Goal: Information Seeking & Learning: Learn about a topic

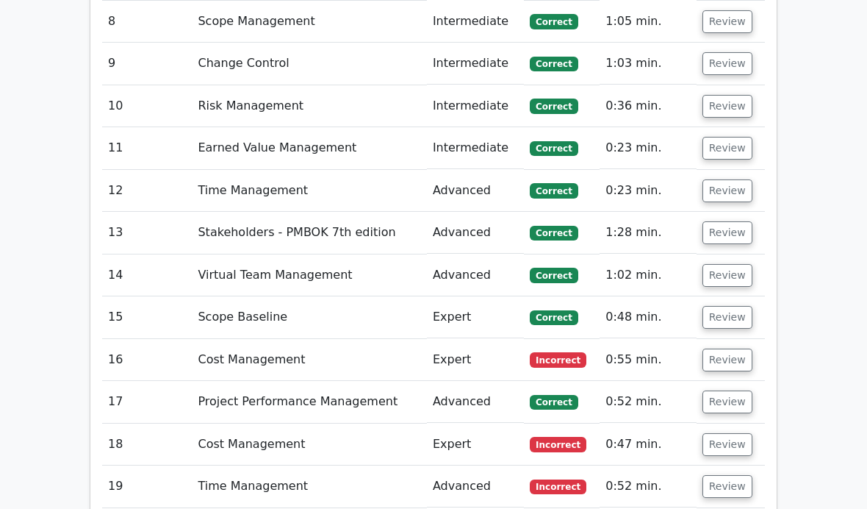
scroll to position [3342, 0]
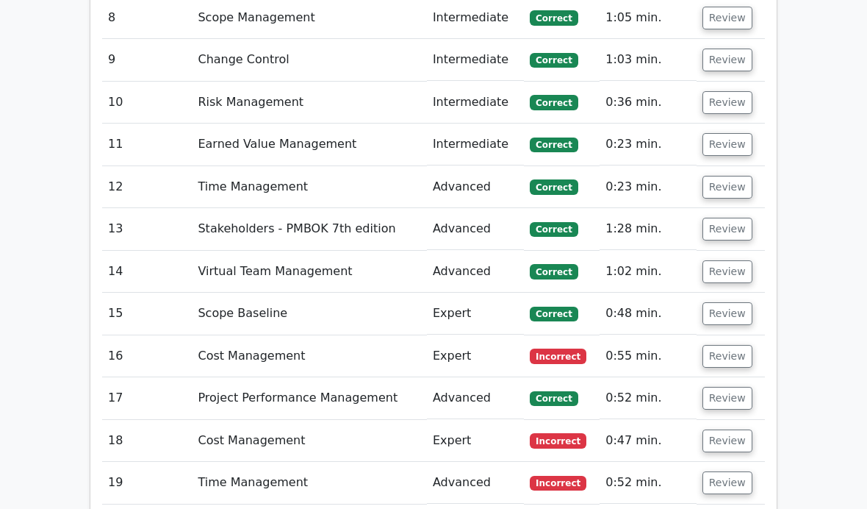
click at [739, 345] on button "Review" at bounding box center [728, 356] width 50 height 23
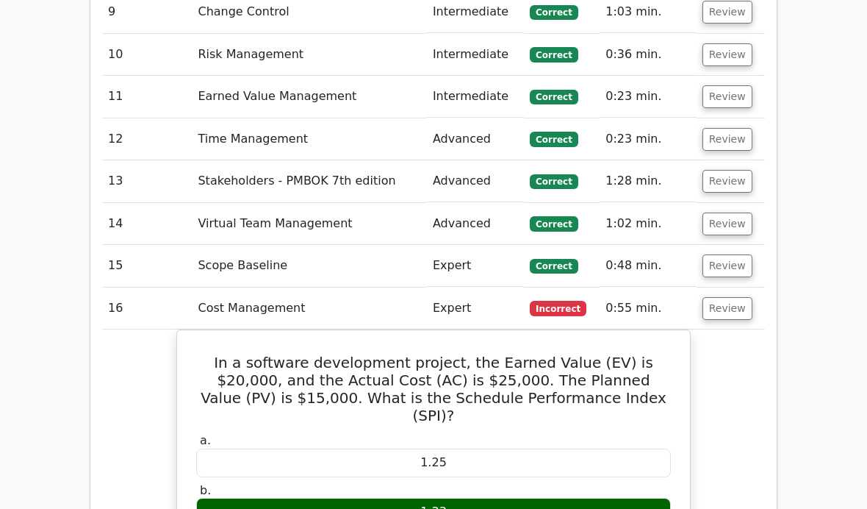
scroll to position [3391, 0]
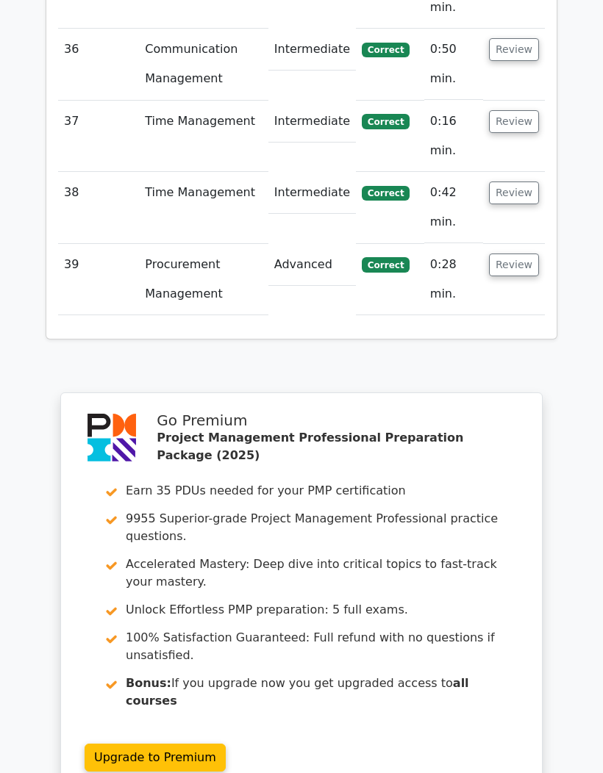
scroll to position [6252, 0]
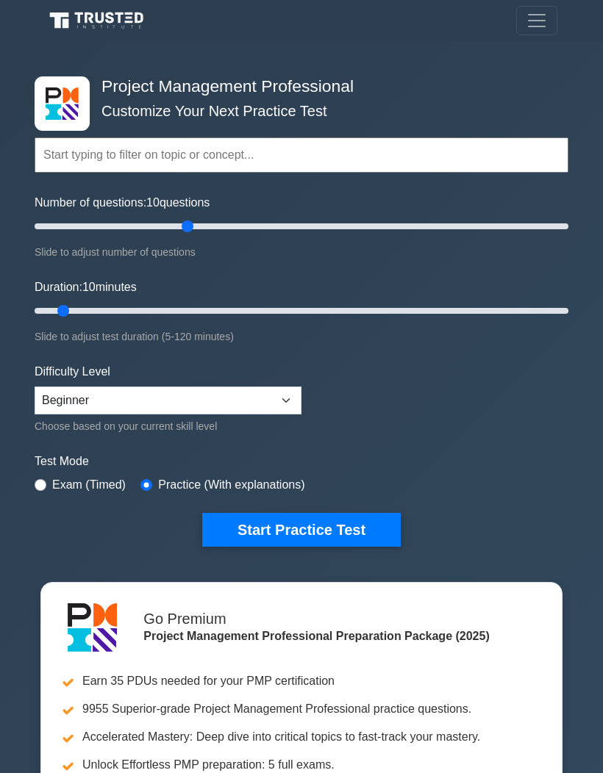
click at [188, 229] on input "Number of questions: 10 questions" at bounding box center [302, 227] width 534 height 18
click at [168, 228] on input "Number of questions: 60 questions" at bounding box center [302, 227] width 534 height 18
click at [151, 232] on input "Number of questions: 55 questions" at bounding box center [302, 227] width 534 height 18
type input "50"
click at [163, 230] on input "Number of questions: 45 questions" at bounding box center [302, 227] width 534 height 18
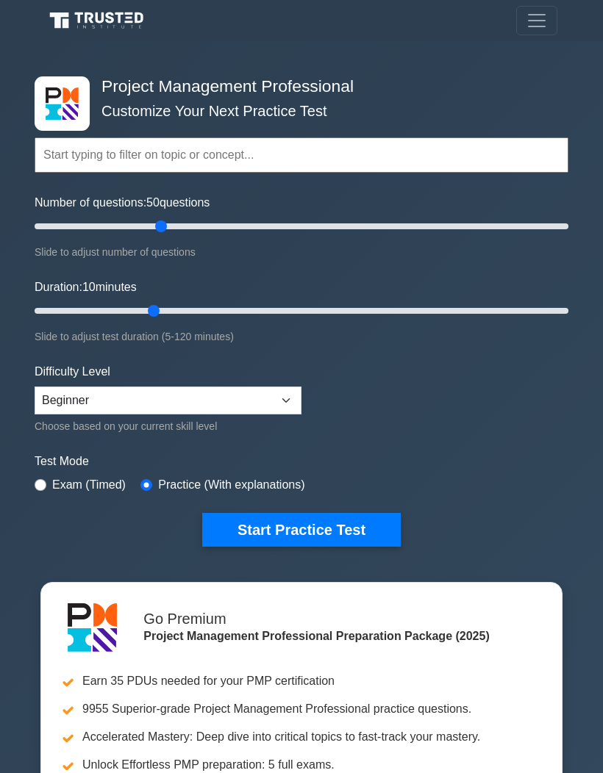
click at [145, 316] on input "Duration: 10 minutes" at bounding box center [302, 311] width 534 height 18
click at [154, 316] on input "Duration: 30 minutes" at bounding box center [302, 311] width 534 height 18
type input "35"
click at [176, 316] on input "Duration: 30 minutes" at bounding box center [302, 311] width 534 height 18
click at [309, 527] on button "Start Practice Test" at bounding box center [301, 530] width 198 height 34
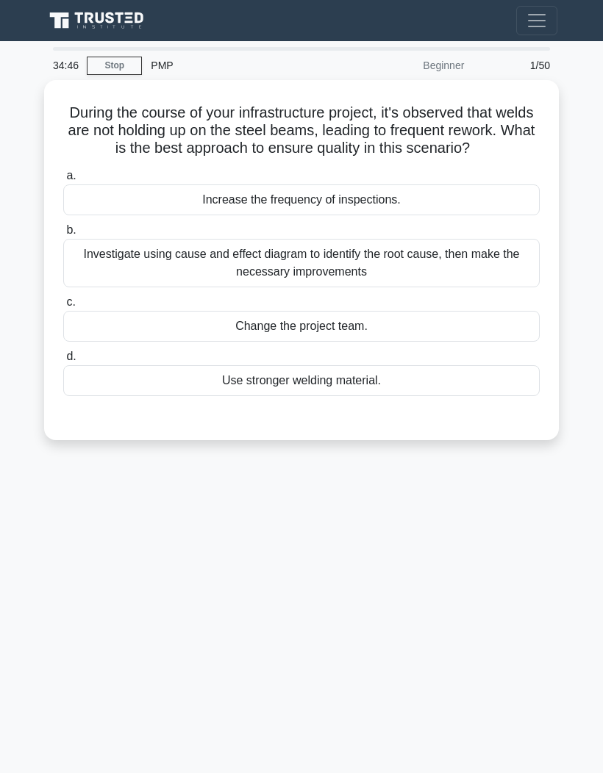
click at [493, 276] on div "Investigate using cause and effect diagram to identify the root cause, then mak…" at bounding box center [301, 263] width 476 height 49
click at [63, 235] on input "b. Investigate using cause and effect diagram to identify the root cause, then …" at bounding box center [63, 231] width 0 height 10
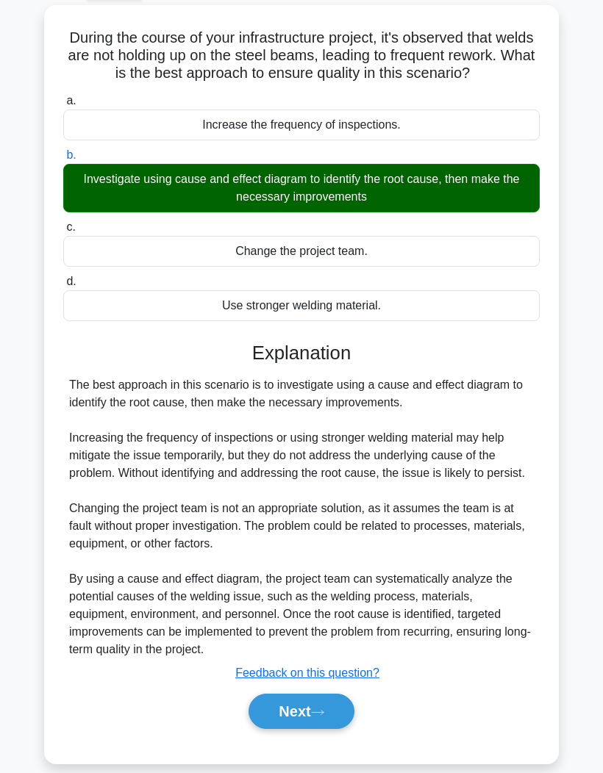
scroll to position [73, 0]
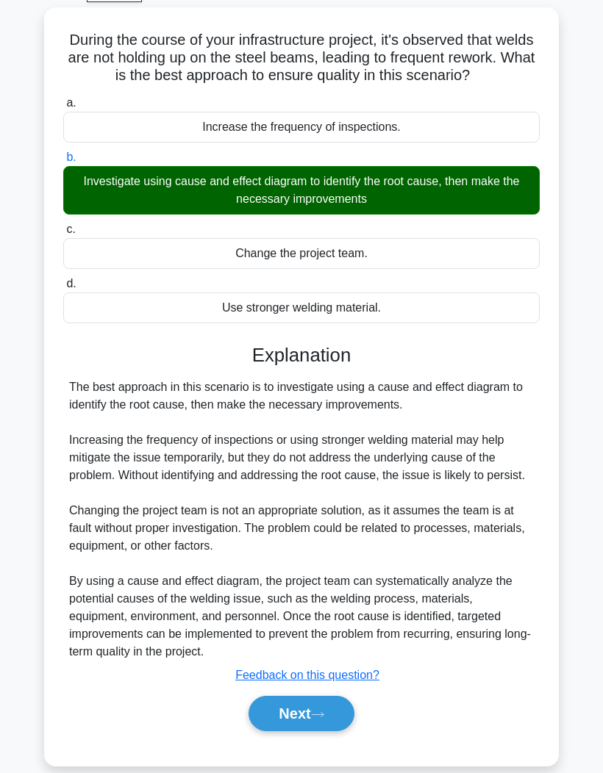
click at [297, 731] on button "Next" at bounding box center [300, 713] width 105 height 35
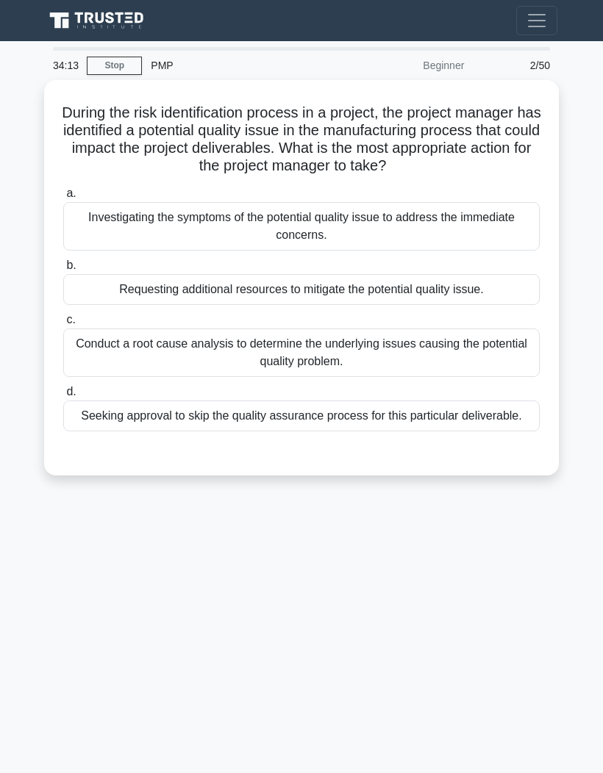
click at [93, 362] on div "Conduct a root cause analysis to determine the underlying issues causing the po…" at bounding box center [301, 353] width 476 height 49
click at [63, 325] on input "c. Conduct a root cause analysis to determine the underlying issues causing the…" at bounding box center [63, 320] width 0 height 10
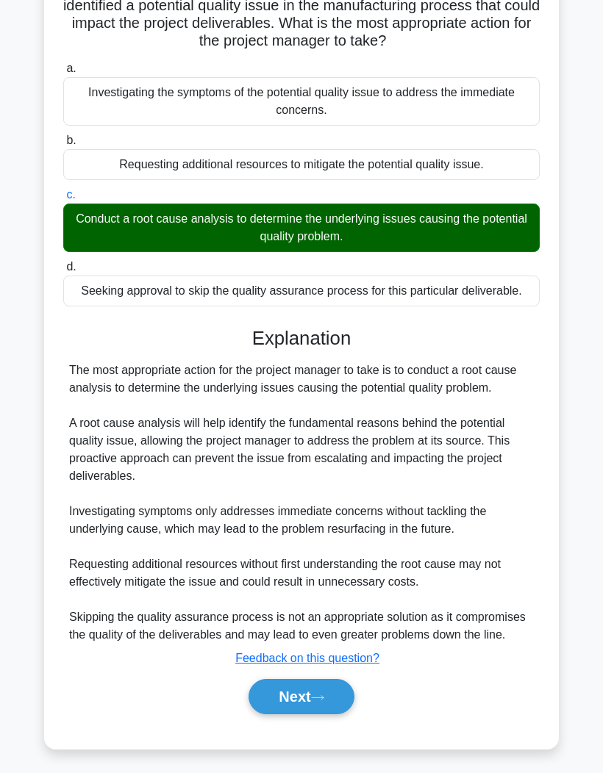
scroll to position [161, 0]
click at [333, 715] on button "Next" at bounding box center [300, 696] width 105 height 35
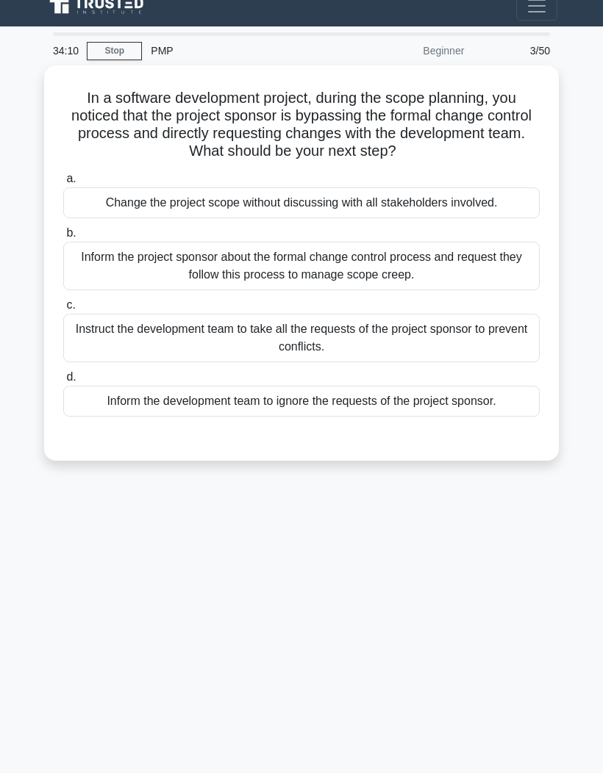
scroll to position [0, 0]
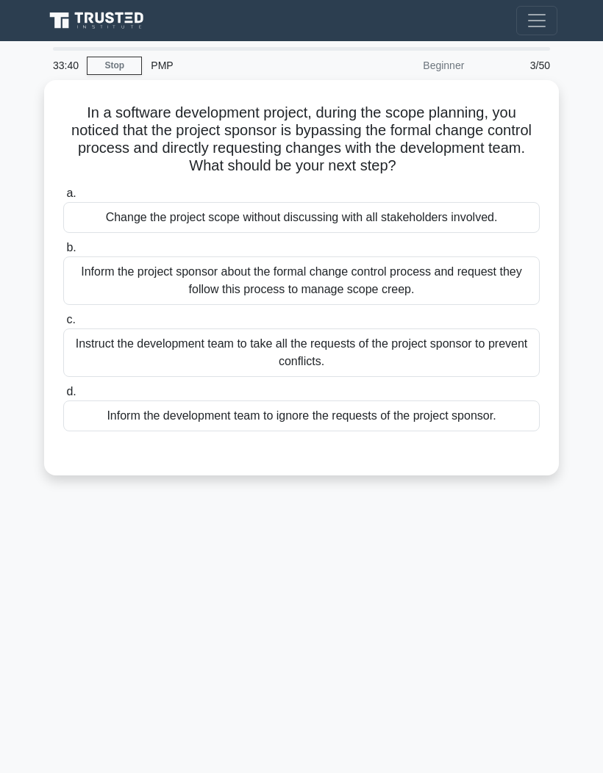
click at [510, 286] on div "Inform the project sponsor about the formal change control process and request …" at bounding box center [301, 281] width 476 height 49
click at [63, 253] on input "b. Inform the project sponsor about the formal change control process and reque…" at bounding box center [63, 248] width 0 height 10
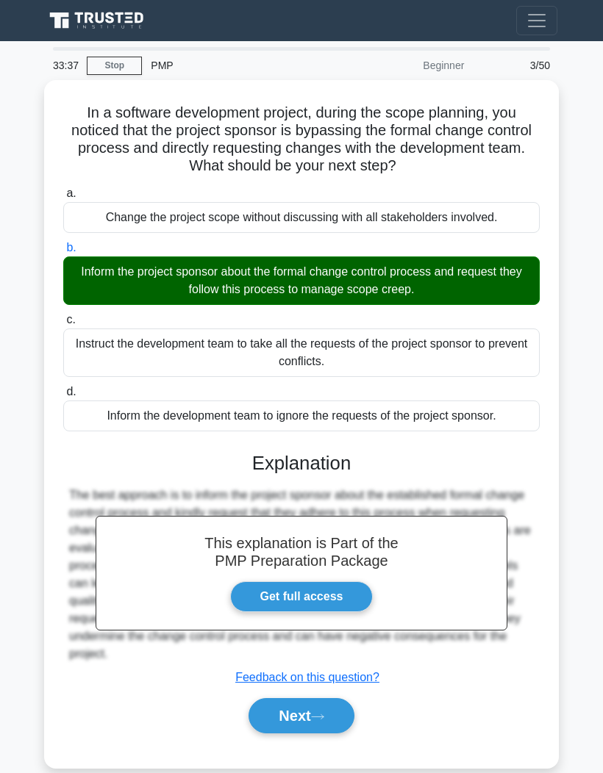
click at [313, 733] on button "Next" at bounding box center [300, 715] width 105 height 35
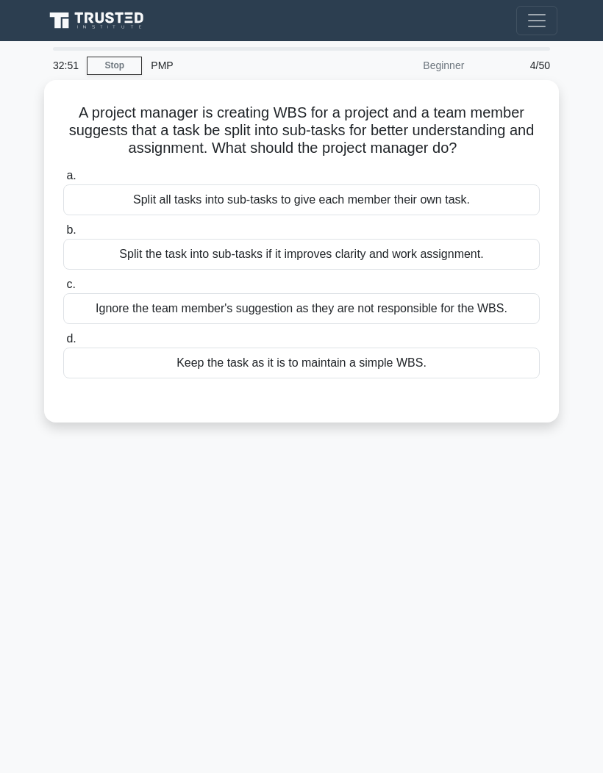
click at [93, 215] on div "Split all tasks into sub-tasks to give each member their own task." at bounding box center [301, 200] width 476 height 31
click at [63, 181] on input "a. Split all tasks into sub-tasks to give each member their own task." at bounding box center [63, 176] width 0 height 10
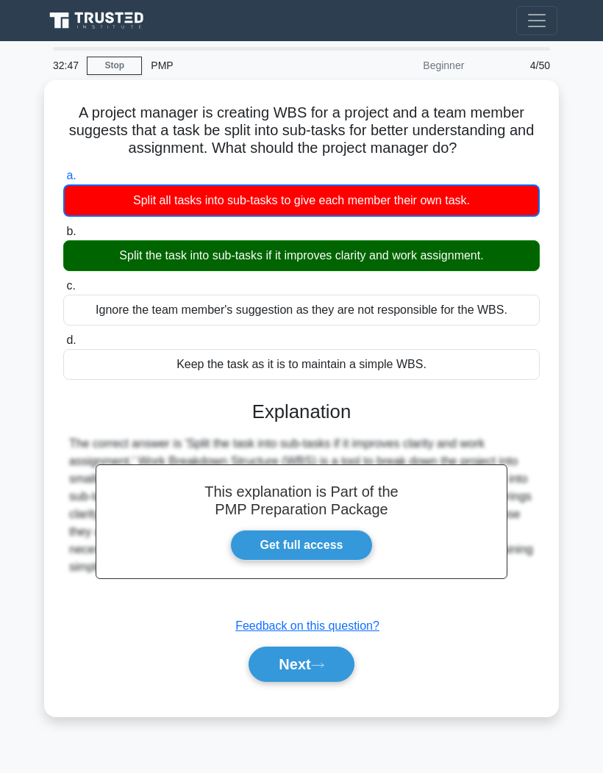
click at [327, 632] on u "Feedback on this question?" at bounding box center [307, 626] width 144 height 12
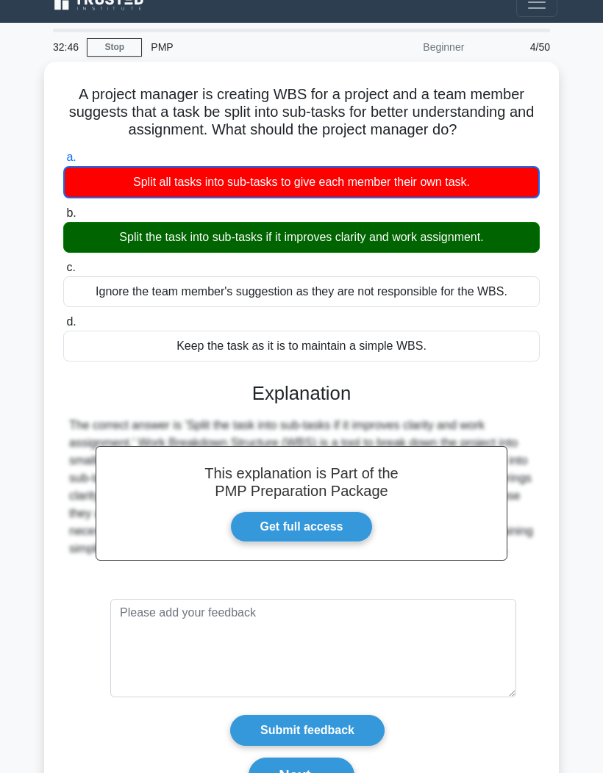
scroll to position [80, 0]
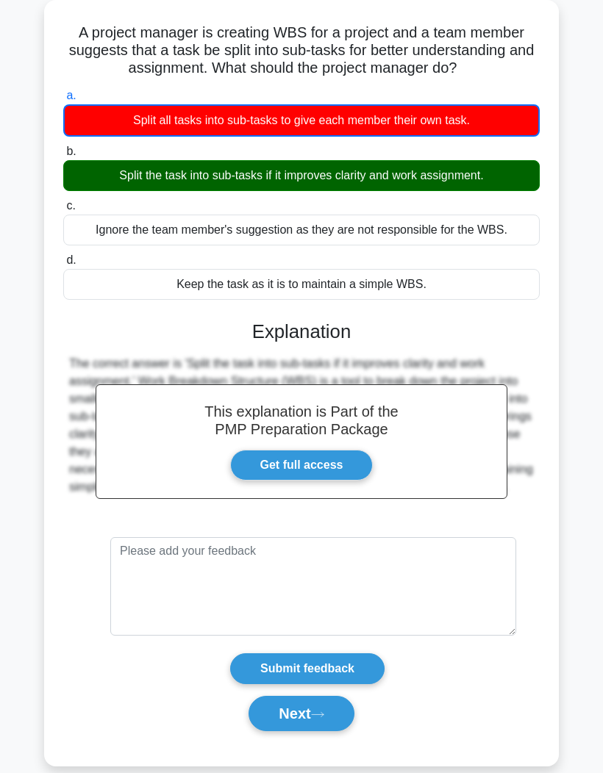
click at [324, 719] on icon at bounding box center [317, 715] width 13 height 8
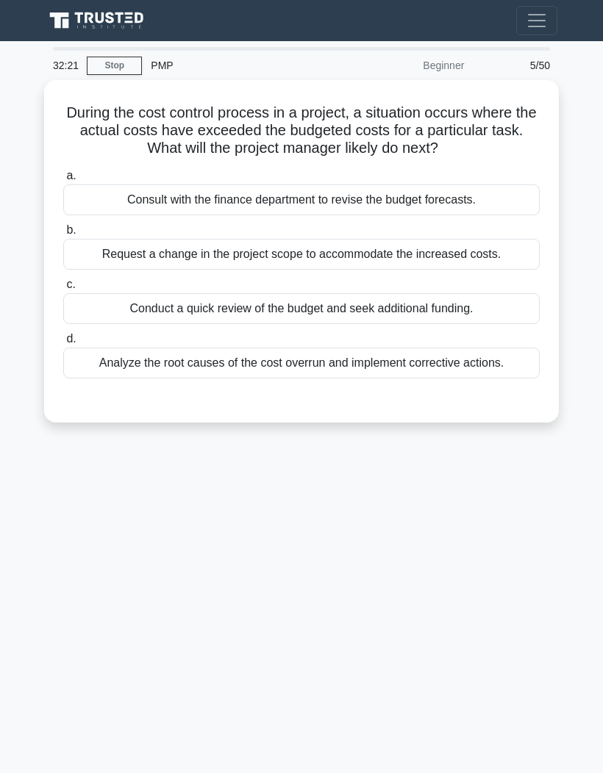
click at [477, 379] on div "Analyze the root causes of the cost overrun and implement corrective actions." at bounding box center [301, 363] width 476 height 31
click at [63, 344] on input "d. Analyze the root causes of the cost overrun and implement corrective actions." at bounding box center [63, 339] width 0 height 10
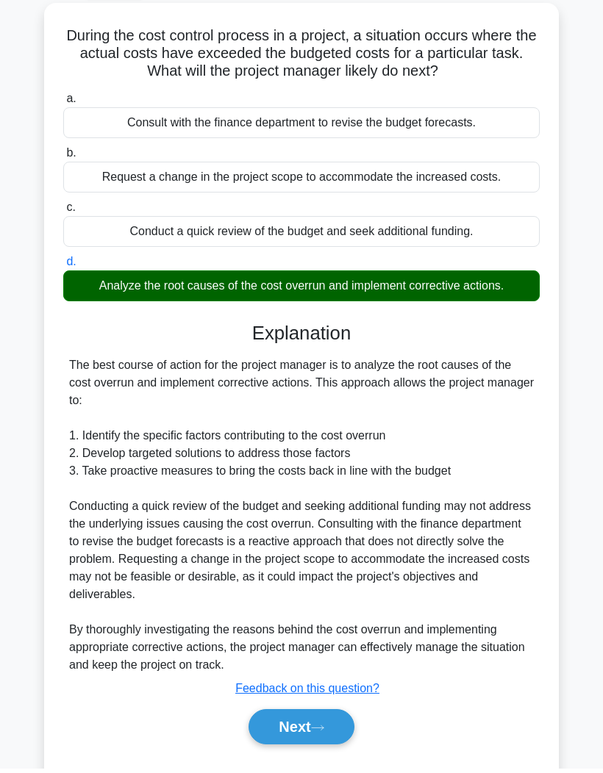
scroll to position [73, 0]
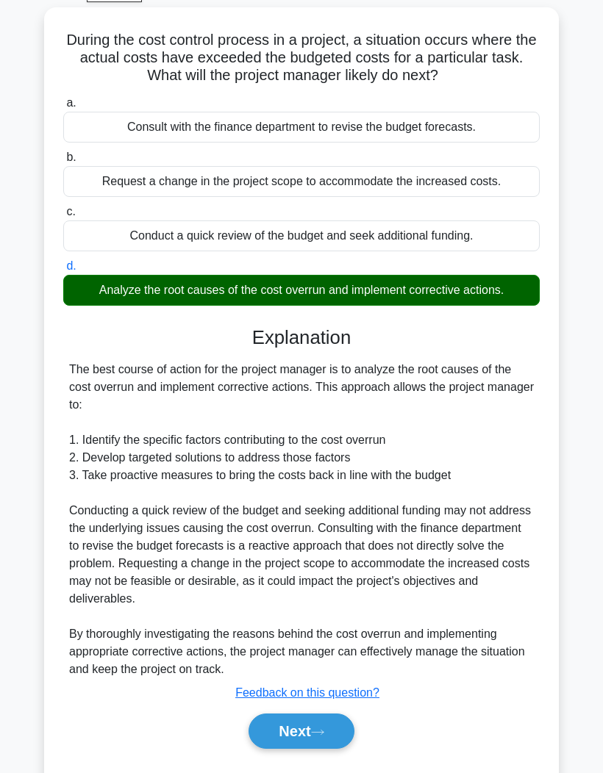
click at [295, 739] on button "Next" at bounding box center [300, 731] width 105 height 35
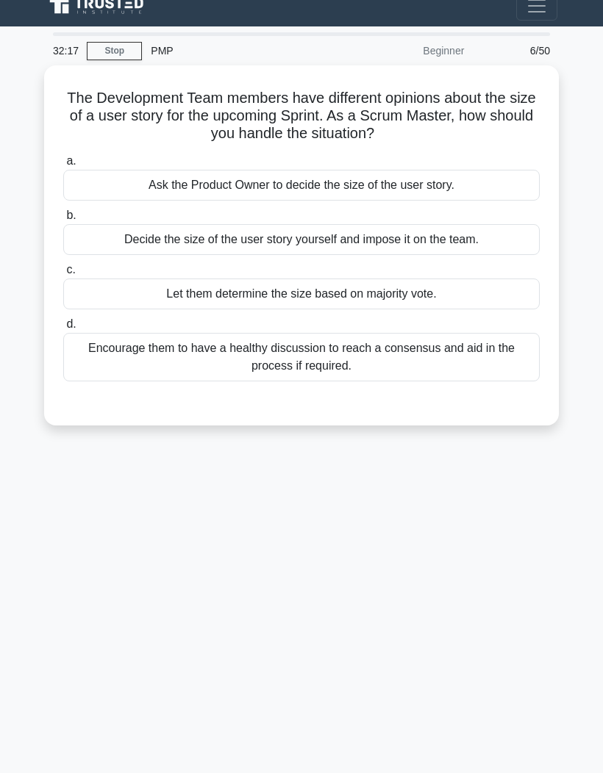
scroll to position [0, 0]
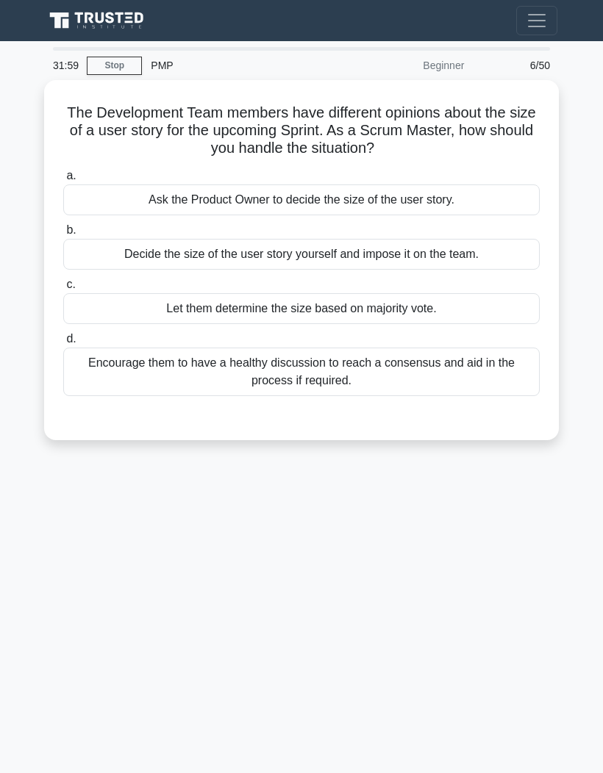
click at [484, 383] on div "Encourage them to have a healthy discussion to reach a consensus and aid in the…" at bounding box center [301, 372] width 476 height 49
click at [63, 344] on input "d. Encourage them to have a healthy discussion to reach a consensus and aid in …" at bounding box center [63, 339] width 0 height 10
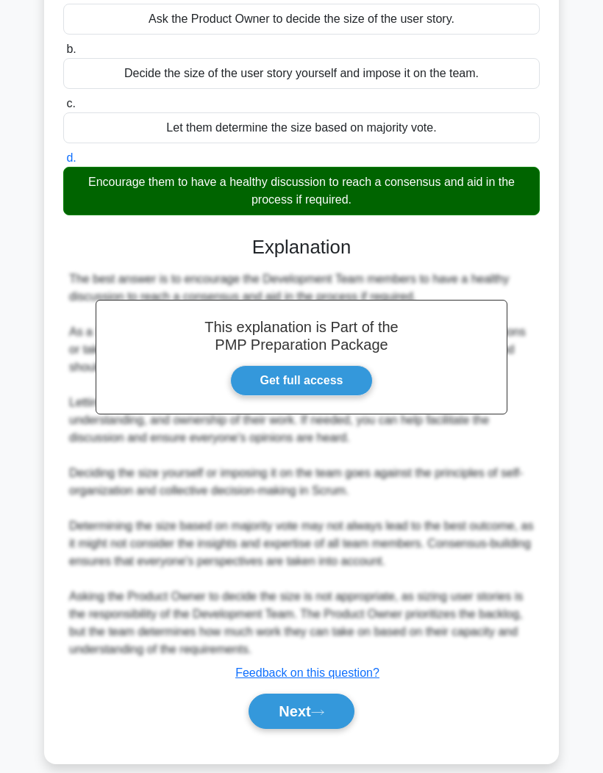
scroll to position [179, 0]
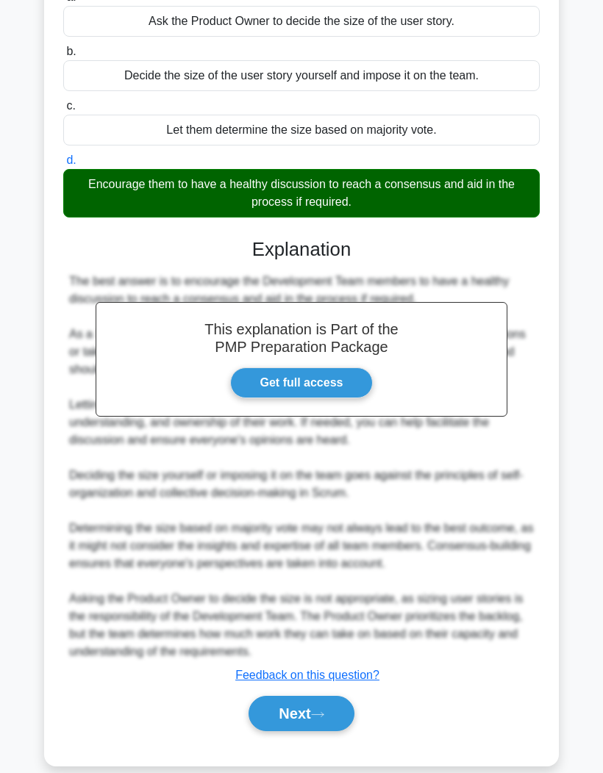
click at [319, 719] on icon at bounding box center [317, 715] width 13 height 8
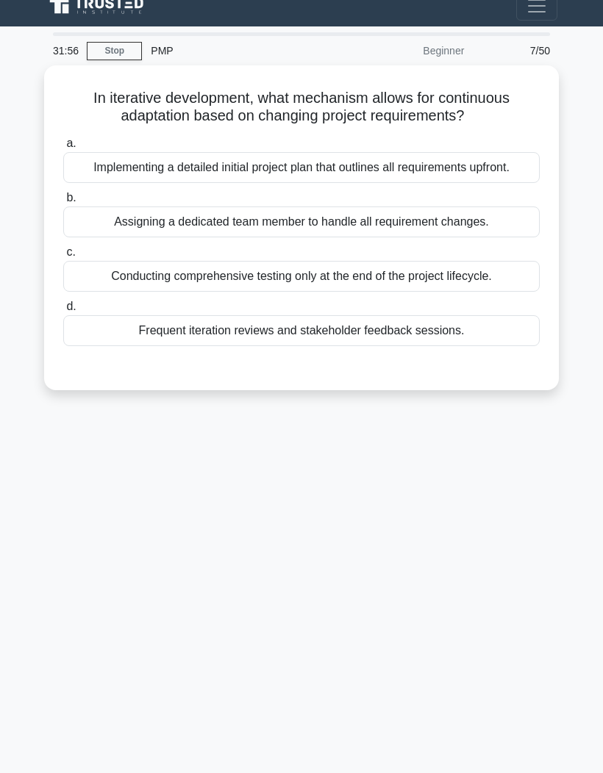
scroll to position [0, 0]
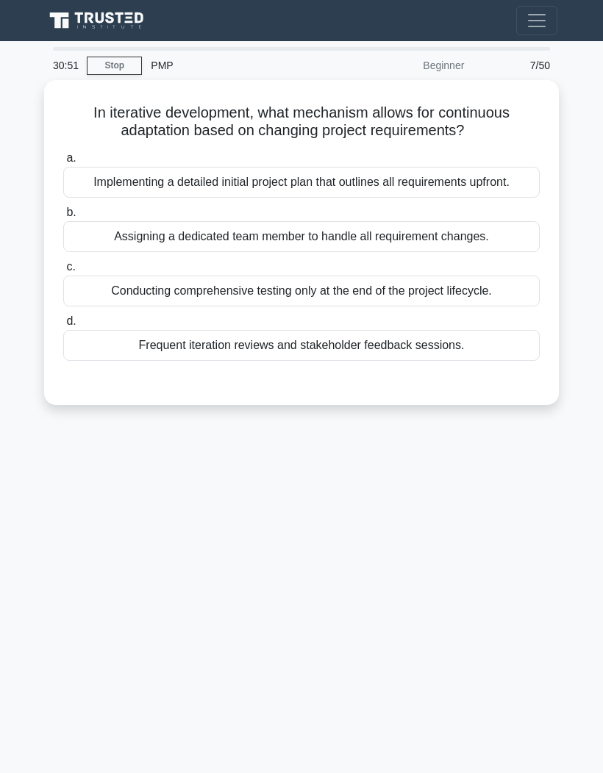
click at [89, 361] on div "Frequent iteration reviews and stakeholder feedback sessions." at bounding box center [301, 345] width 476 height 31
click at [63, 326] on input "d. Frequent iteration reviews and stakeholder feedback sessions." at bounding box center [63, 322] width 0 height 10
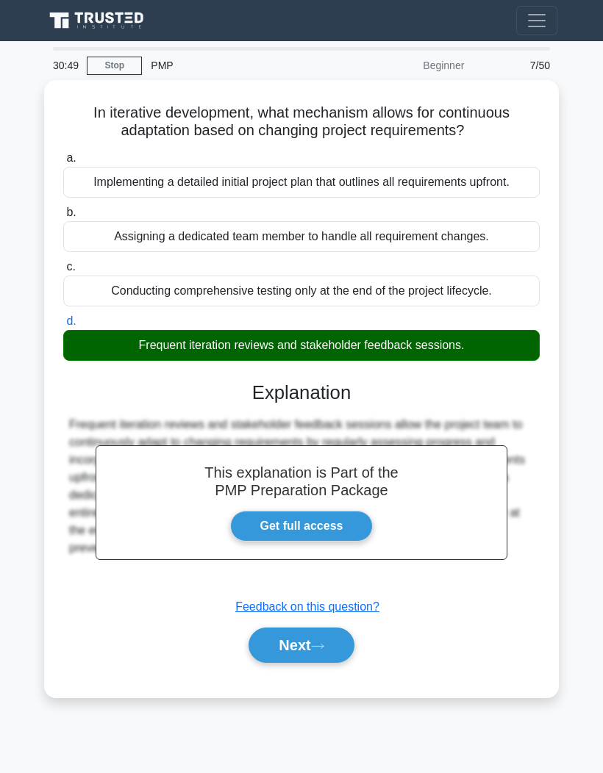
click at [270, 663] on button "Next" at bounding box center [300, 645] width 105 height 35
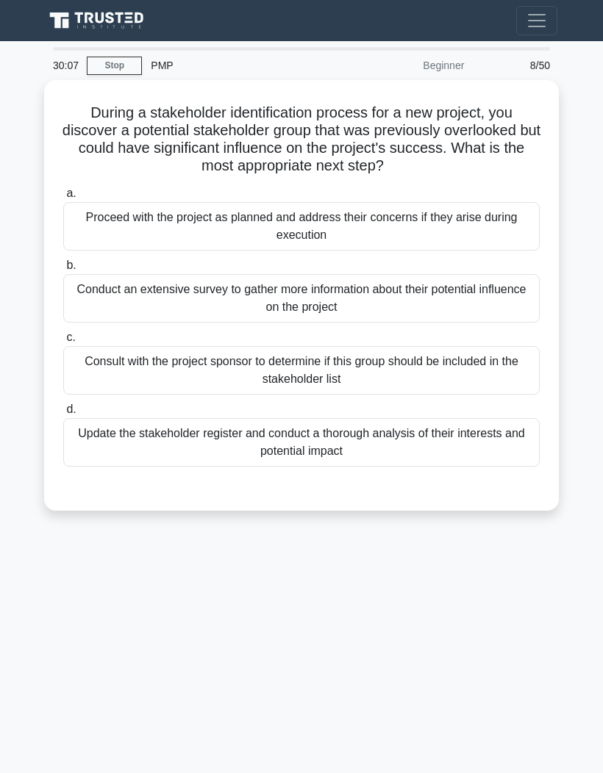
click at [116, 464] on div "Update the stakeholder register and conduct a thorough analysis of their intere…" at bounding box center [301, 442] width 476 height 49
click at [63, 415] on input "d. Update the stakeholder register and conduct a thorough analysis of their int…" at bounding box center [63, 410] width 0 height 10
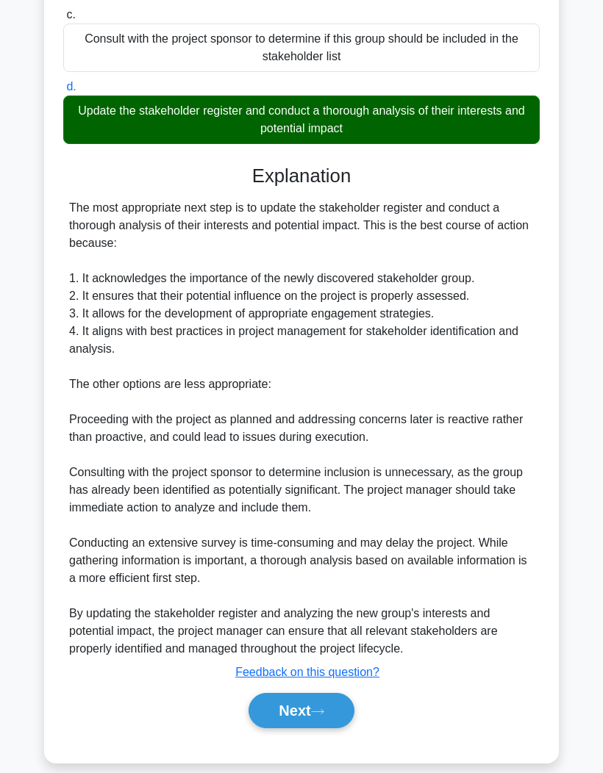
scroll to position [320, 0]
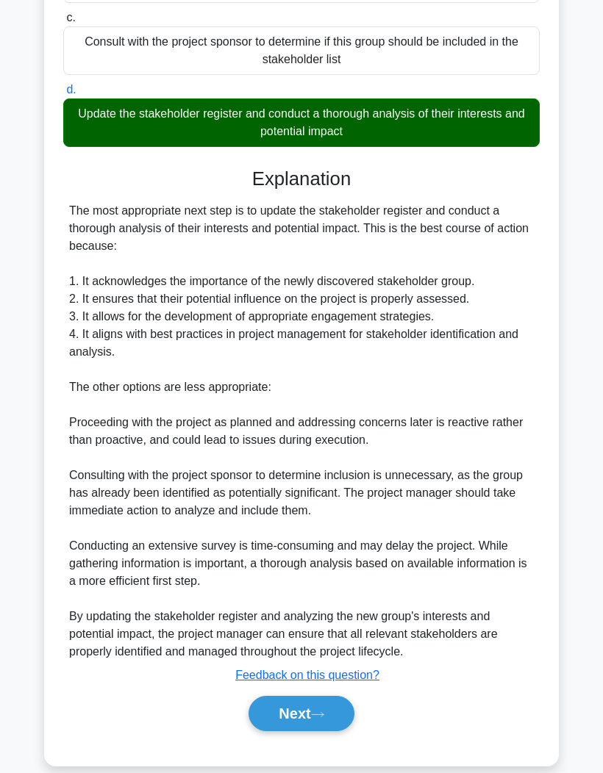
click at [284, 731] on button "Next" at bounding box center [300, 713] width 105 height 35
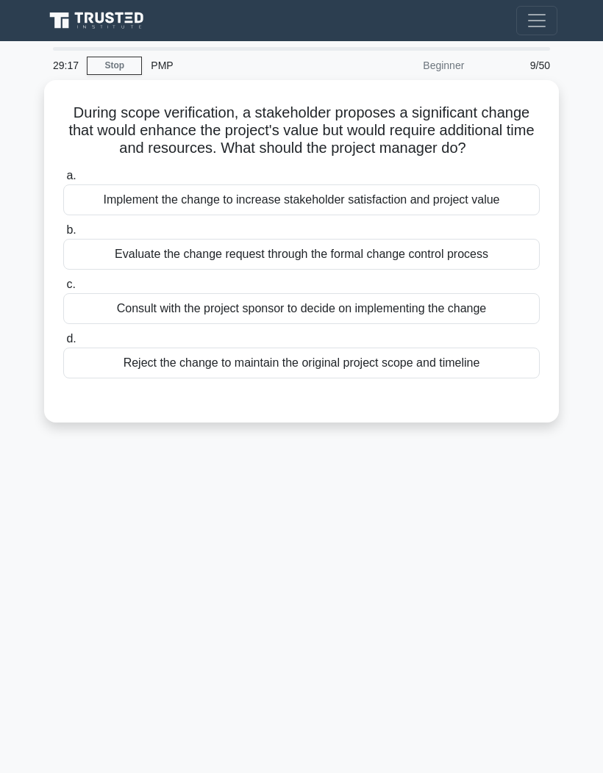
click at [95, 270] on div "Evaluate the change request through the formal change control process" at bounding box center [301, 254] width 476 height 31
click at [63, 235] on input "b. Evaluate the change request through the formal change control process" at bounding box center [63, 231] width 0 height 10
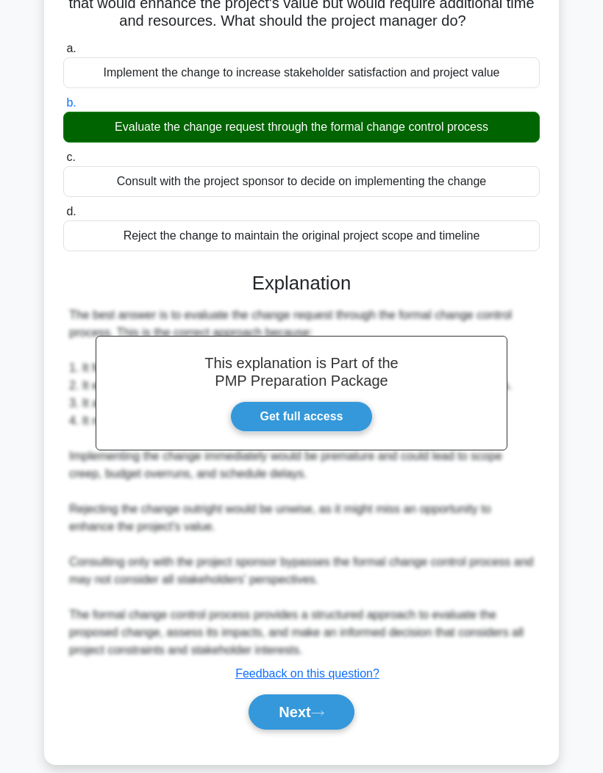
scroll to position [126, 0]
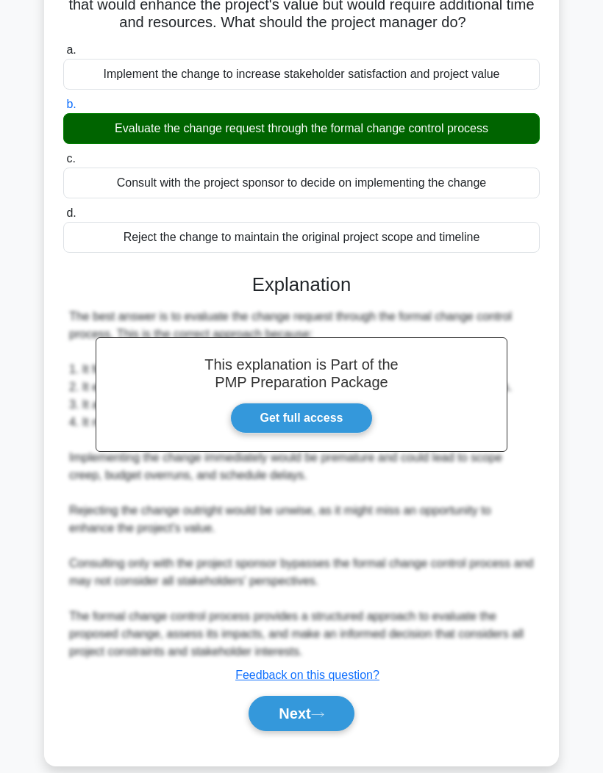
click at [283, 731] on button "Next" at bounding box center [300, 713] width 105 height 35
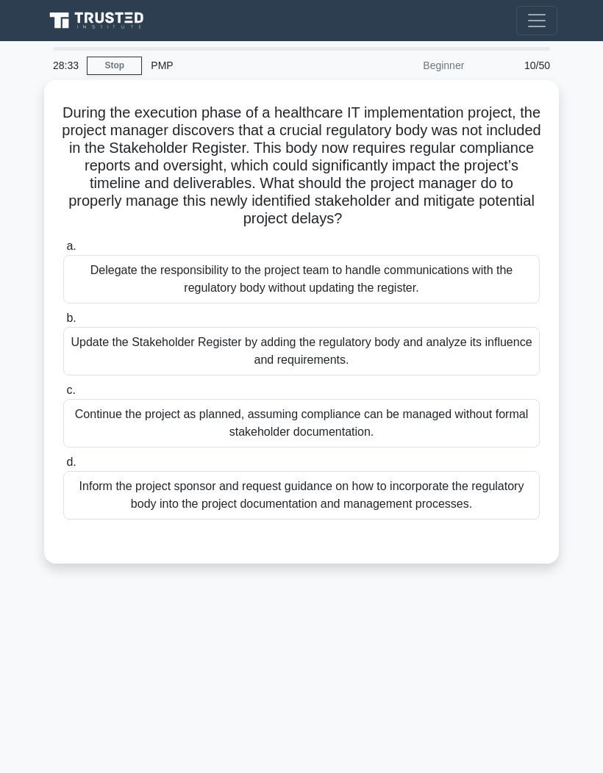
click at [89, 376] on div "Update the Stakeholder Register by adding the regulatory body and analyze its i…" at bounding box center [301, 351] width 476 height 49
click at [63, 323] on input "b. Update the Stakeholder Register by adding the regulatory body and analyze it…" at bounding box center [63, 319] width 0 height 10
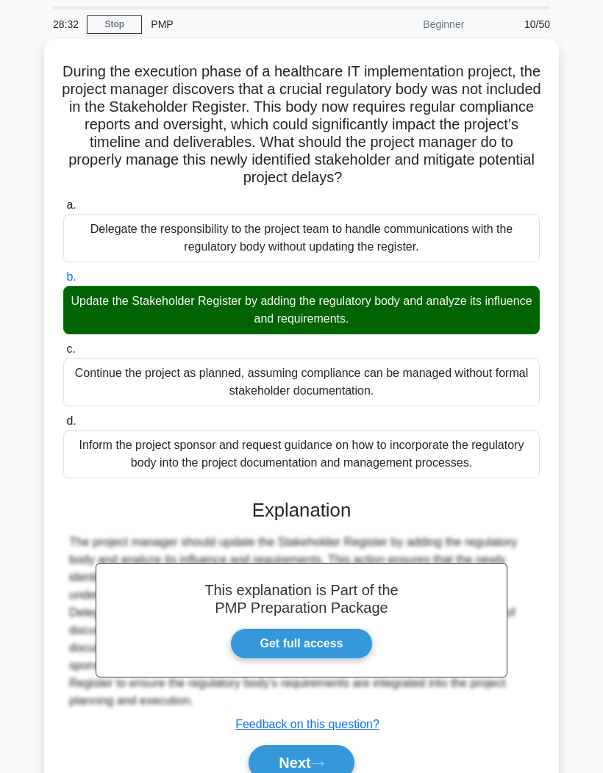
scroll to position [90, 0]
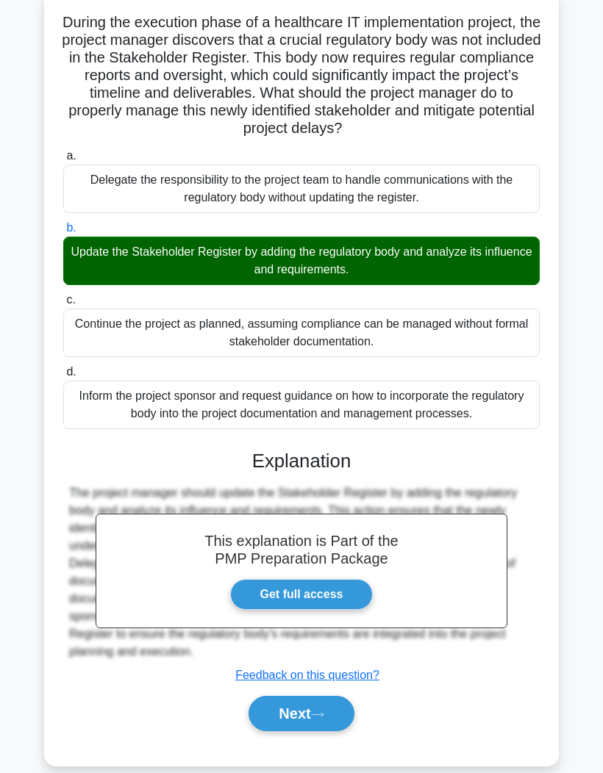
click at [279, 731] on button "Next" at bounding box center [300, 713] width 105 height 35
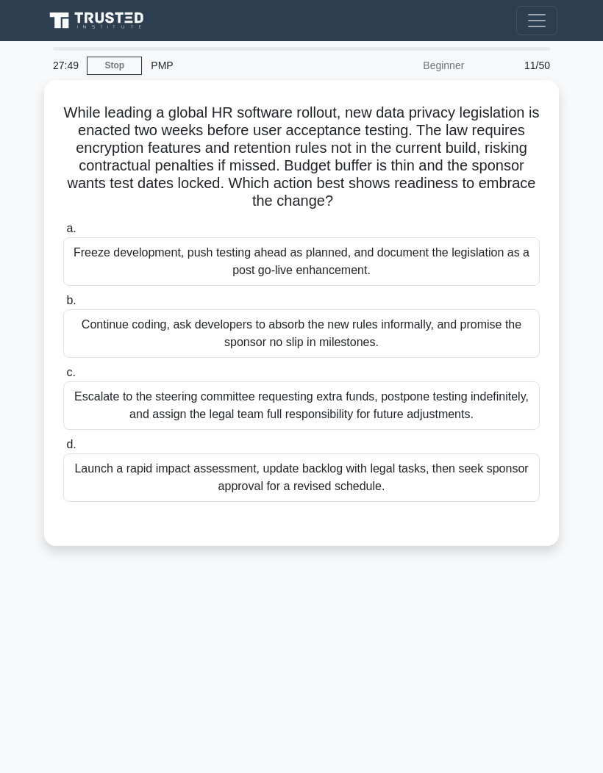
click at [125, 496] on div "Launch a rapid impact assessment, update backlog with legal tasks, then seek sp…" at bounding box center [301, 478] width 476 height 49
click at [63, 450] on input "d. Launch a rapid impact assessment, update backlog with legal tasks, then seek…" at bounding box center [63, 445] width 0 height 10
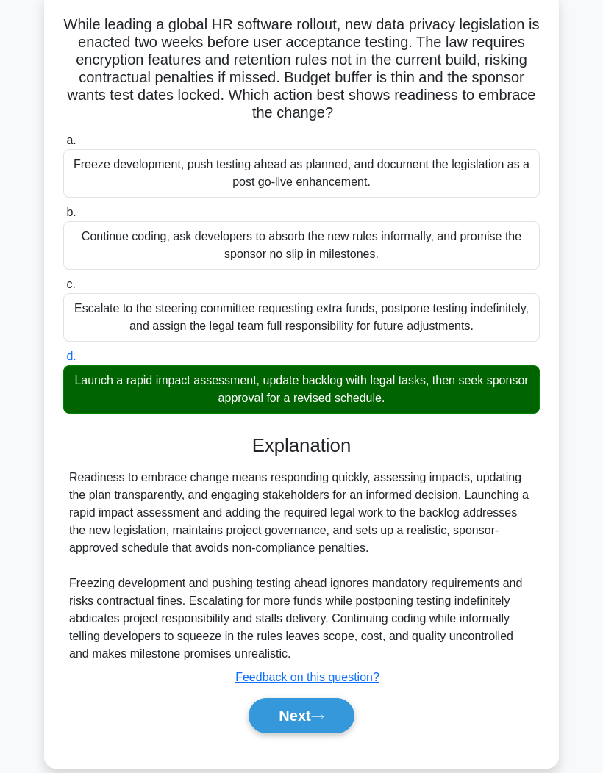
scroll to position [108, 0]
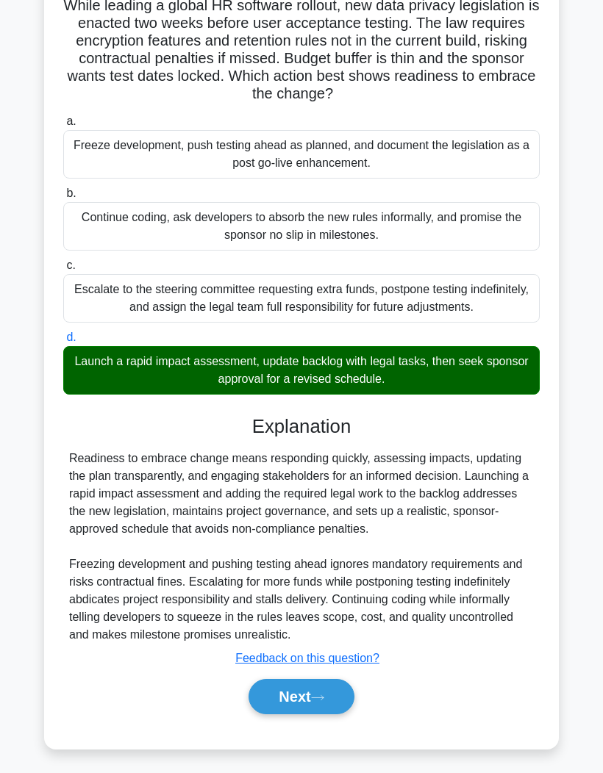
click at [287, 715] on button "Next" at bounding box center [300, 696] width 105 height 35
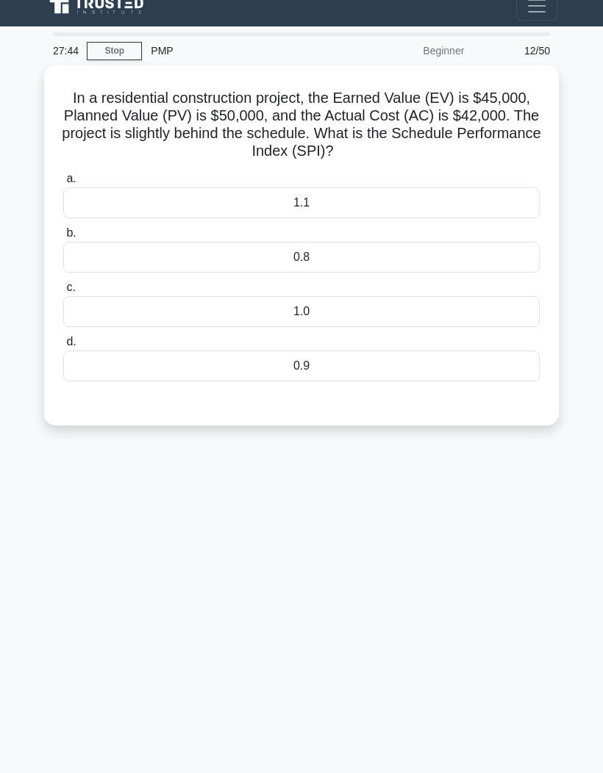
scroll to position [0, 0]
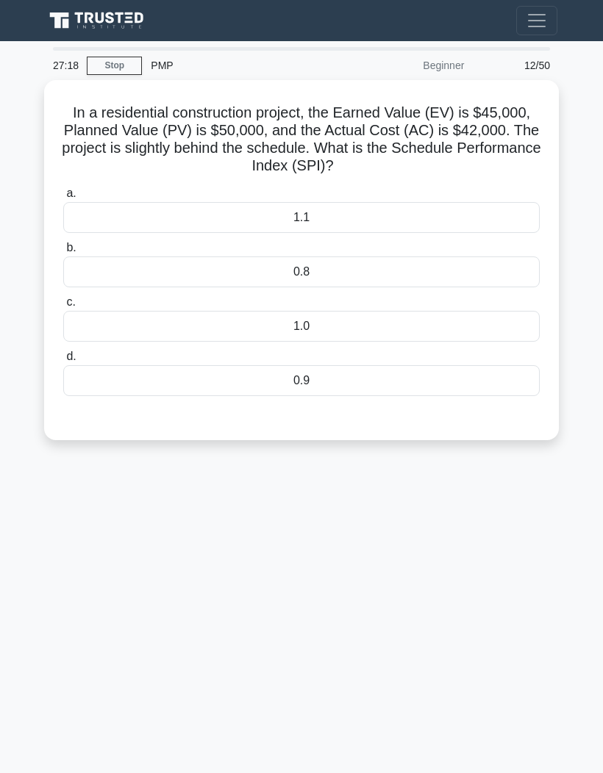
click at [122, 391] on div "0.9" at bounding box center [301, 380] width 476 height 31
click at [63, 362] on input "d. 0.9" at bounding box center [63, 357] width 0 height 10
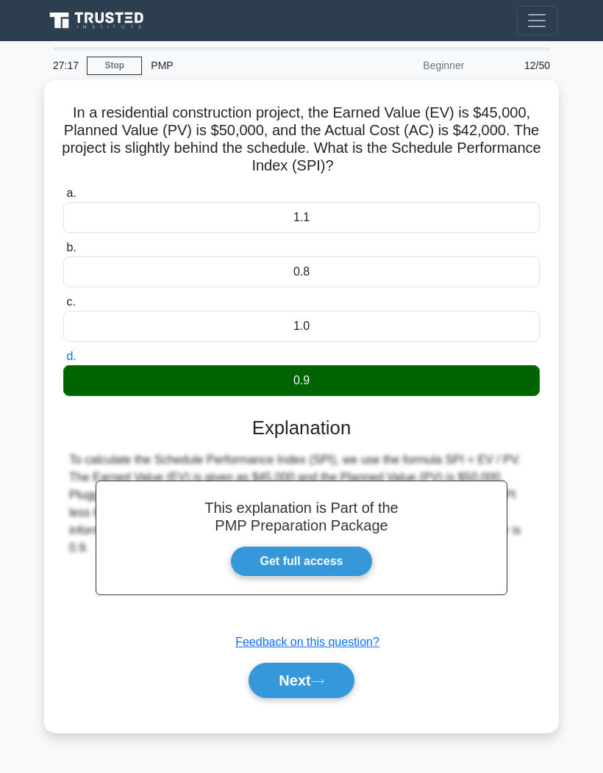
click at [272, 676] on button "Next" at bounding box center [300, 680] width 105 height 35
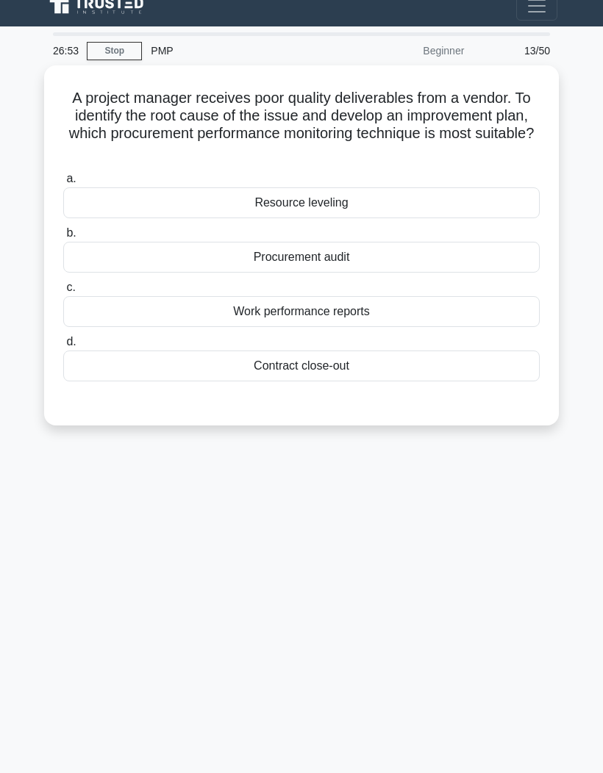
scroll to position [51, 0]
click at [157, 242] on div "Procurement audit" at bounding box center [301, 257] width 476 height 31
click at [63, 229] on input "b. Procurement audit" at bounding box center [63, 234] width 0 height 10
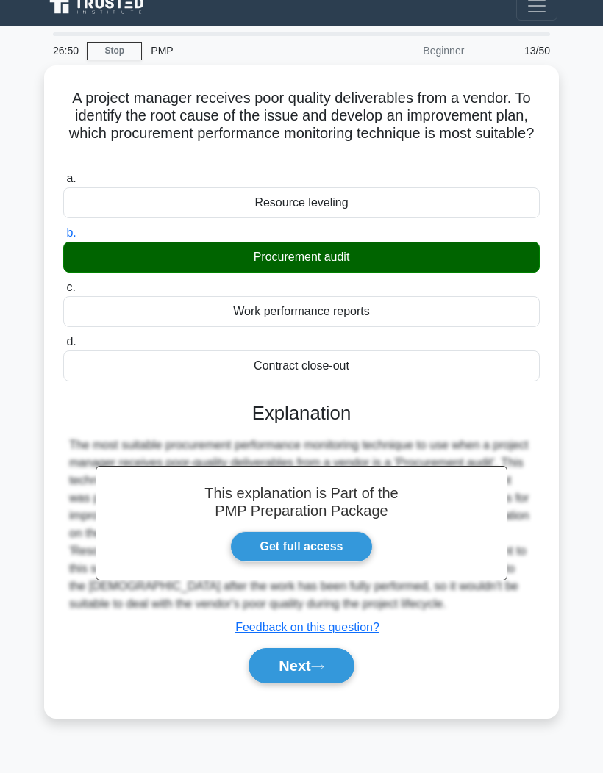
click at [271, 658] on button "Next" at bounding box center [300, 665] width 105 height 35
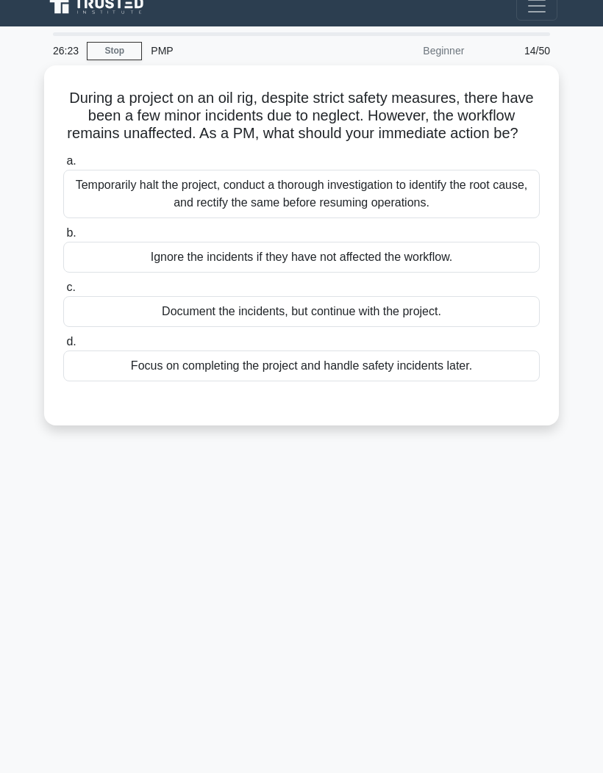
click at [104, 174] on div "Temporarily halt the project, conduct a thorough investigation to identify the …" at bounding box center [301, 194] width 476 height 49
click at [63, 166] on input "a. Temporarily halt the project, conduct a thorough investigation to identify t…" at bounding box center [63, 162] width 0 height 10
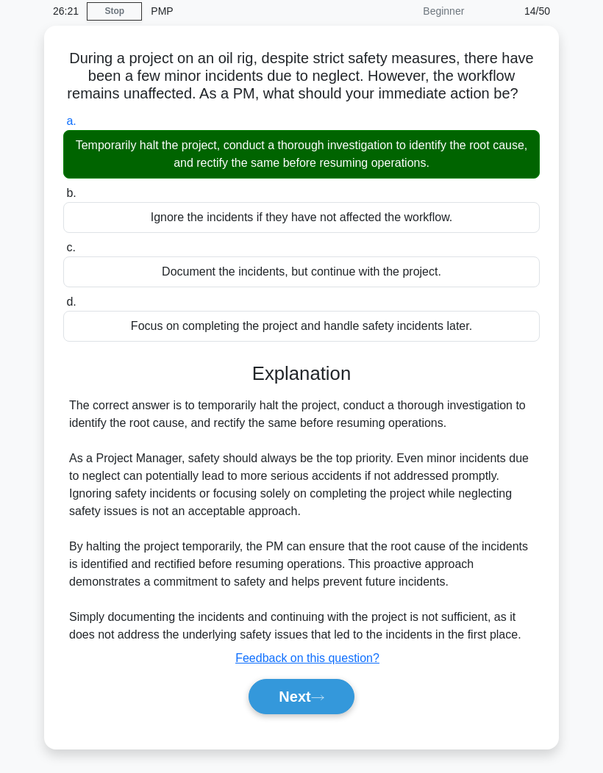
scroll to position [90, 0]
click at [282, 715] on button "Next" at bounding box center [300, 696] width 105 height 35
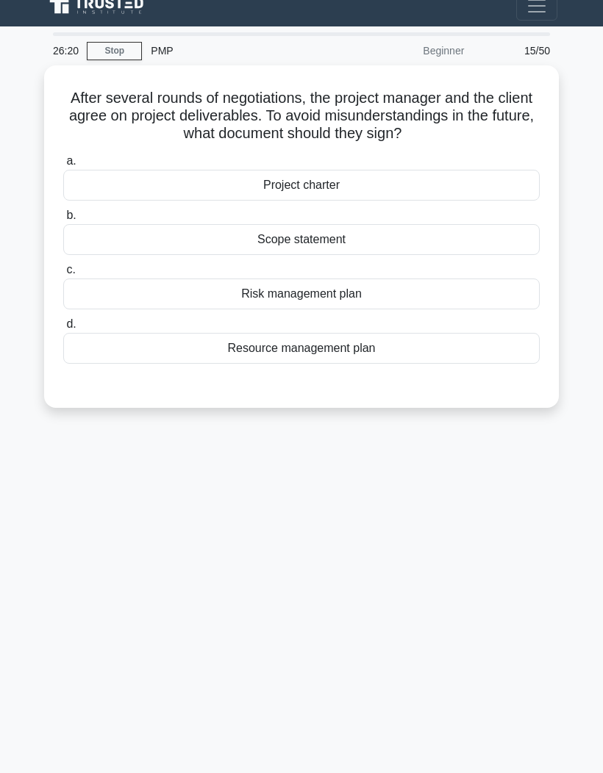
scroll to position [0, 0]
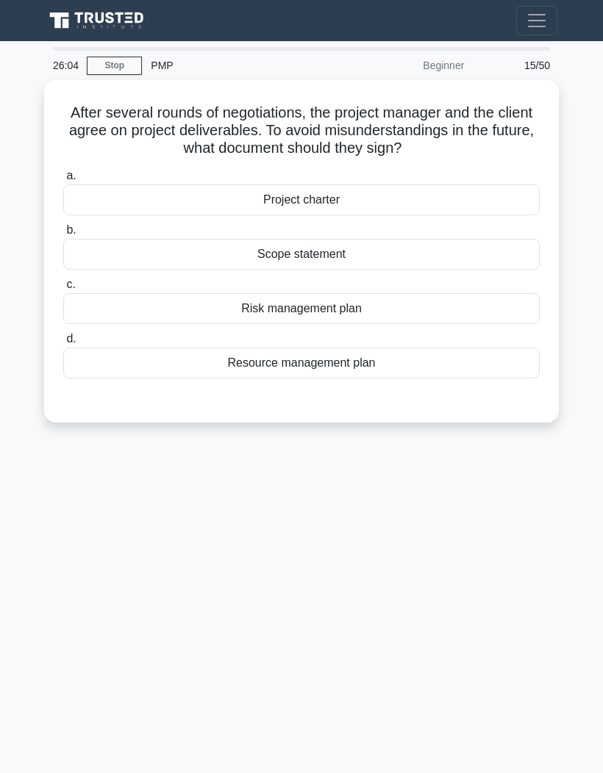
click at [124, 215] on div "Project charter" at bounding box center [301, 200] width 476 height 31
click at [63, 181] on input "a. Project charter" at bounding box center [63, 176] width 0 height 10
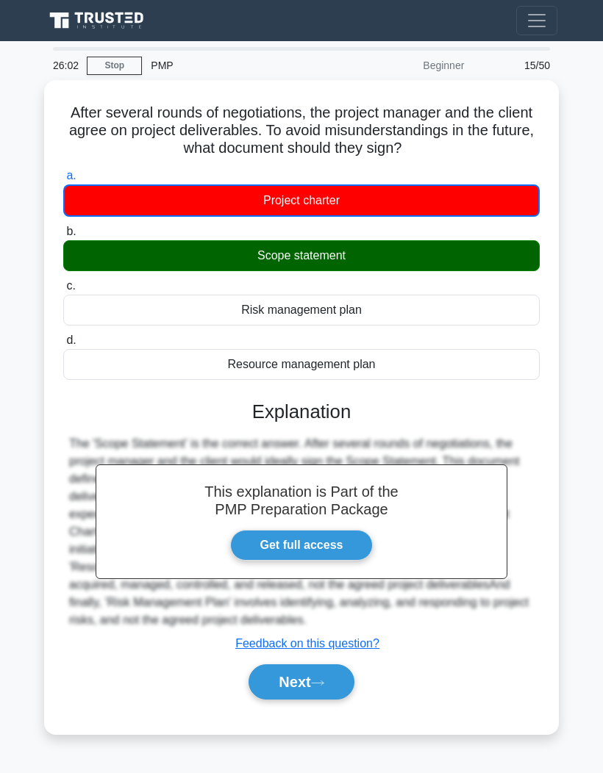
click at [273, 700] on button "Next" at bounding box center [300, 682] width 105 height 35
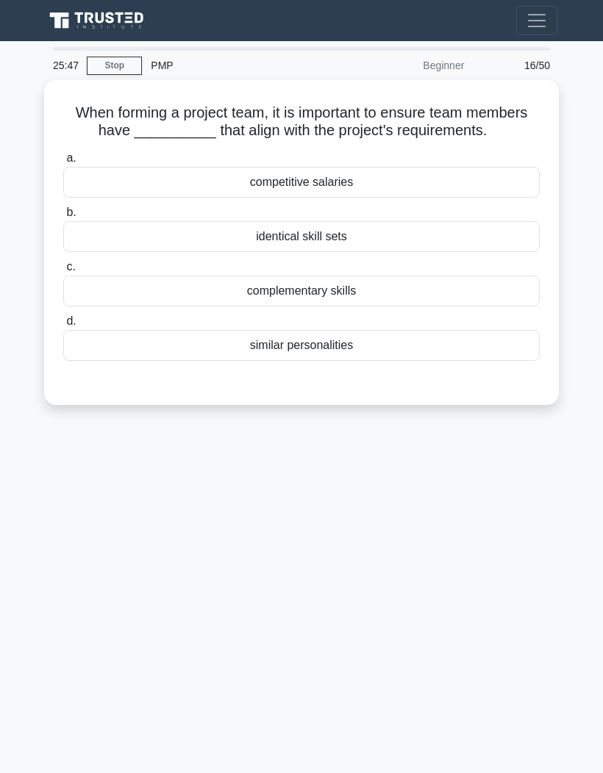
click at [118, 252] on div "identical skill sets" at bounding box center [301, 236] width 476 height 31
click at [63, 218] on input "b. identical skill sets" at bounding box center [63, 213] width 0 height 10
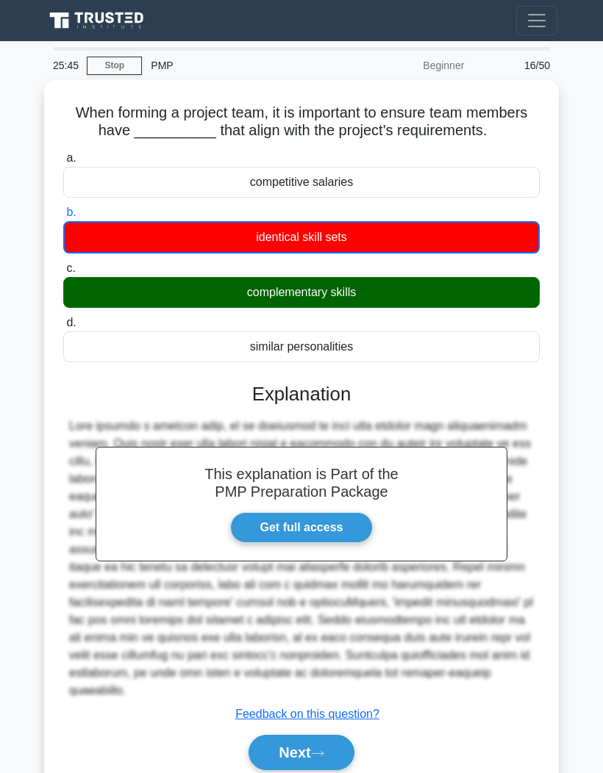
click at [264, 770] on button "Next" at bounding box center [300, 752] width 105 height 35
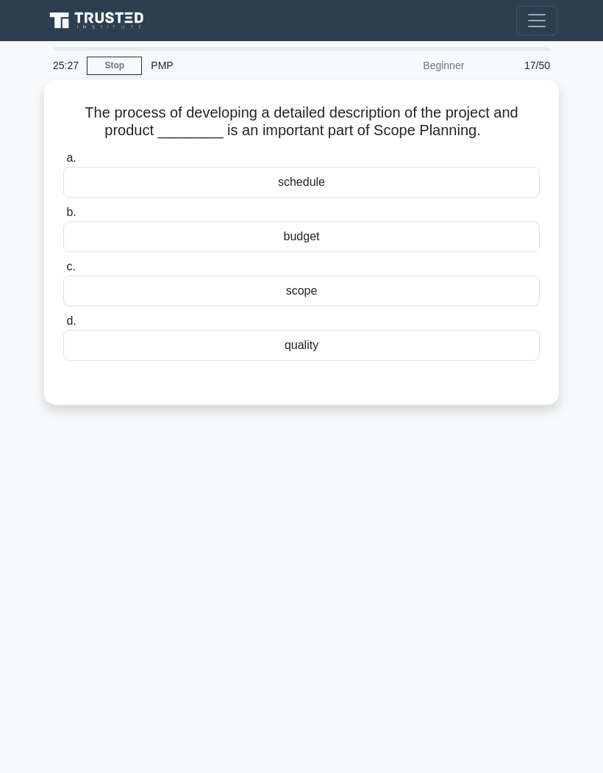
click at [179, 307] on div "scope" at bounding box center [301, 291] width 476 height 31
click at [63, 272] on input "c. scope" at bounding box center [63, 267] width 0 height 10
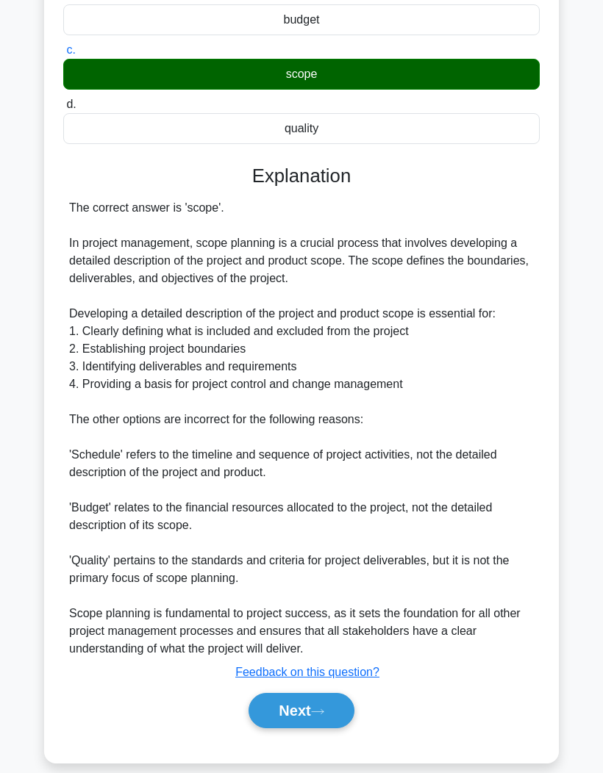
scroll to position [214, 0]
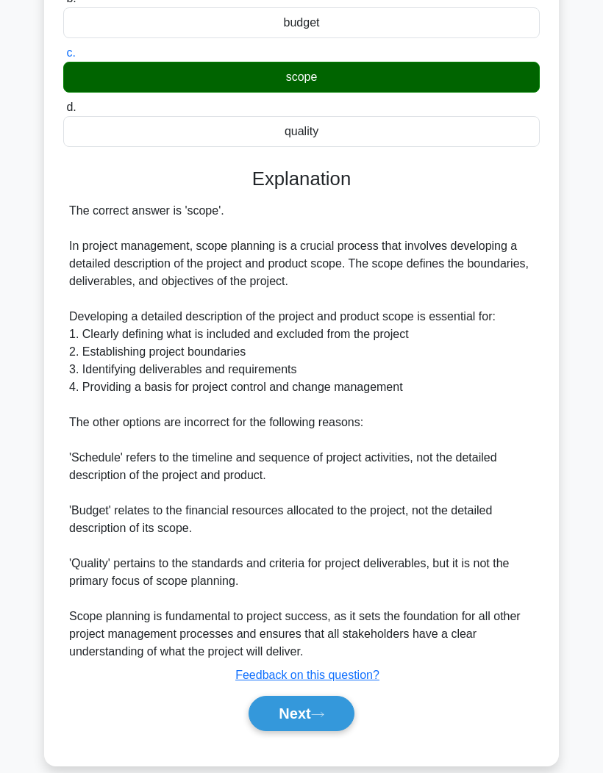
click at [271, 731] on button "Next" at bounding box center [300, 713] width 105 height 35
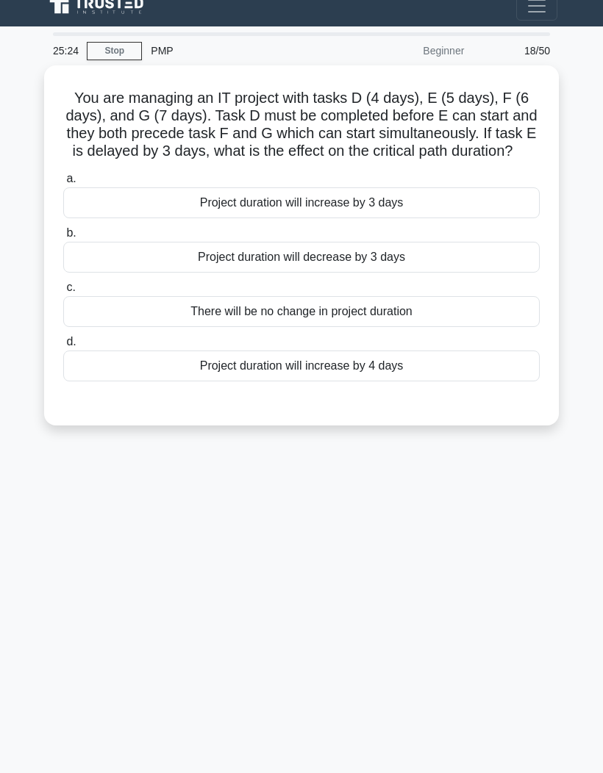
scroll to position [0, 0]
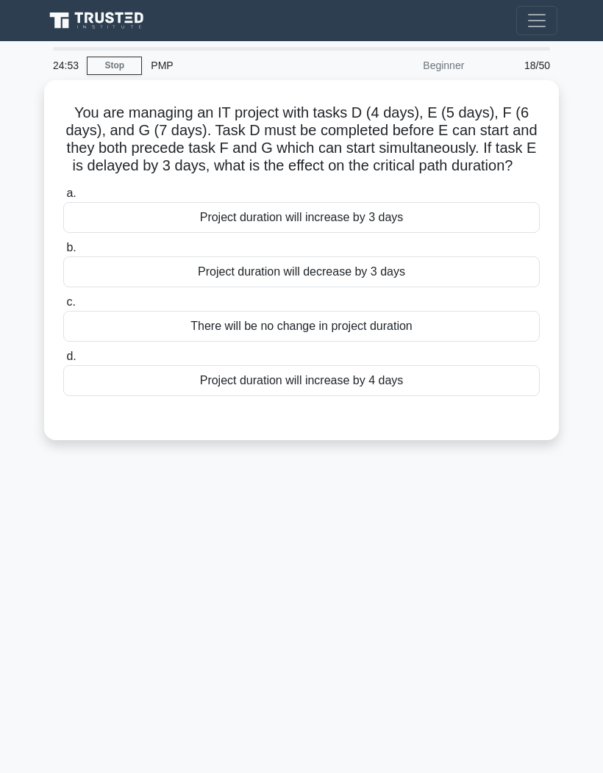
click at [119, 233] on div "Project duration will increase by 3 days" at bounding box center [301, 217] width 476 height 31
click at [63, 198] on input "a. Project duration will increase by 3 days" at bounding box center [63, 194] width 0 height 10
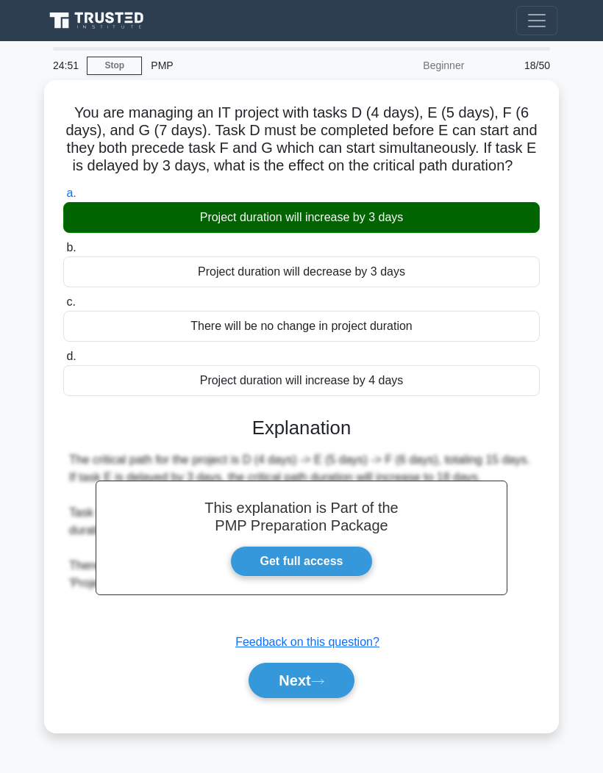
click at [276, 698] on button "Next" at bounding box center [300, 680] width 105 height 35
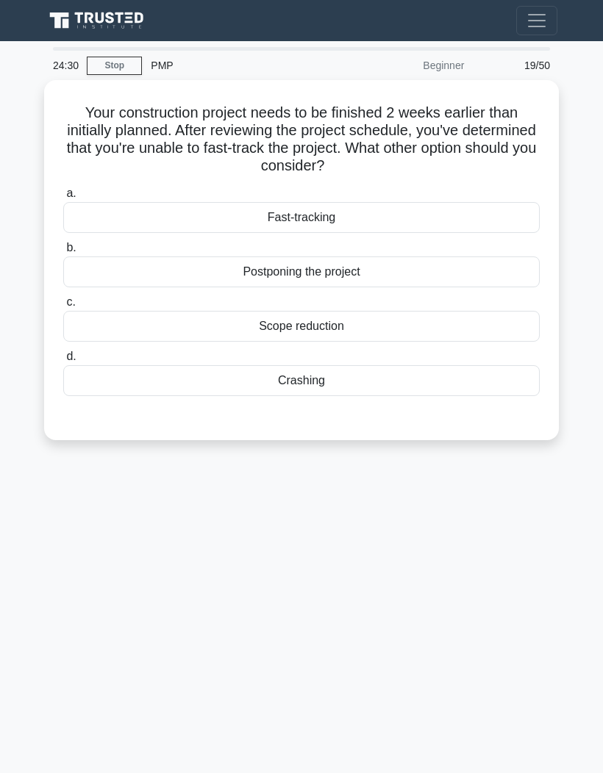
click at [120, 387] on div "Crashing" at bounding box center [301, 380] width 476 height 31
click at [63, 362] on input "d. Crashing" at bounding box center [63, 357] width 0 height 10
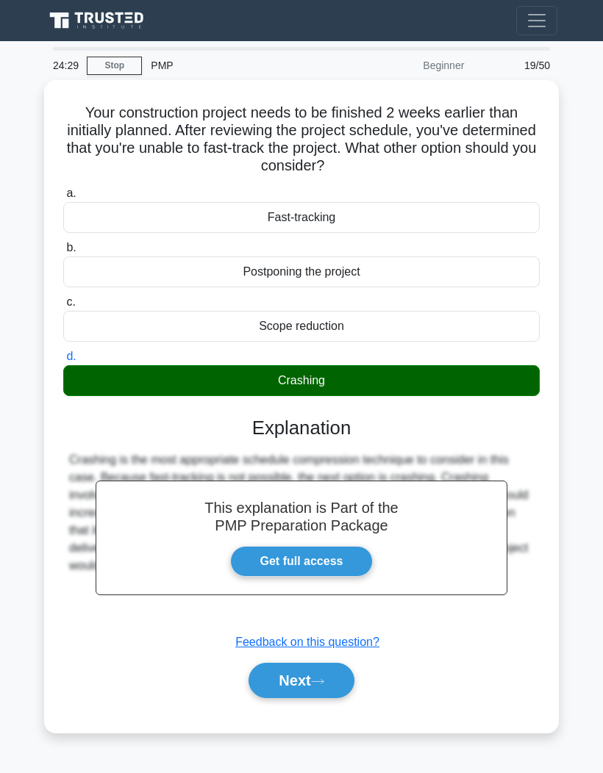
click at [274, 686] on button "Next" at bounding box center [300, 680] width 105 height 35
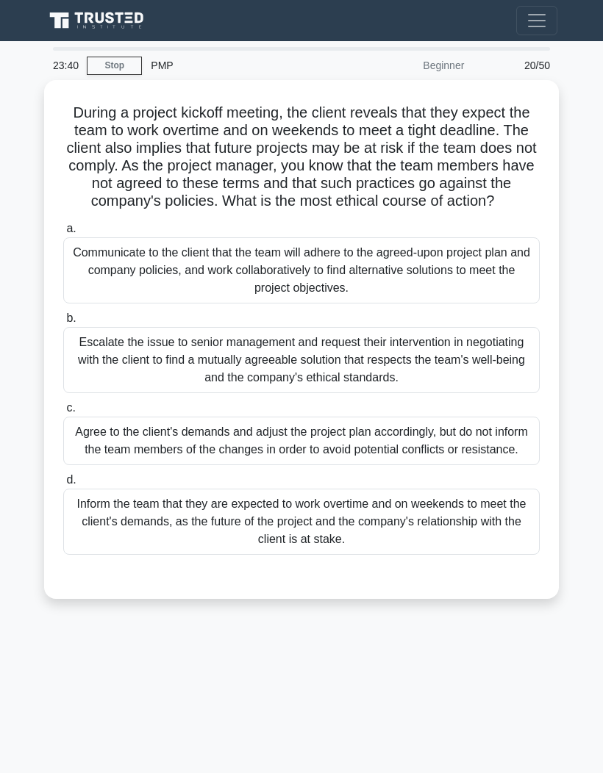
click at [81, 298] on div "Communicate to the client that the team will adhere to the agreed-upon project …" at bounding box center [301, 270] width 476 height 66
click at [63, 234] on input "a. Communicate to the client that the team will adhere to the agreed-upon proje…" at bounding box center [63, 229] width 0 height 10
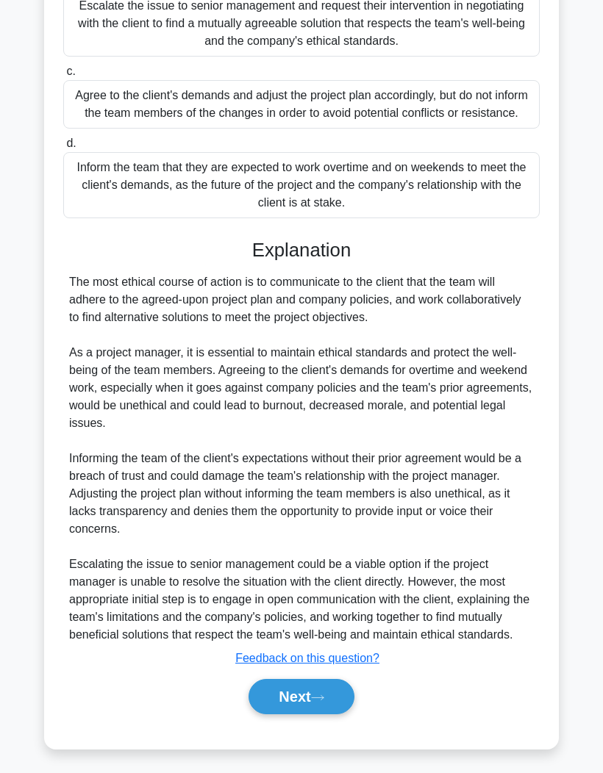
scroll to position [355, 0]
click at [269, 715] on button "Next" at bounding box center [300, 696] width 105 height 35
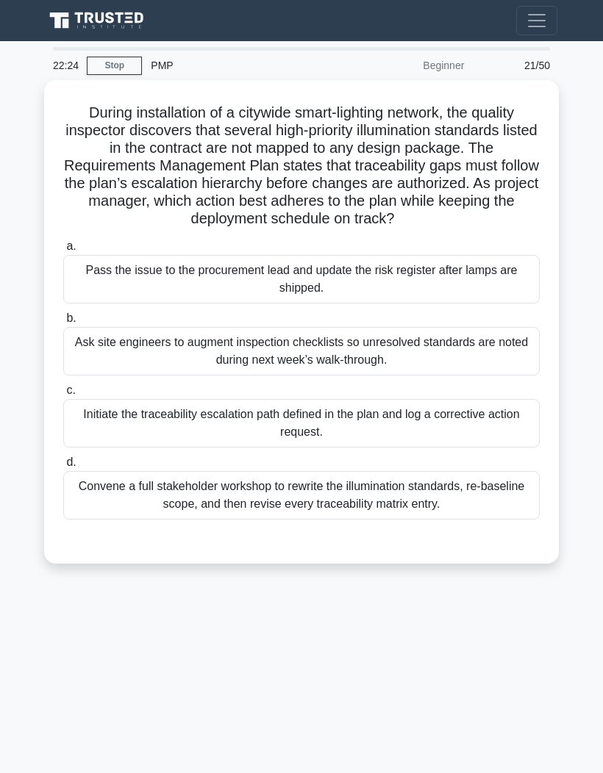
click at [112, 437] on div "Initiate the traceability escalation path defined in the plan and log a correct…" at bounding box center [301, 423] width 476 height 49
click at [63, 396] on input "c. Initiate the traceability escalation path defined in the plan and log a corr…" at bounding box center [63, 391] width 0 height 10
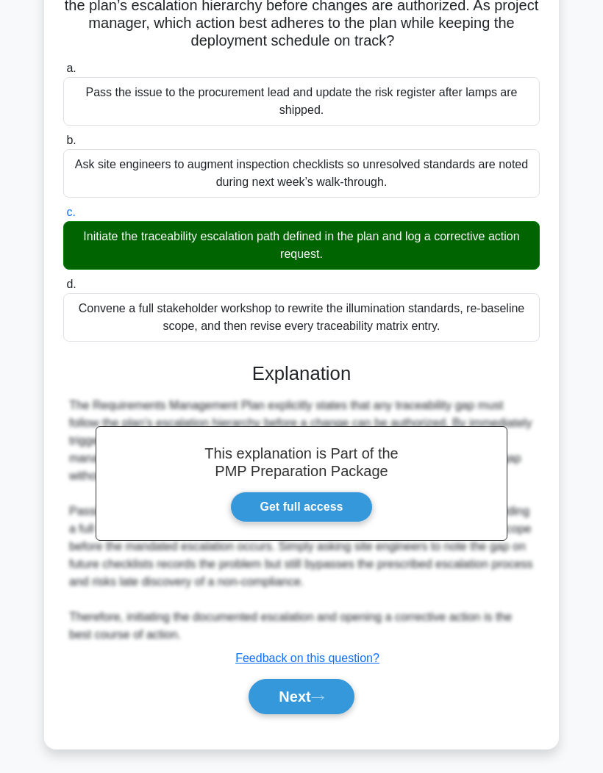
scroll to position [179, 0]
click at [315, 715] on button "Next" at bounding box center [300, 696] width 105 height 35
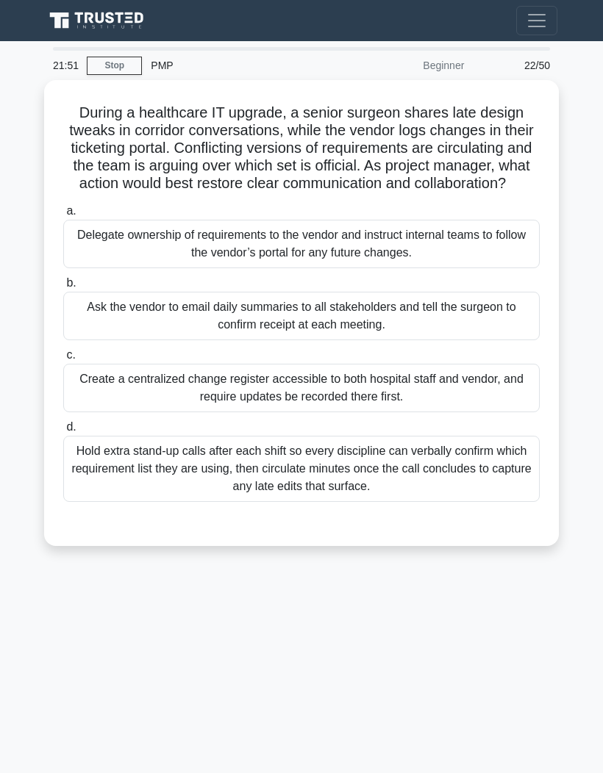
click at [484, 407] on div "Create a centralized change register accessible to both hospital staff and vend…" at bounding box center [301, 388] width 476 height 49
click at [63, 360] on input "c. Create a centralized change register accessible to both hospital staff and v…" at bounding box center [63, 356] width 0 height 10
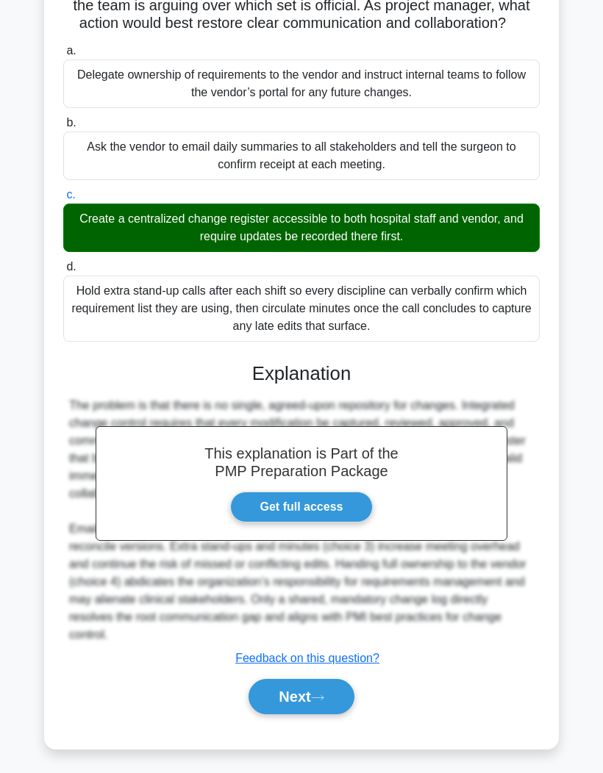
scroll to position [161, 0]
click at [303, 715] on button "Next" at bounding box center [300, 696] width 105 height 35
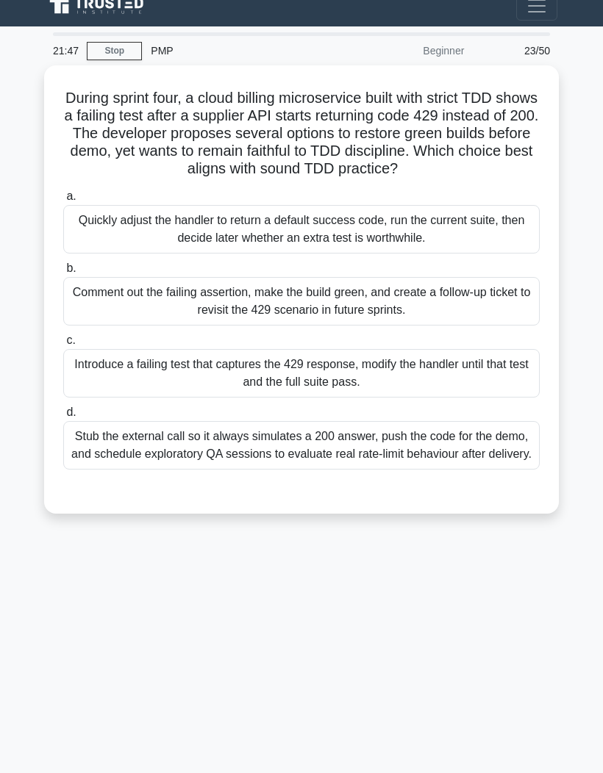
scroll to position [0, 0]
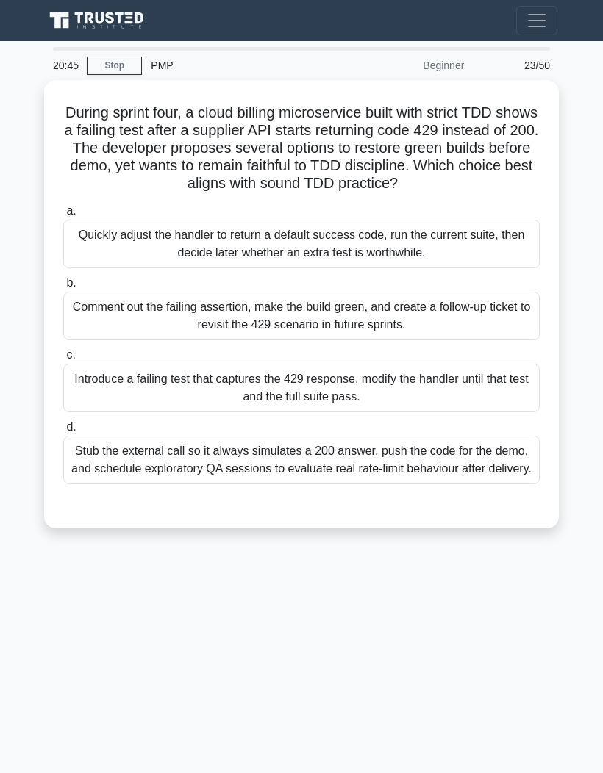
click at [454, 412] on div "Introduce a failing test that captures the 429 response, modify the handler unt…" at bounding box center [301, 388] width 476 height 49
click at [63, 360] on input "c. Introduce a failing test that captures the 429 response, modify the handler …" at bounding box center [63, 356] width 0 height 10
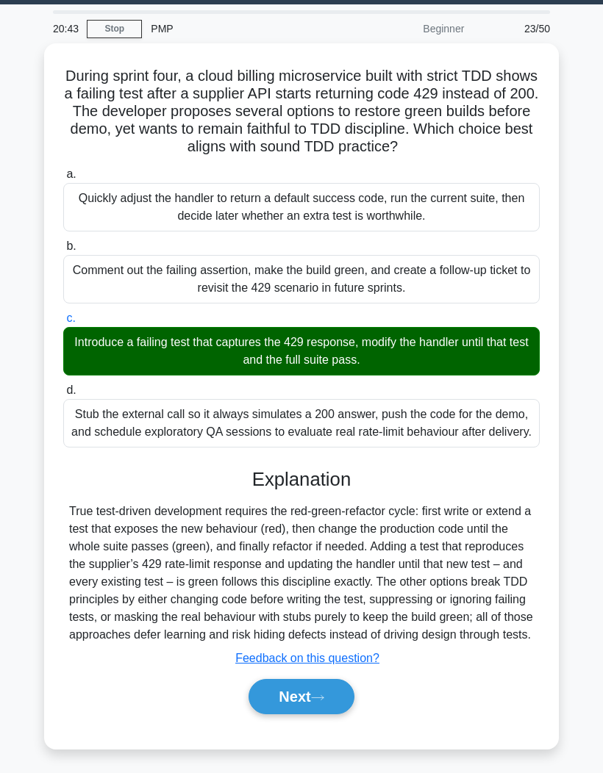
scroll to position [55, 0]
click at [301, 715] on button "Next" at bounding box center [300, 696] width 105 height 35
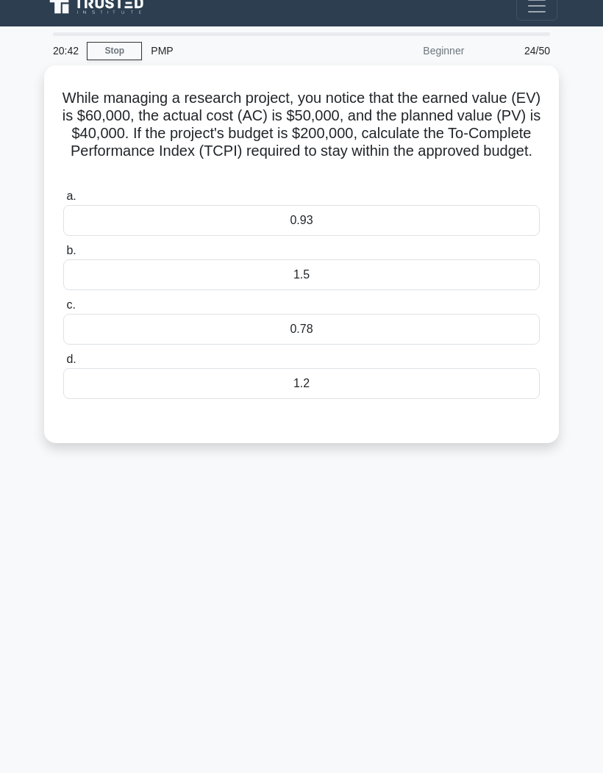
scroll to position [0, 0]
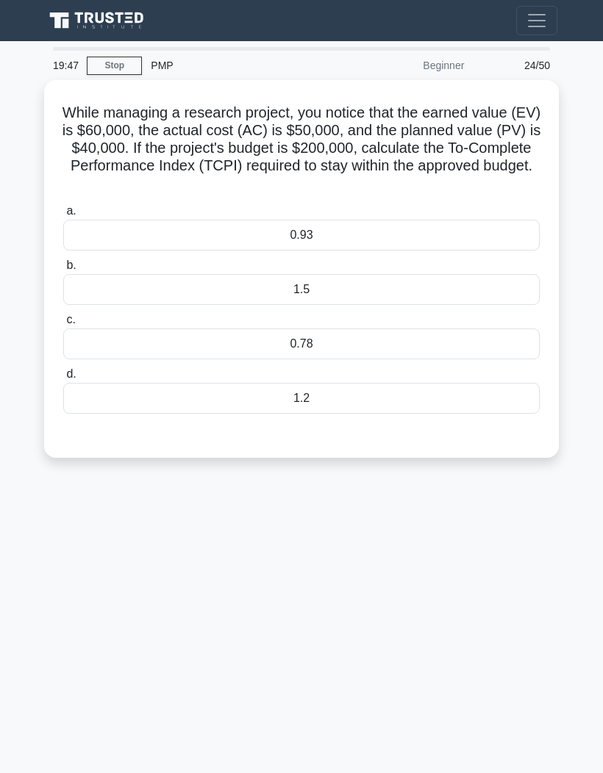
click at [359, 409] on div "1.2" at bounding box center [301, 398] width 476 height 31
click at [63, 379] on input "d. 1.2" at bounding box center [63, 375] width 0 height 10
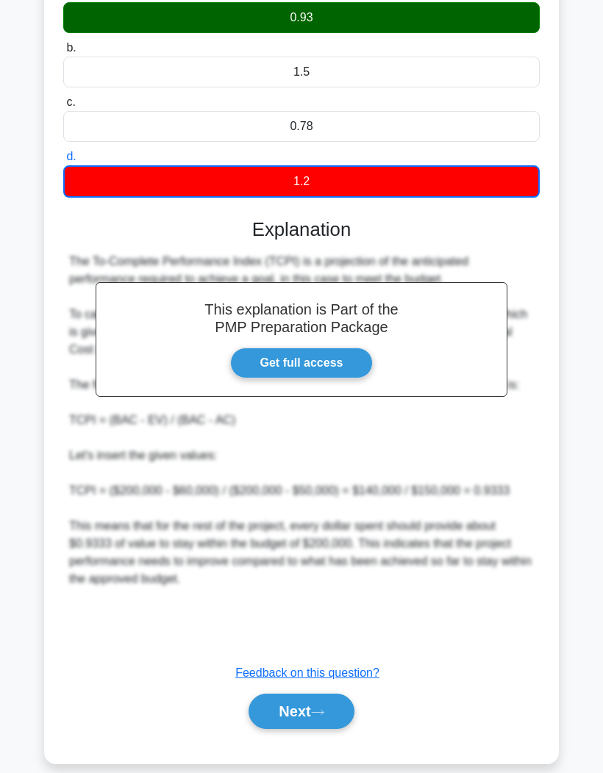
scroll to position [215, 0]
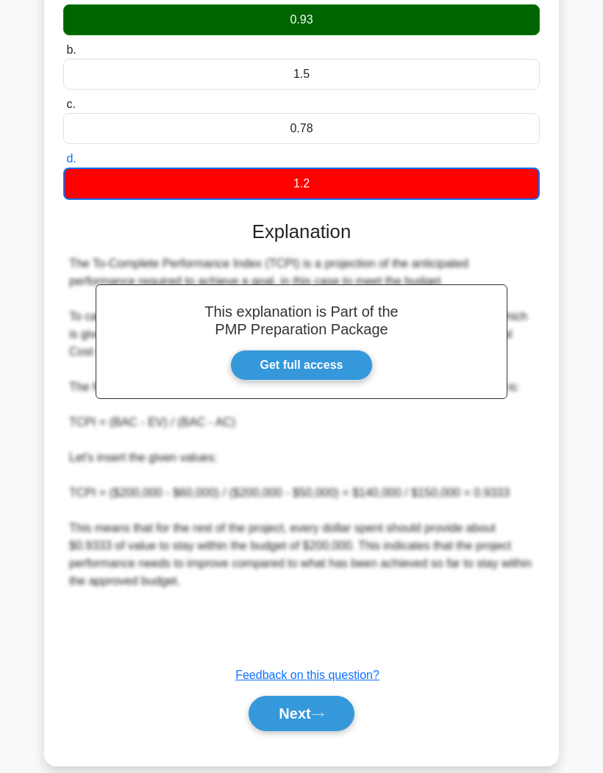
click at [306, 731] on button "Next" at bounding box center [300, 713] width 105 height 35
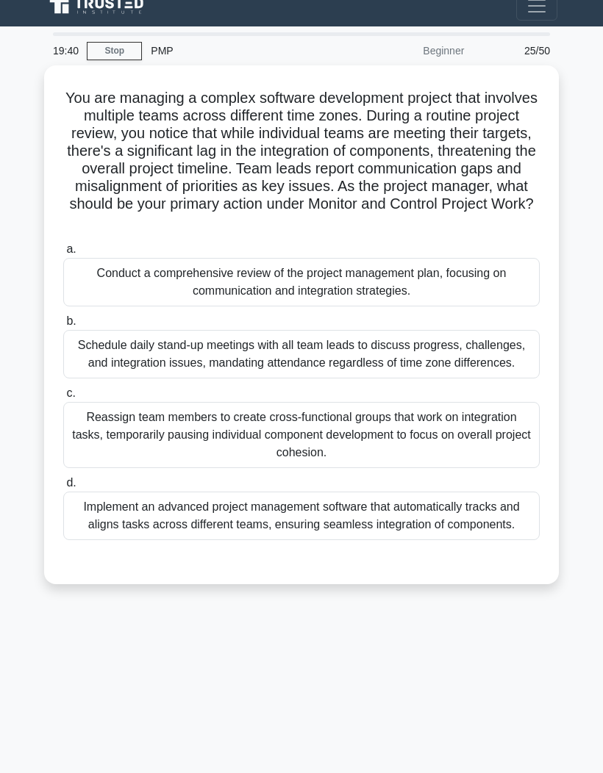
scroll to position [0, 0]
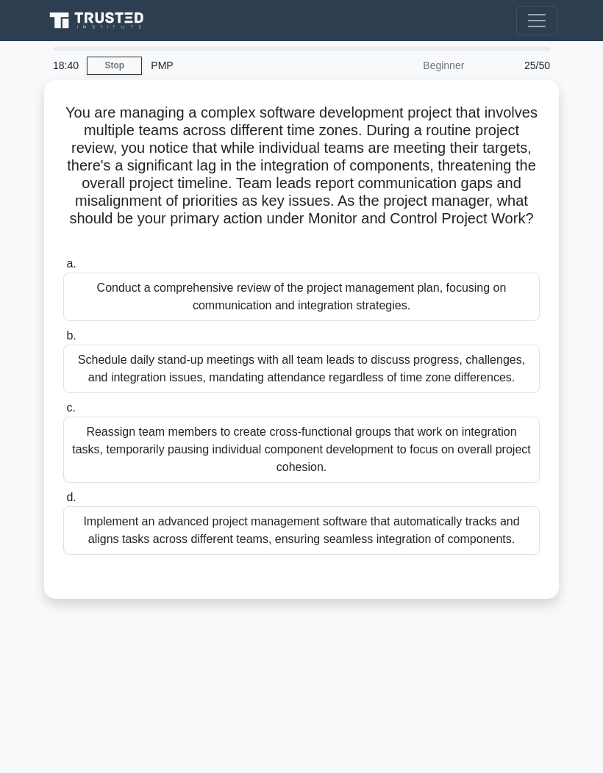
click at [504, 393] on div "Schedule daily stand-up meetings with all team leads to discuss progress, chall…" at bounding box center [301, 369] width 476 height 49
click at [63, 341] on input "b. Schedule daily stand-up meetings with all team leads to discuss progress, ch…" at bounding box center [63, 337] width 0 height 10
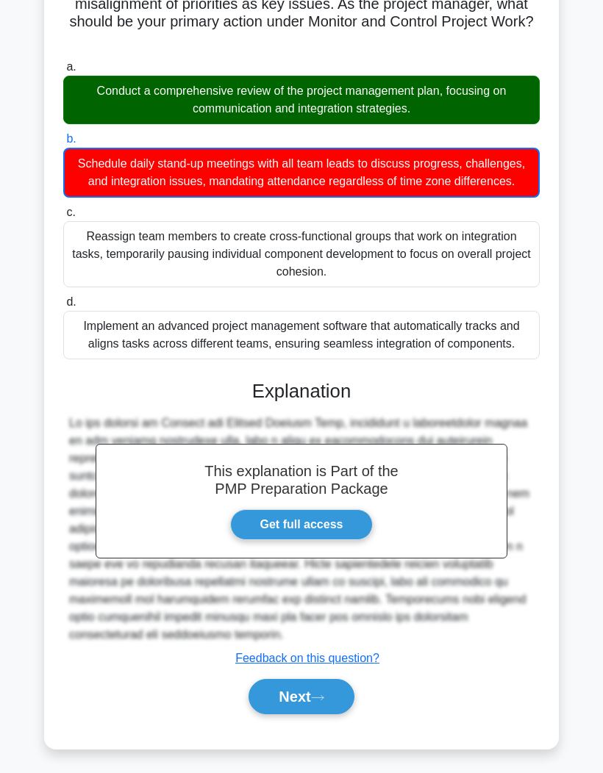
scroll to position [233, 0]
click at [331, 715] on button "Next" at bounding box center [300, 696] width 105 height 35
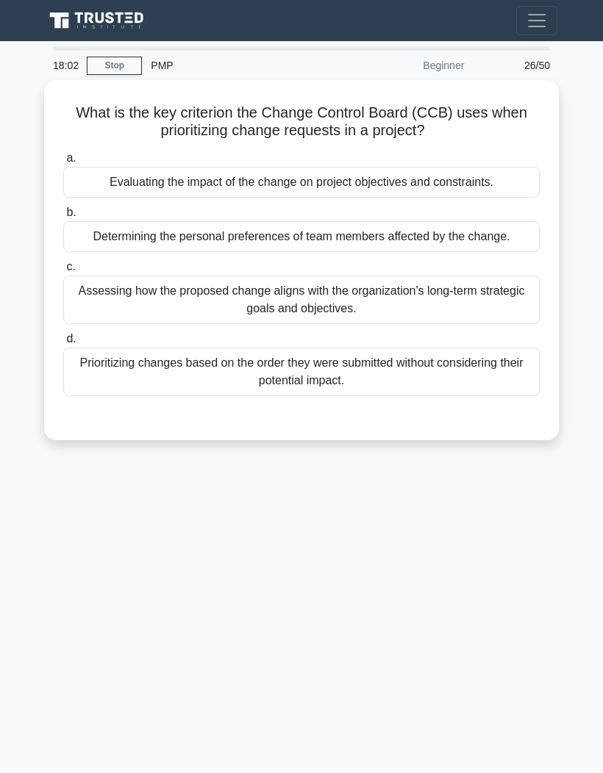
click at [523, 182] on div "Evaluating the impact of the change on project objectives and constraints." at bounding box center [301, 182] width 476 height 31
click at [63, 163] on input "a. Evaluating the impact of the change on project objectives and constraints." at bounding box center [63, 159] width 0 height 10
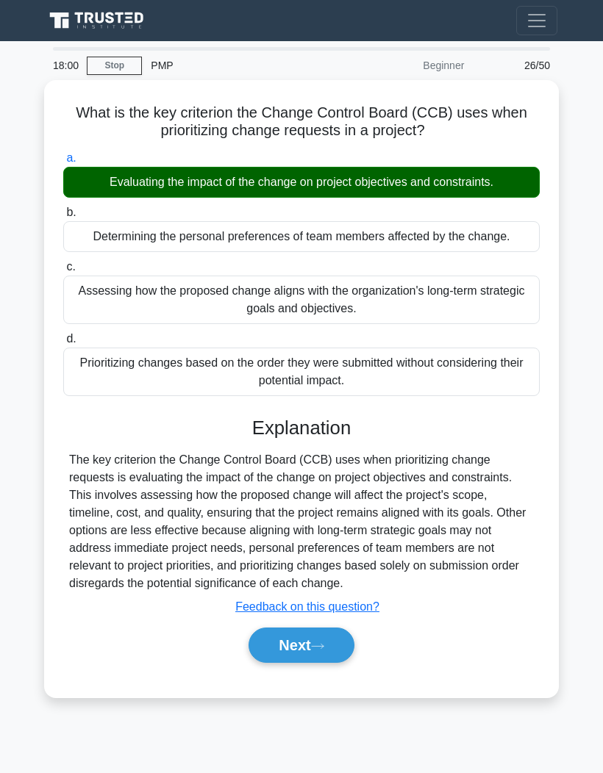
click at [331, 663] on button "Next" at bounding box center [300, 645] width 105 height 35
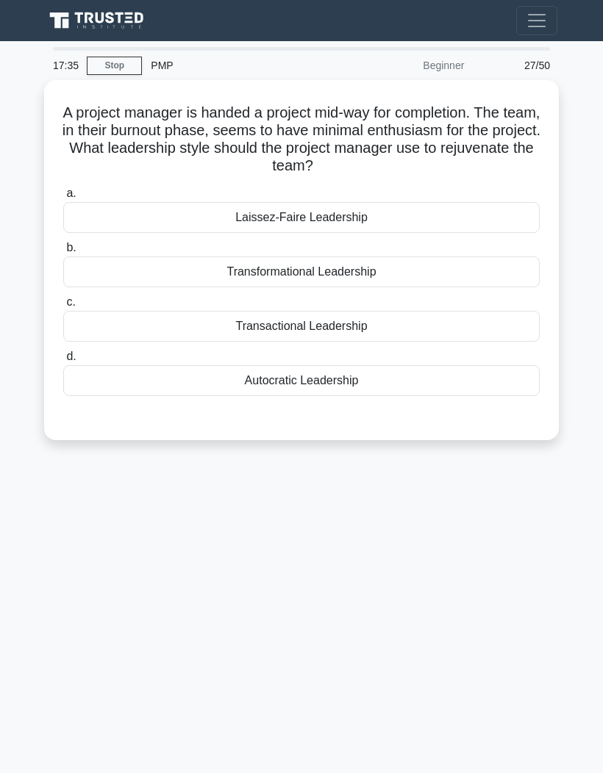
click at [421, 273] on div "Transformational Leadership" at bounding box center [301, 272] width 476 height 31
click at [63, 253] on input "b. Transformational Leadership" at bounding box center [63, 248] width 0 height 10
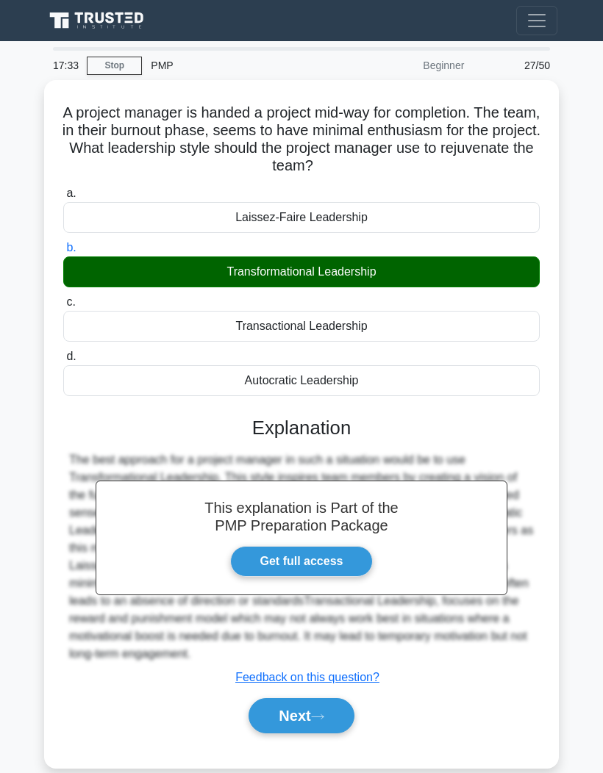
click at [332, 734] on button "Next" at bounding box center [300, 715] width 105 height 35
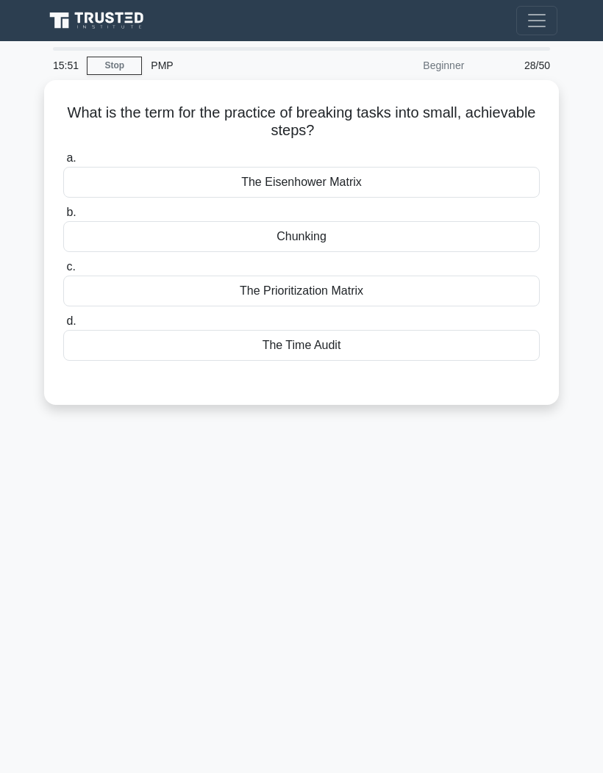
click at [512, 557] on div "15:51 Stop PMP Beginner 28/50 What is the term for the practice of breaking tas…" at bounding box center [301, 414] width 529 height 735
click at [421, 287] on div "The Prioritization Matrix" at bounding box center [301, 291] width 476 height 31
click at [63, 272] on input "c. The Prioritization Matrix" at bounding box center [63, 267] width 0 height 10
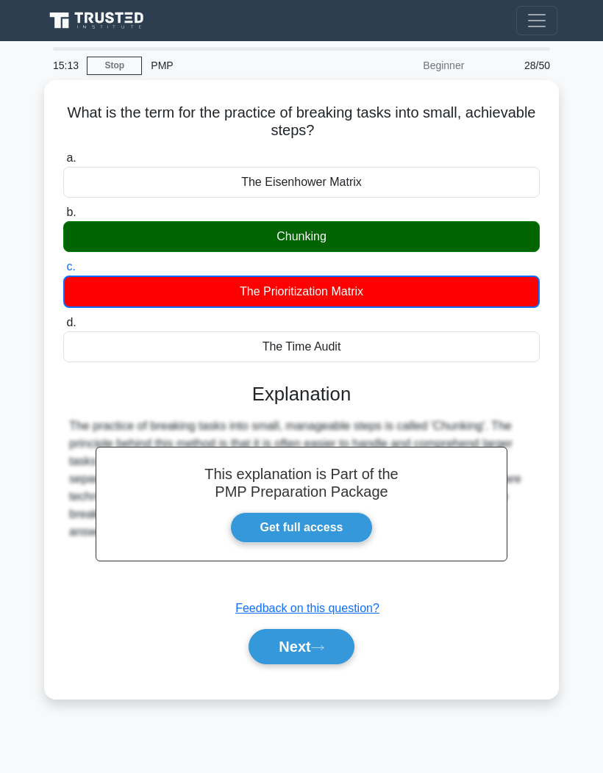
click at [332, 648] on button "Next" at bounding box center [300, 646] width 105 height 35
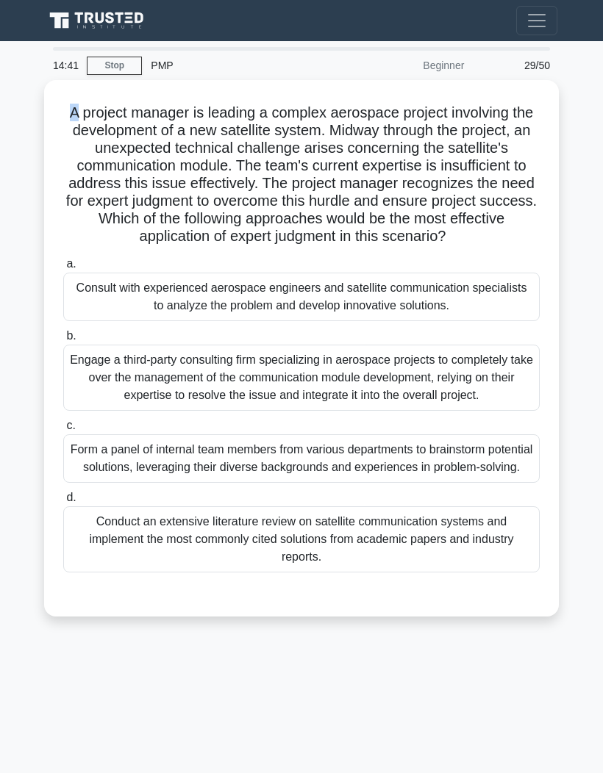
click at [40, 221] on div "A project manager is leading a complex aerospace project involving the developm…" at bounding box center [301, 357] width 529 height 554
click at [308, 573] on div "Conduct an extensive literature review on satellite communication systems and i…" at bounding box center [301, 540] width 476 height 66
click at [63, 503] on input "d. Conduct an extensive literature review on satellite communication systems an…" at bounding box center [63, 498] width 0 height 10
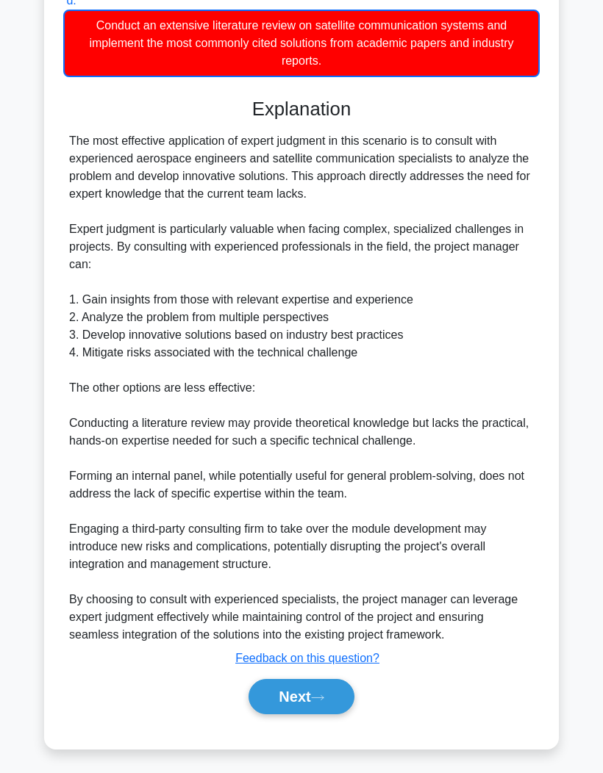
scroll to position [551, 0]
click at [296, 715] on button "Next" at bounding box center [300, 696] width 105 height 35
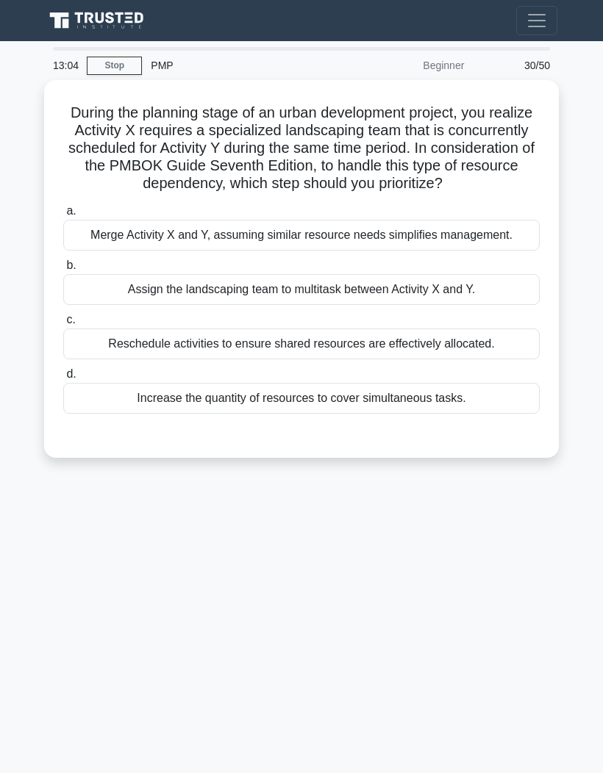
click at [523, 359] on div "Reschedule activities to ensure shared resources are effectively allocated." at bounding box center [301, 344] width 476 height 31
click at [63, 325] on input "c. Reschedule activities to ensure shared resources are effectively allocated." at bounding box center [63, 320] width 0 height 10
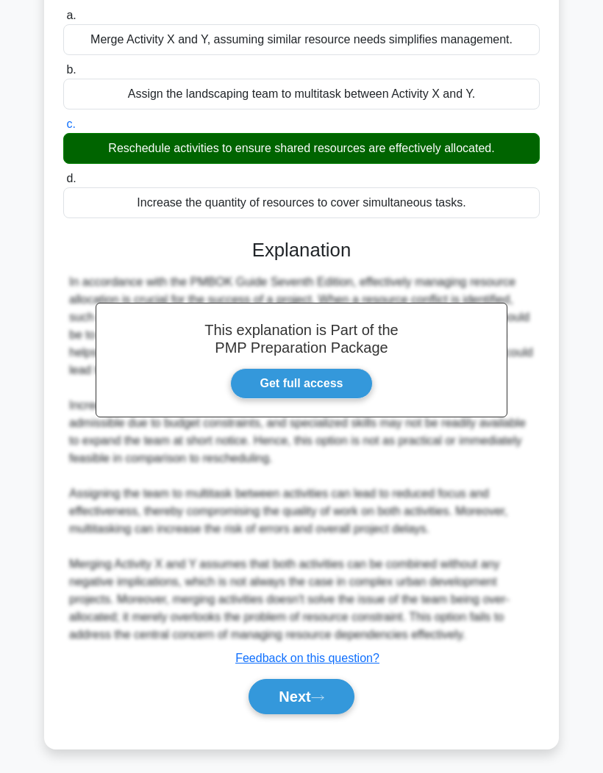
scroll to position [232, 0]
click at [309, 715] on button "Next" at bounding box center [300, 696] width 105 height 35
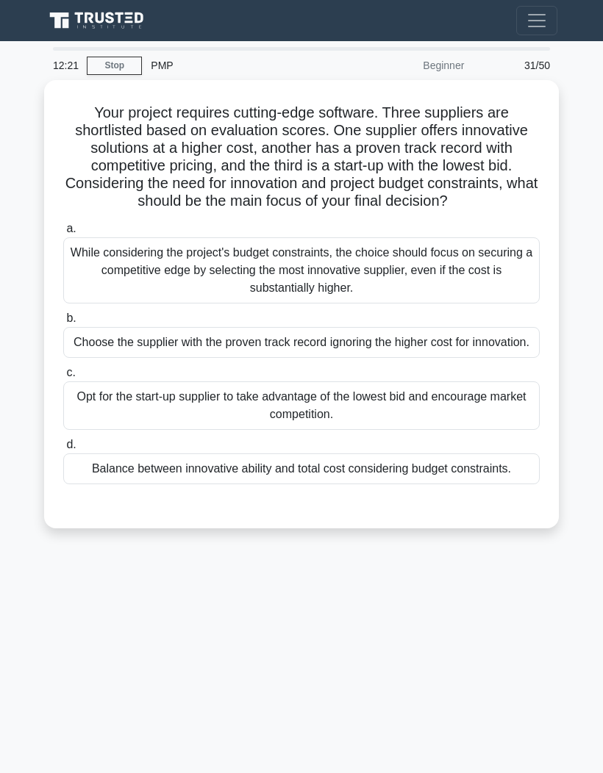
click at [479, 484] on div "Balance between innovative ability and total cost considering budget constraint…" at bounding box center [301, 469] width 476 height 31
click at [63, 450] on input "d. Balance between innovative ability and total cost considering budget constra…" at bounding box center [63, 445] width 0 height 10
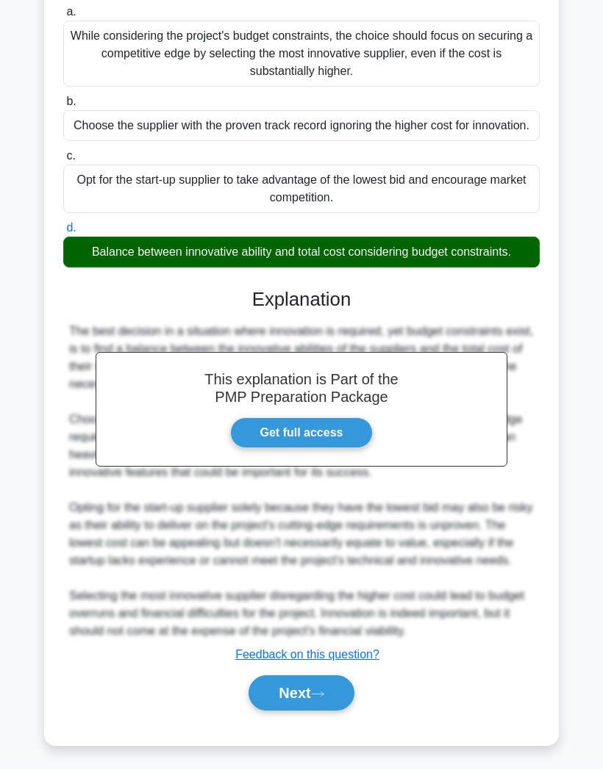
scroll to position [285, 0]
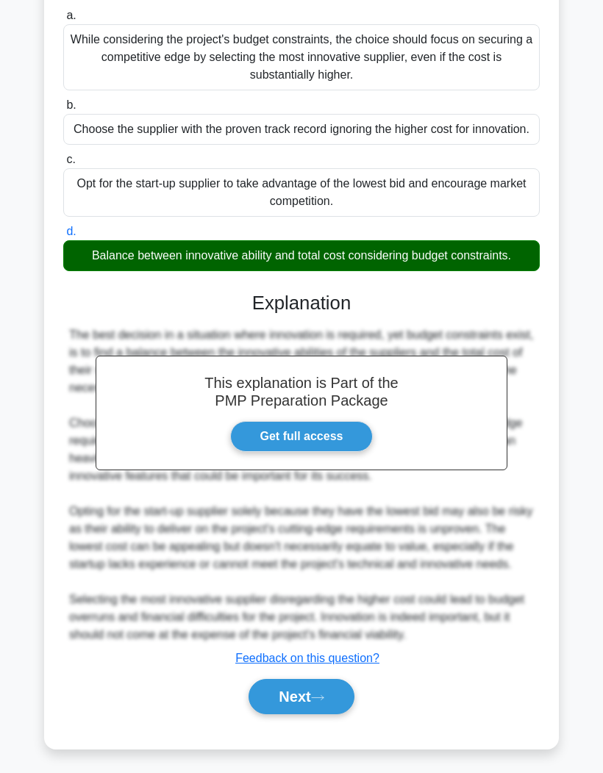
click at [301, 715] on button "Next" at bounding box center [300, 696] width 105 height 35
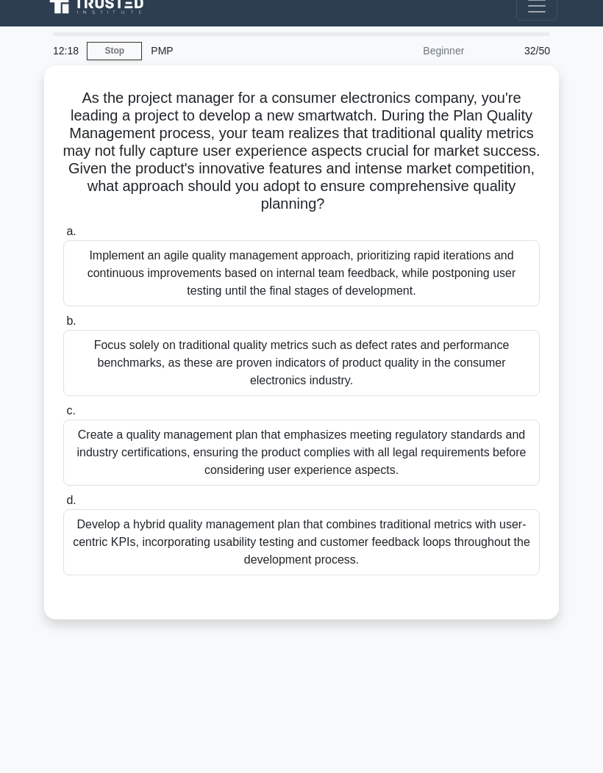
scroll to position [0, 0]
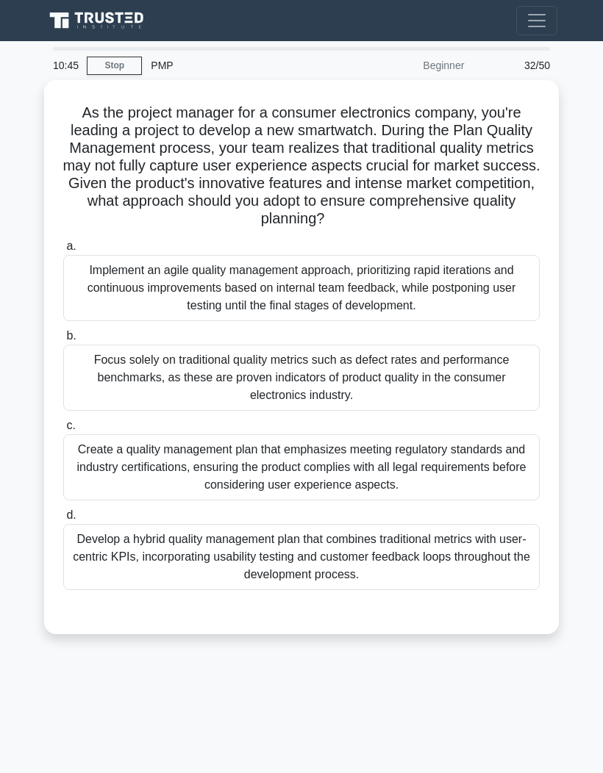
click at [457, 565] on div "Develop a hybrid quality management plan that combines traditional metrics with…" at bounding box center [301, 557] width 476 height 66
click at [63, 520] on input "d. Develop a hybrid quality management plan that combines traditional metrics w…" at bounding box center [63, 516] width 0 height 10
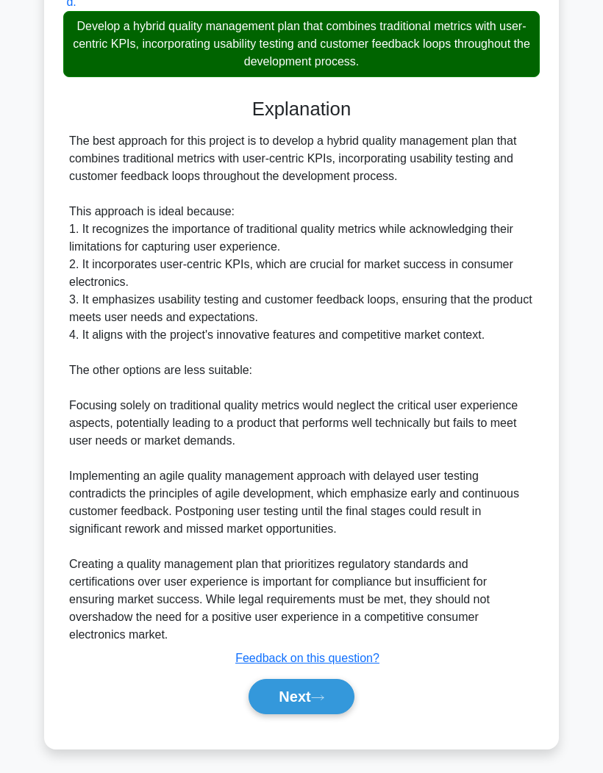
scroll to position [514, 0]
click at [304, 715] on button "Next" at bounding box center [300, 696] width 105 height 35
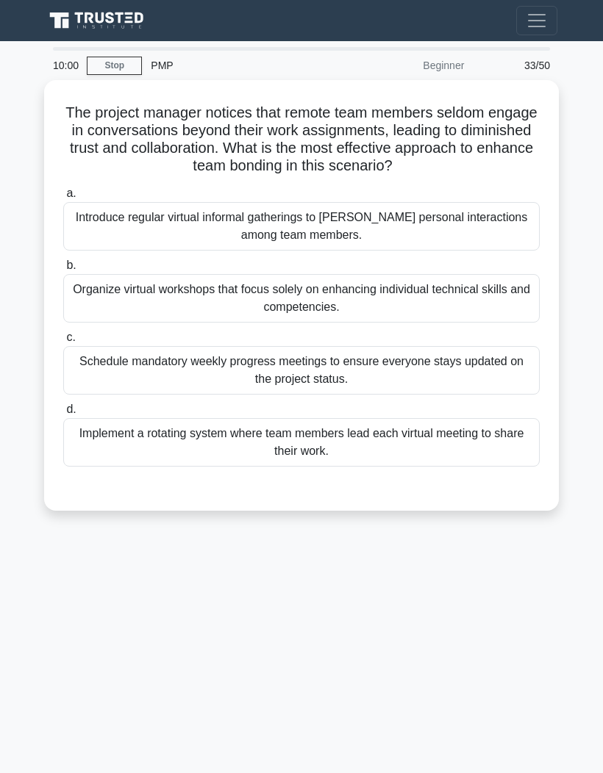
click at [423, 323] on div "Organize virtual workshops that focus solely on enhancing individual technical …" at bounding box center [301, 298] width 476 height 49
click at [63, 271] on input "b. Organize virtual workshops that focus solely on enhancing individual technic…" at bounding box center [63, 266] width 0 height 10
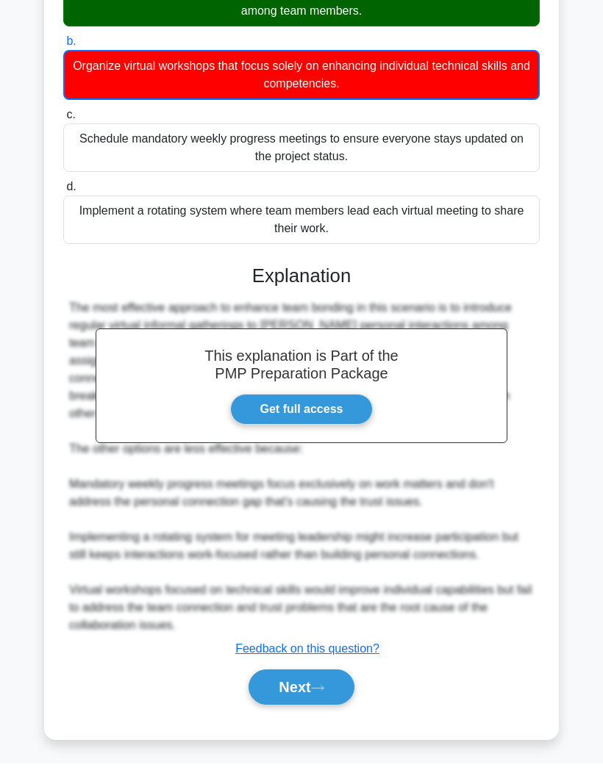
scroll to position [215, 0]
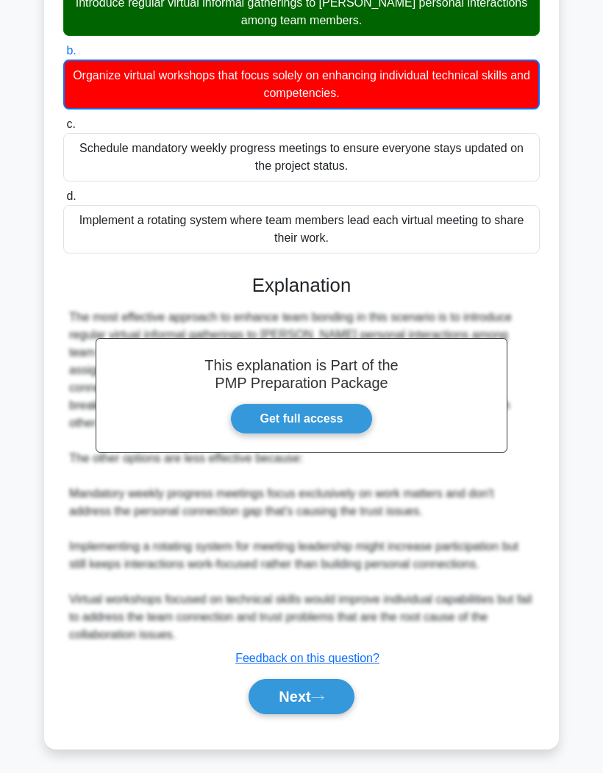
click at [335, 715] on button "Next" at bounding box center [300, 696] width 105 height 35
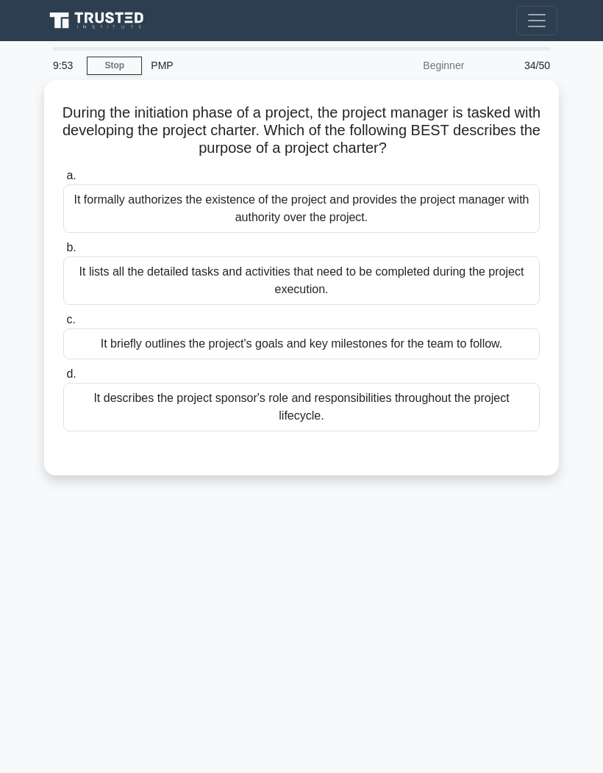
click at [313, 743] on div "9:53 Stop PMP Beginner 34/50 During the initiation phase of a project, the proj…" at bounding box center [301, 414] width 529 height 735
click at [448, 211] on div "It formally authorizes the existence of the project and provides the project ma…" at bounding box center [301, 209] width 476 height 49
click at [63, 181] on input "a. It formally authorizes the existence of the project and provides the project…" at bounding box center [63, 176] width 0 height 10
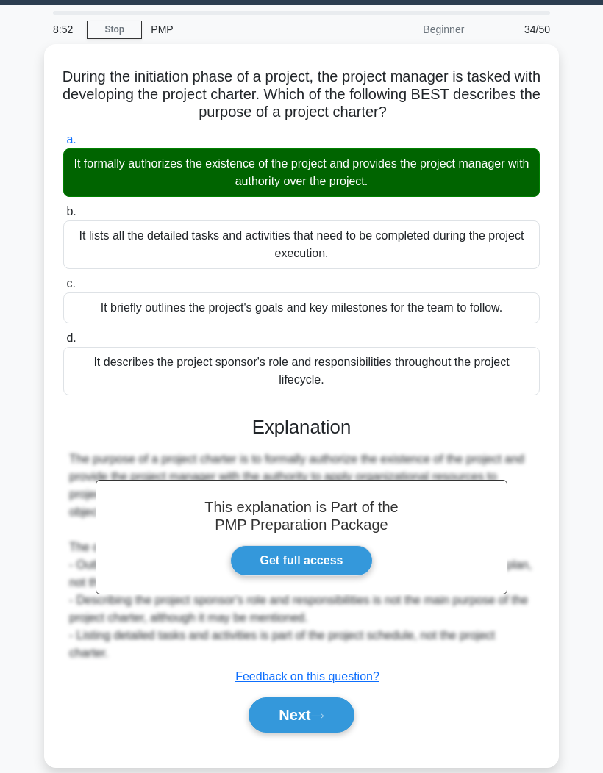
scroll to position [37, 0]
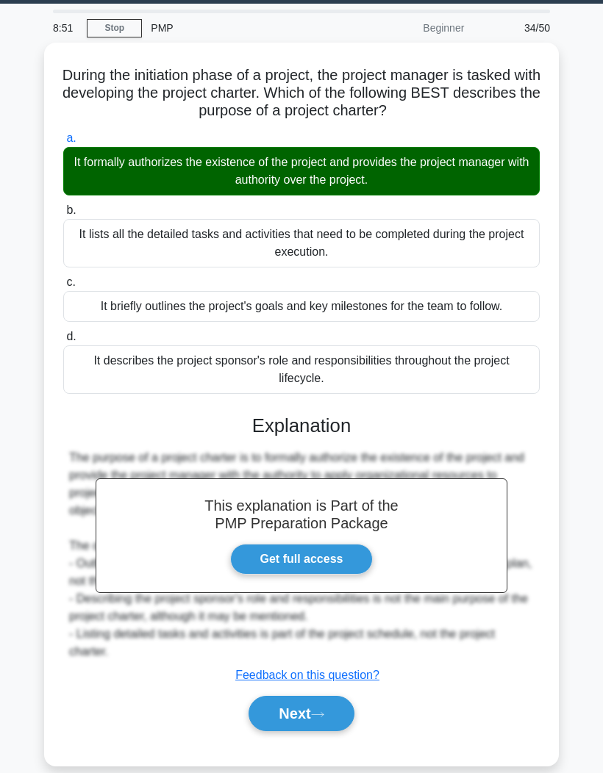
click at [310, 731] on button "Next" at bounding box center [300, 713] width 105 height 35
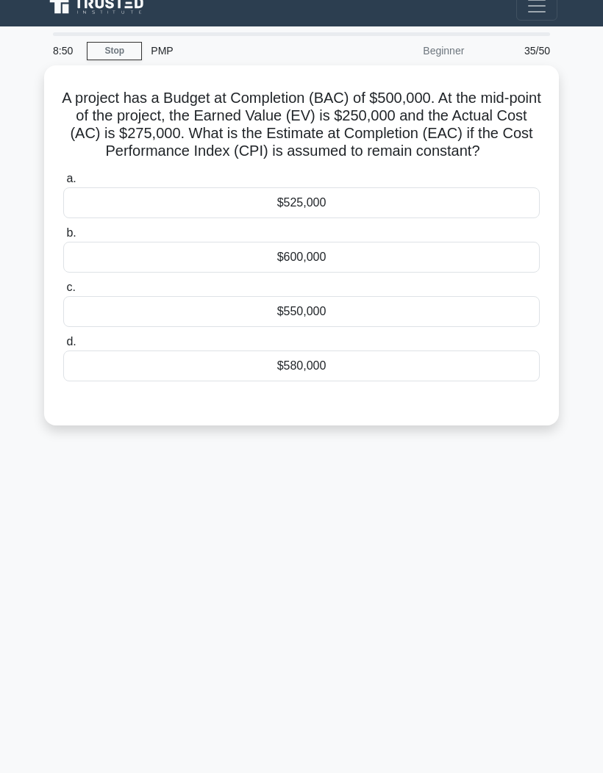
scroll to position [0, 0]
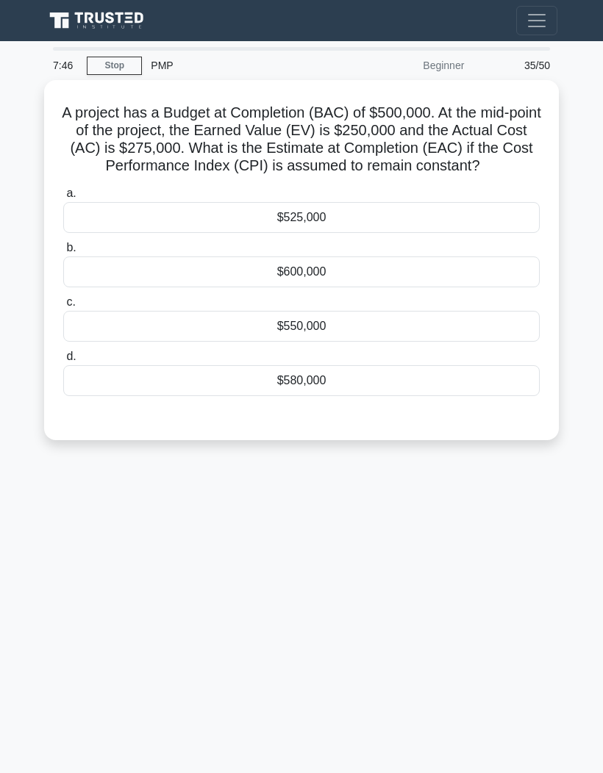
click at [453, 342] on div "$550,000" at bounding box center [301, 326] width 476 height 31
click at [63, 307] on input "c. $550,000" at bounding box center [63, 303] width 0 height 10
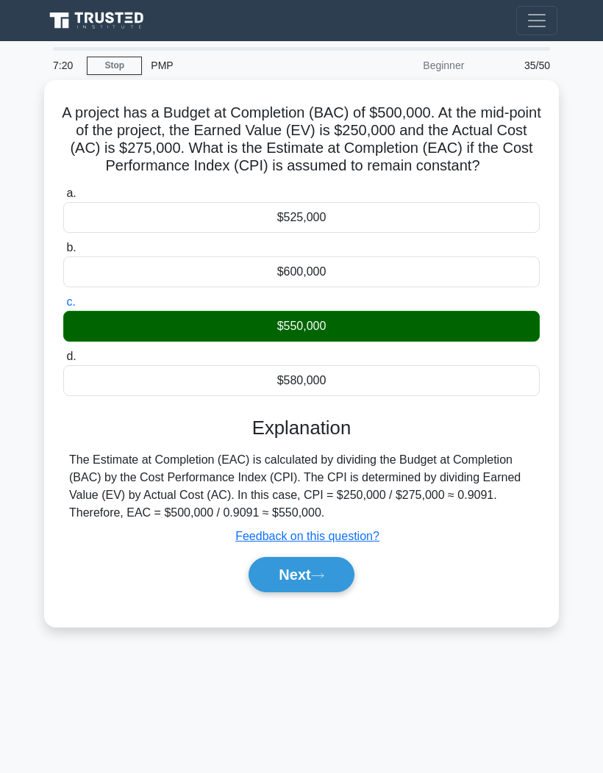
click at [323, 578] on icon at bounding box center [318, 575] width 12 height 4
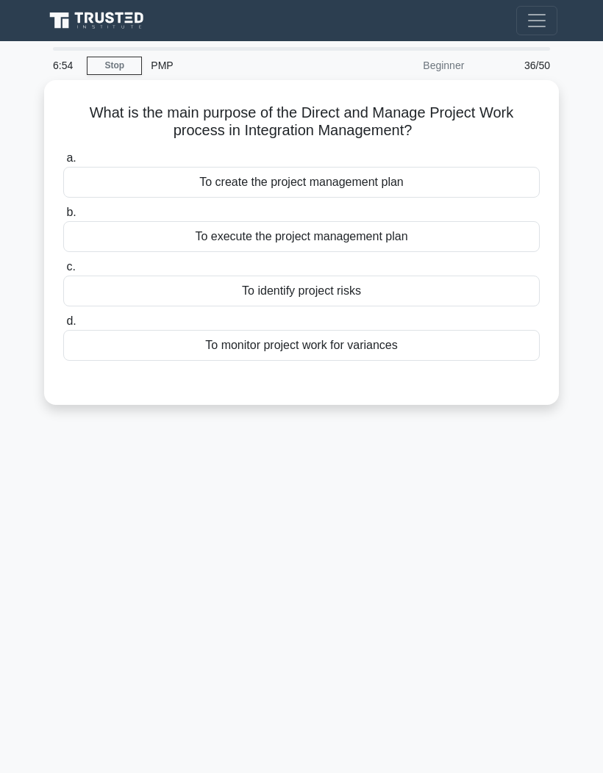
click at [458, 226] on div "To execute the project management plan" at bounding box center [301, 236] width 476 height 31
click at [63, 218] on input "b. To execute the project management plan" at bounding box center [63, 213] width 0 height 10
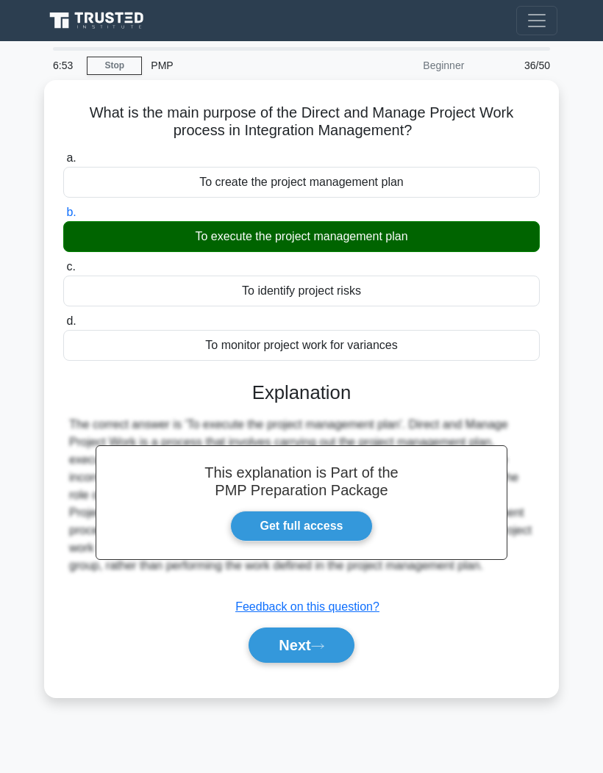
click at [332, 660] on button "Next" at bounding box center [300, 645] width 105 height 35
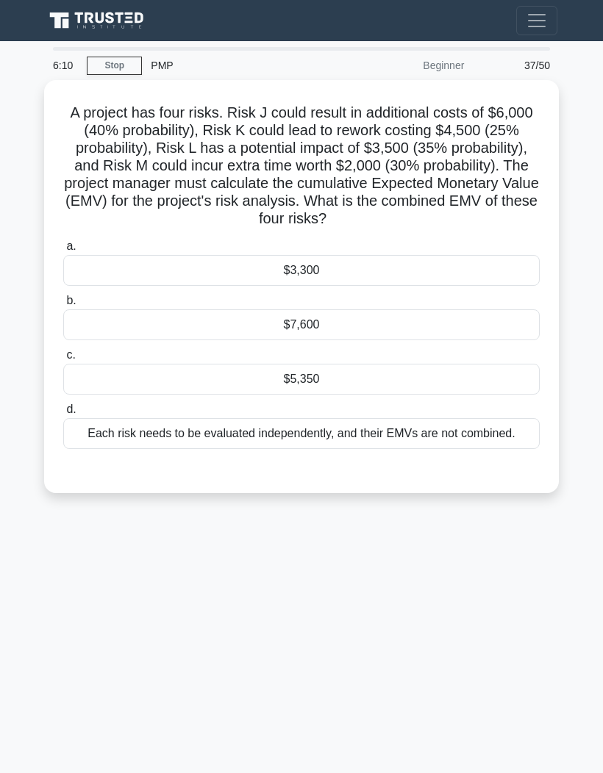
click at [518, 449] on div "Each risk needs to be evaluated independently, and their EMVs are not combined." at bounding box center [301, 433] width 476 height 31
click at [63, 415] on input "d. Each risk needs to be evaluated independently, and their EMVs are not combin…" at bounding box center [63, 410] width 0 height 10
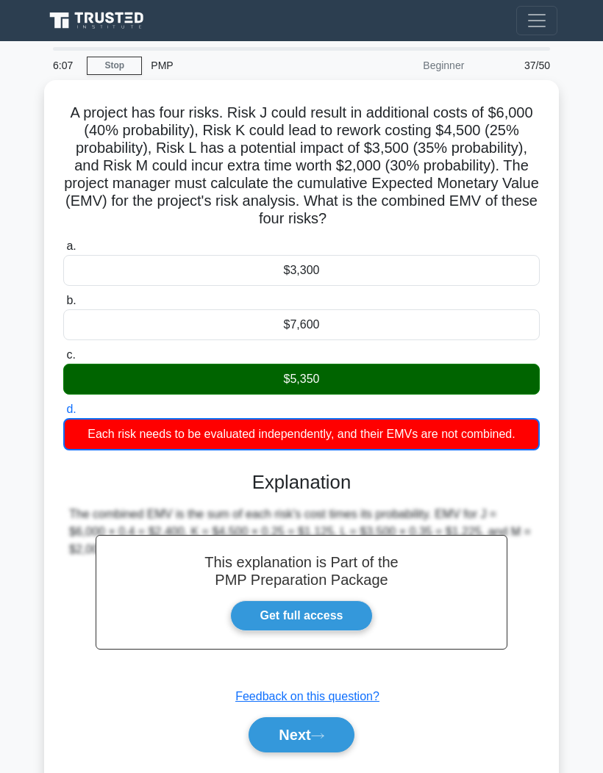
click at [343, 753] on button "Next" at bounding box center [300, 735] width 105 height 35
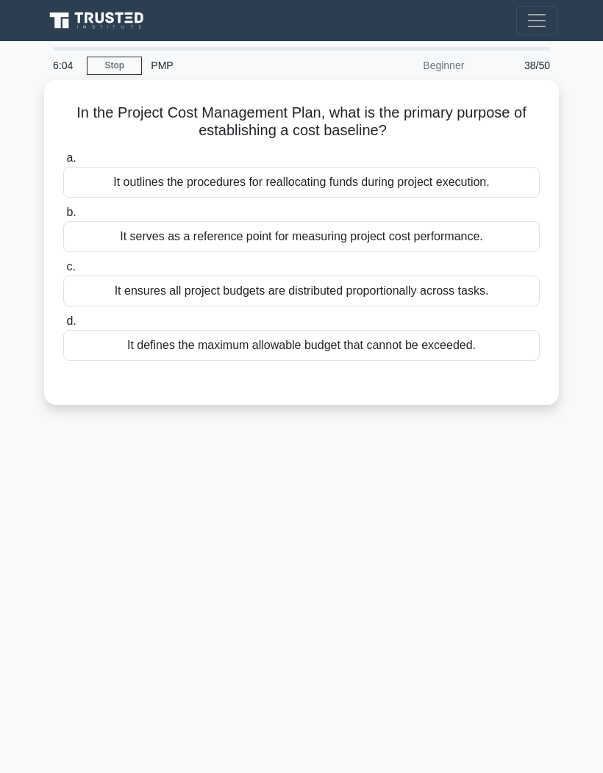
click at [301, 767] on div "6:04 Stop PMP Beginner 38/50 In the Project Cost Management Plan, what is the p…" at bounding box center [301, 414] width 529 height 735
click at [490, 188] on div "It outlines the procedures for reallocating funds during project execution." at bounding box center [301, 182] width 476 height 31
click at [63, 163] on input "a. It outlines the procedures for reallocating funds during project execution." at bounding box center [63, 159] width 0 height 10
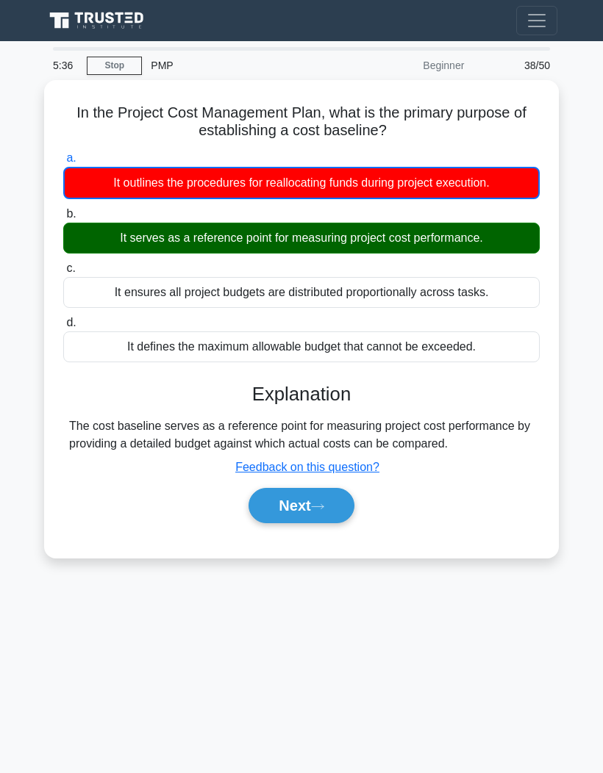
click at [324, 523] on button "Next" at bounding box center [300, 505] width 105 height 35
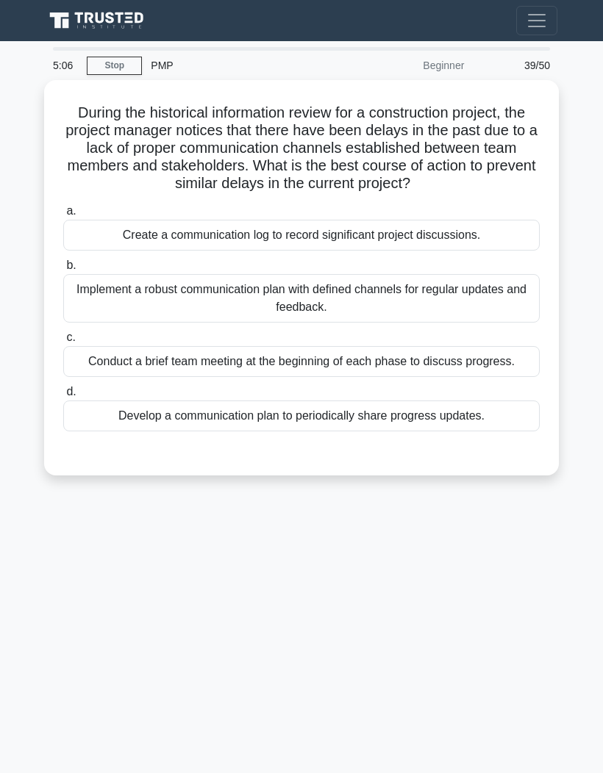
click at [476, 432] on div "Develop a communication plan to periodically share progress updates." at bounding box center [301, 416] width 476 height 31
click at [63, 397] on input "d. Develop a communication plan to periodically share progress updates." at bounding box center [63, 392] width 0 height 10
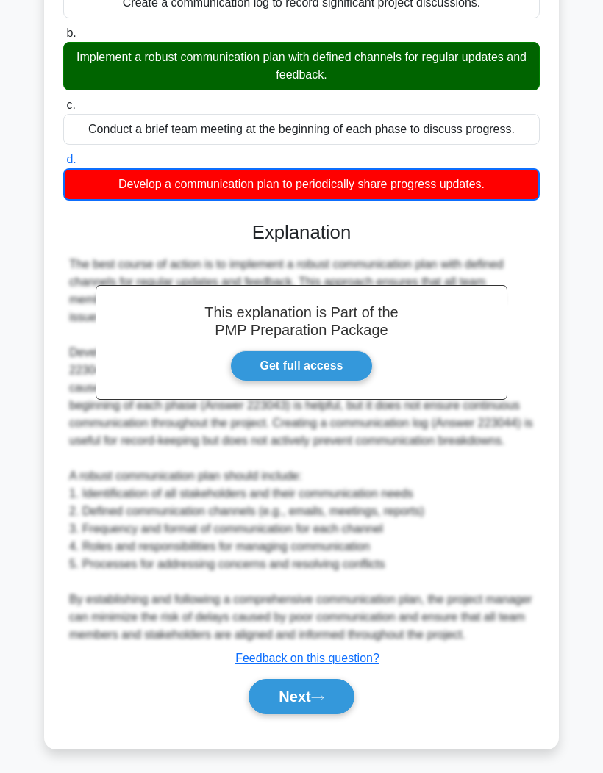
scroll to position [268, 0]
click at [306, 715] on button "Next" at bounding box center [300, 696] width 105 height 35
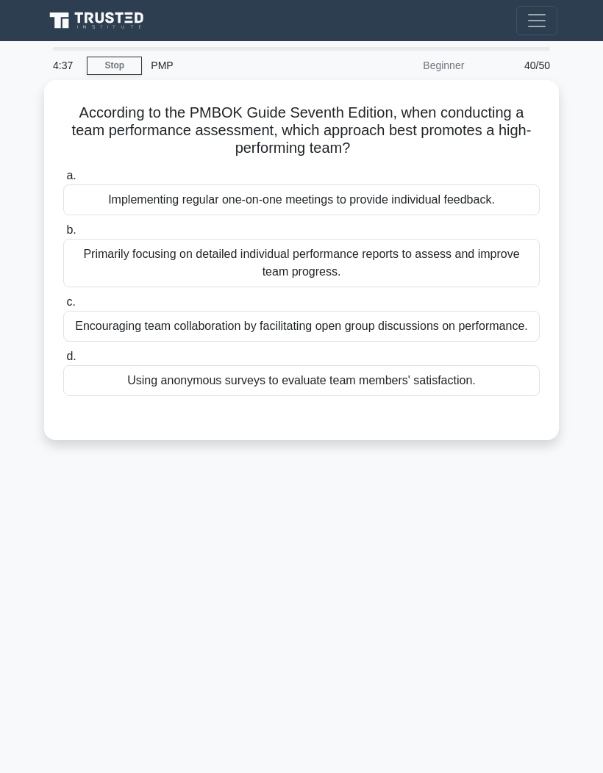
click at [509, 340] on div "Encouraging team collaboration by facilitating open group discussions on perfor…" at bounding box center [301, 326] width 476 height 31
click at [63, 307] on input "c. Encouraging team collaboration by facilitating open group discussions on per…" at bounding box center [63, 303] width 0 height 10
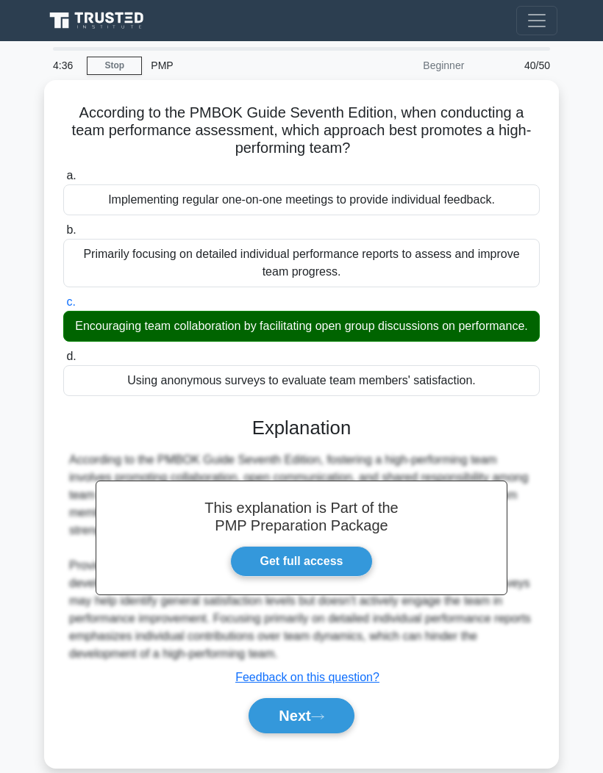
click at [324, 734] on button "Next" at bounding box center [300, 715] width 105 height 35
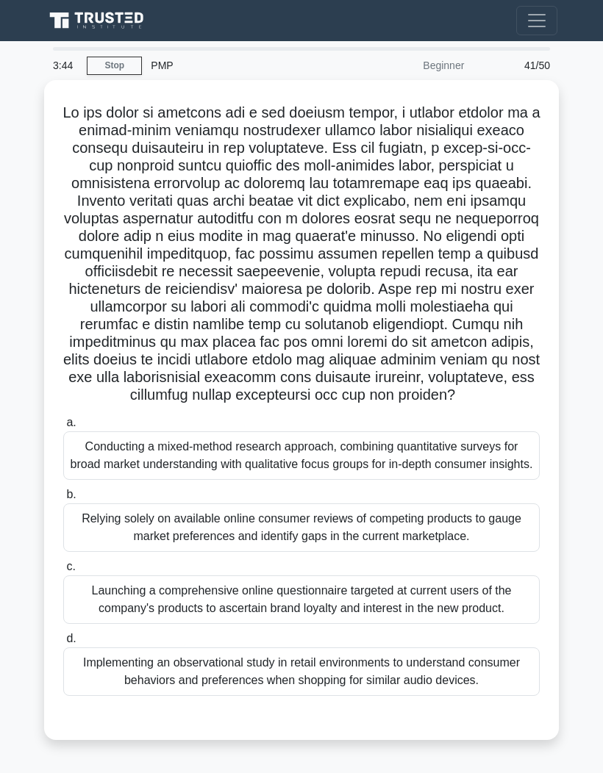
click at [41, 135] on div ".spinner_0XTQ{transform-origin:center;animation:spinner_y6GP .75s linear infini…" at bounding box center [301, 419] width 529 height 678
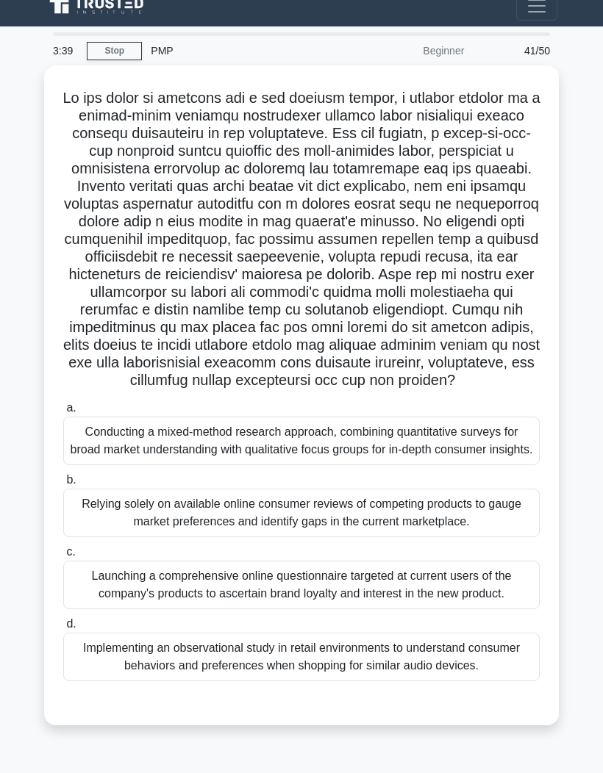
scroll to position [45, 0]
click at [399, 609] on div "Launching a comprehensive online questionnaire targeted at current users of the…" at bounding box center [301, 585] width 476 height 49
click at [63, 557] on input "c. Launching a comprehensive online questionnaire targeted at current users of …" at bounding box center [63, 553] width 0 height 10
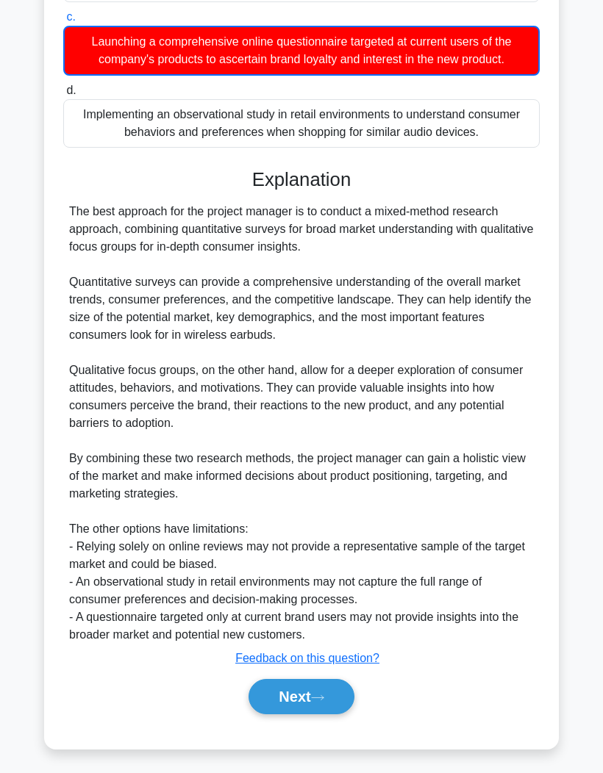
scroll to position [604, 0]
click at [310, 715] on button "Next" at bounding box center [300, 696] width 105 height 35
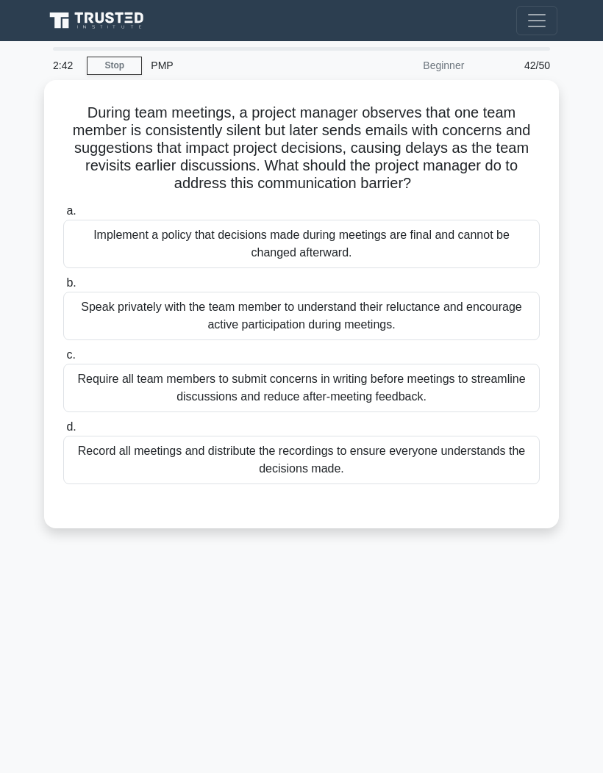
click at [533, 303] on div "Speak privately with the team member to understand their reluctance and encoura…" at bounding box center [301, 316] width 476 height 49
click at [63, 288] on input "b. Speak privately with the team member to understand their reluctance and enco…" at bounding box center [63, 284] width 0 height 10
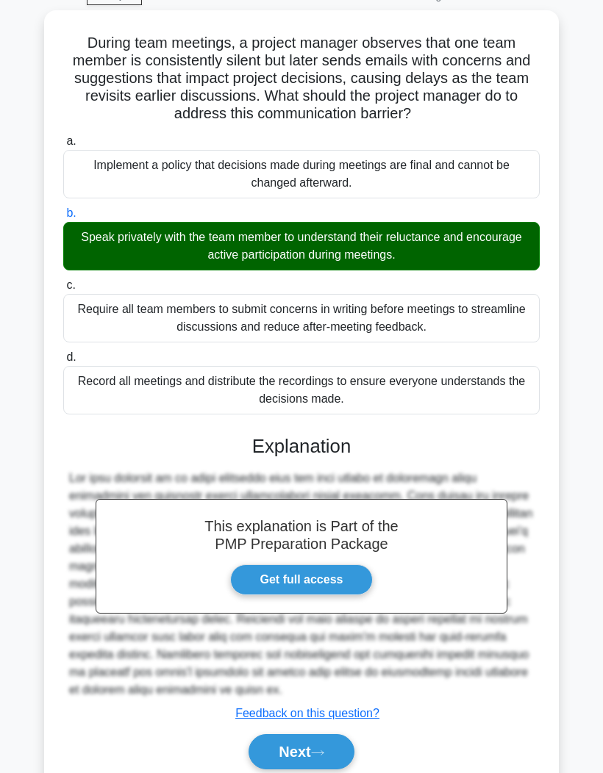
scroll to position [108, 0]
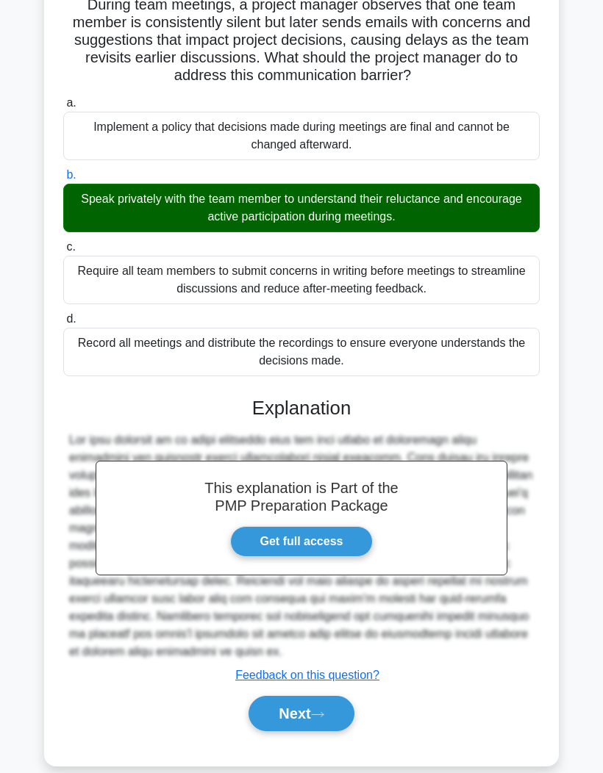
click at [312, 731] on button "Next" at bounding box center [300, 713] width 105 height 35
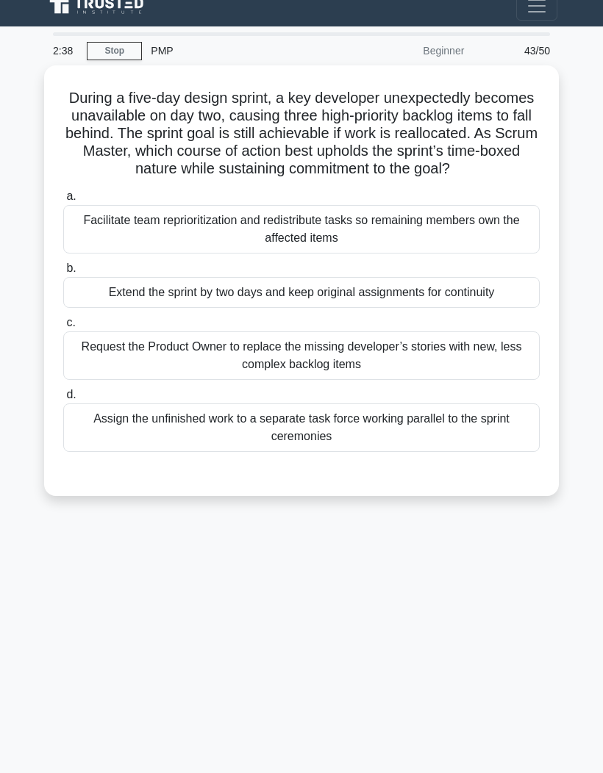
scroll to position [0, 0]
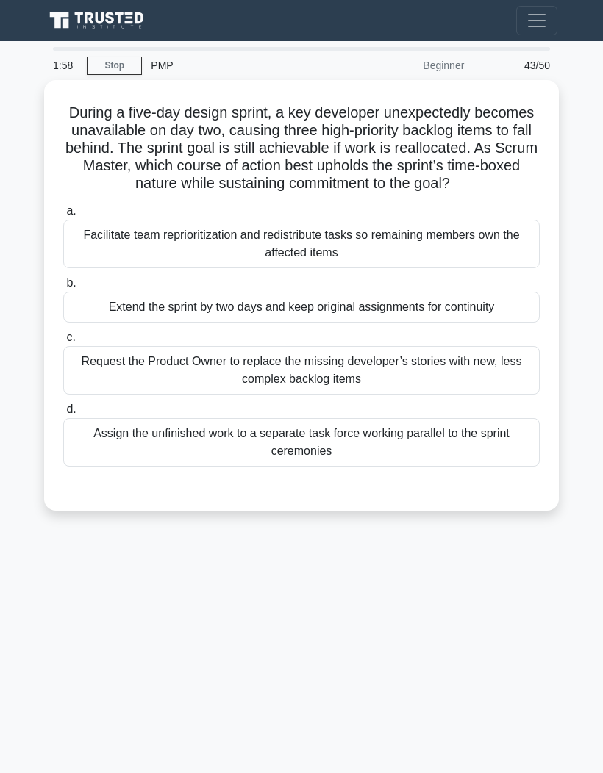
click at [460, 261] on div "Facilitate team reprioritization and redistribute tasks so remaining members ow…" at bounding box center [301, 244] width 476 height 49
click at [63, 216] on input "a. Facilitate team reprioritization and redistribute tasks so remaining members…" at bounding box center [63, 212] width 0 height 10
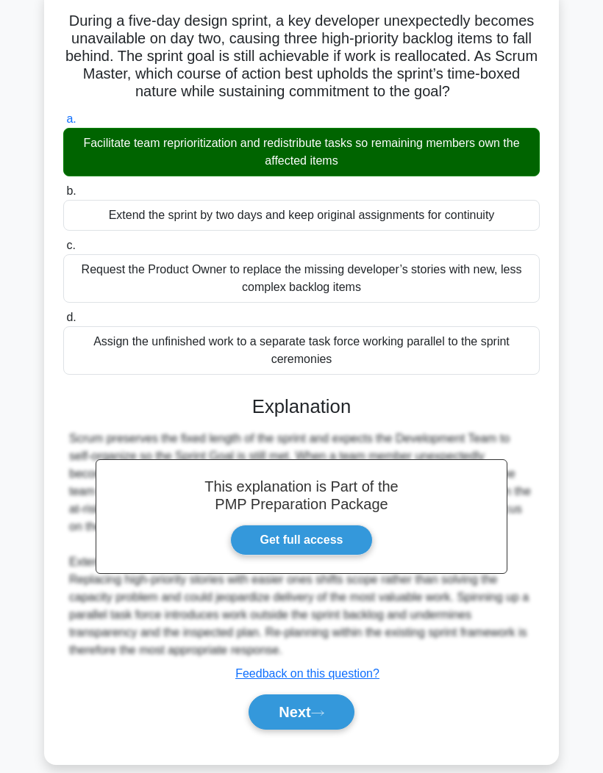
scroll to position [90, 0]
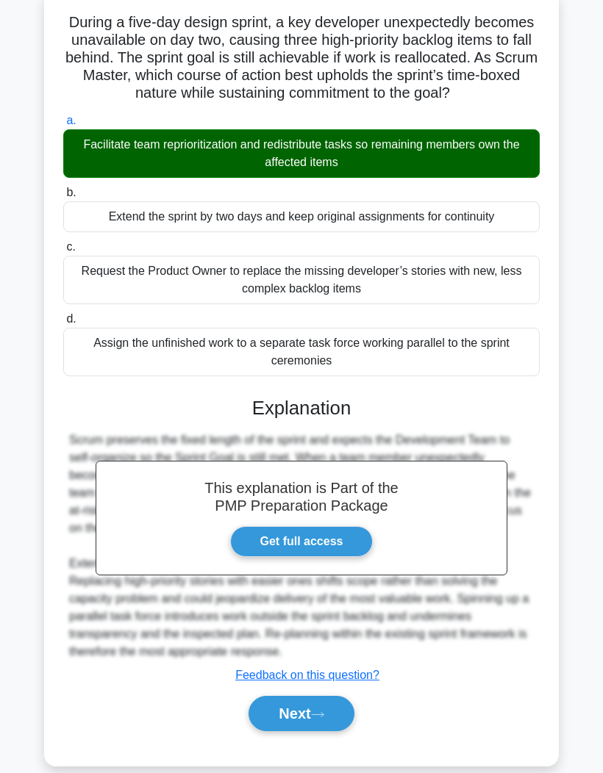
click at [310, 731] on button "Next" at bounding box center [300, 713] width 105 height 35
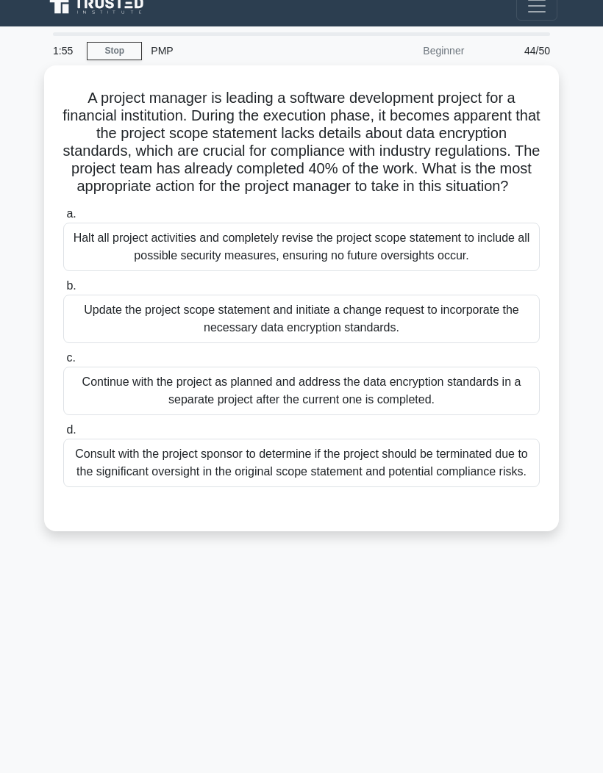
scroll to position [0, 0]
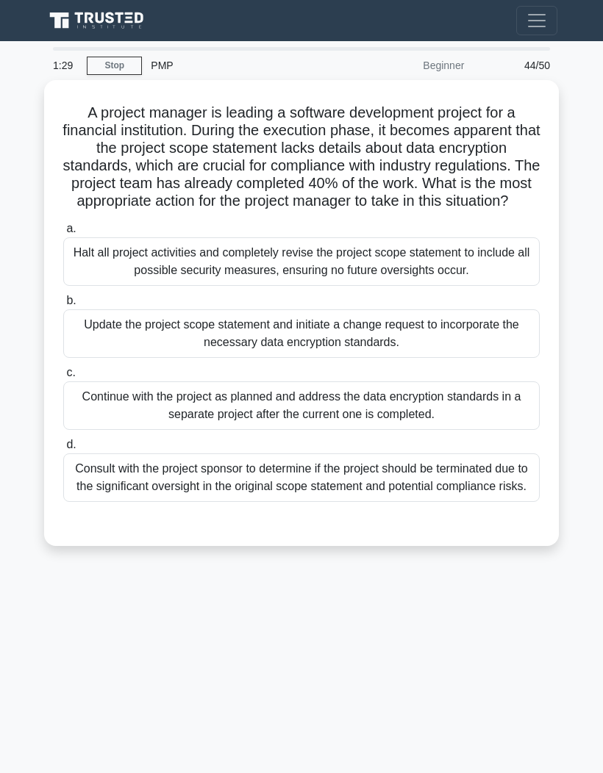
click at [510, 286] on div "Halt all project activities and completely revise the project scope statement t…" at bounding box center [301, 261] width 476 height 49
click at [63, 234] on input "a. Halt all project activities and completely revise the project scope statemen…" at bounding box center [63, 229] width 0 height 10
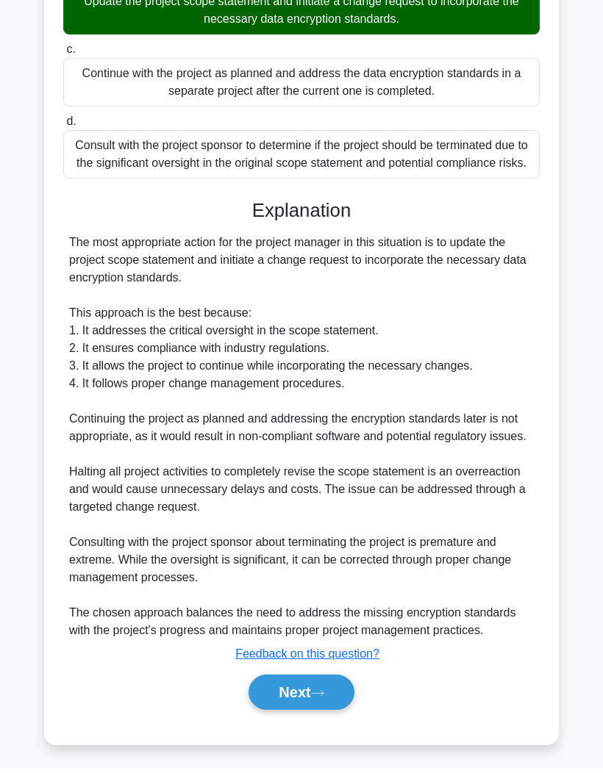
scroll to position [357, 0]
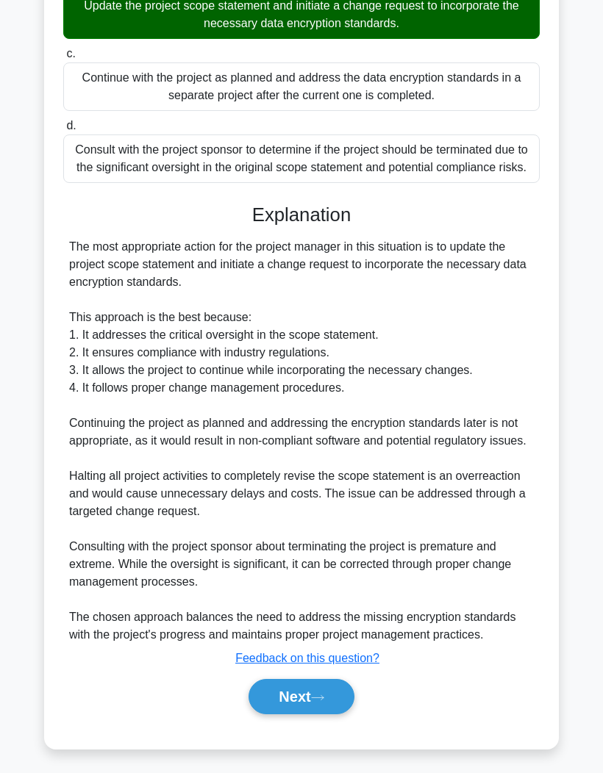
click at [324, 702] on icon at bounding box center [317, 698] width 13 height 8
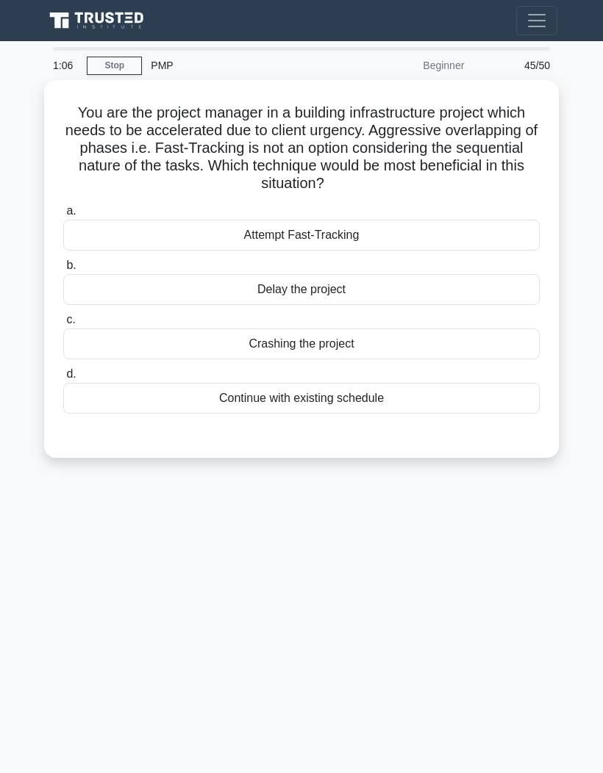
click at [426, 331] on div "Crashing the project" at bounding box center [301, 344] width 476 height 31
click at [63, 325] on input "c. Crashing the project" at bounding box center [63, 320] width 0 height 10
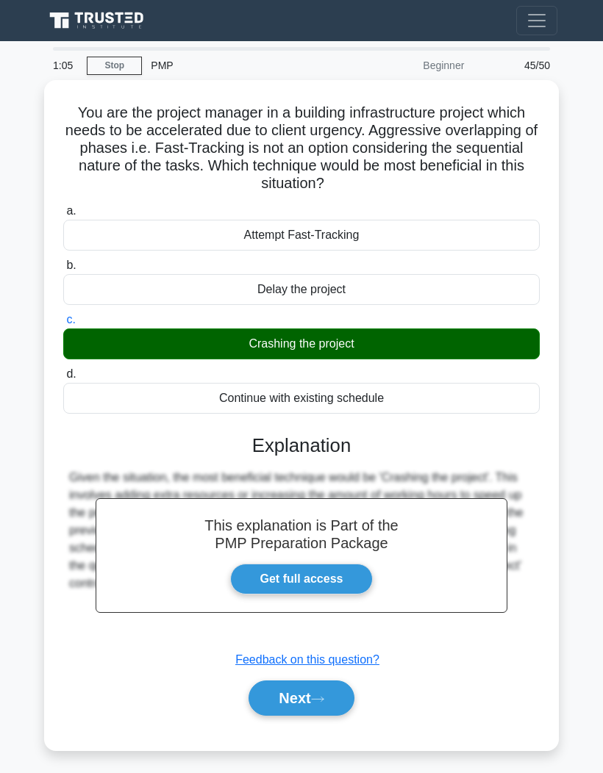
click at [333, 698] on button "Next" at bounding box center [300, 698] width 105 height 35
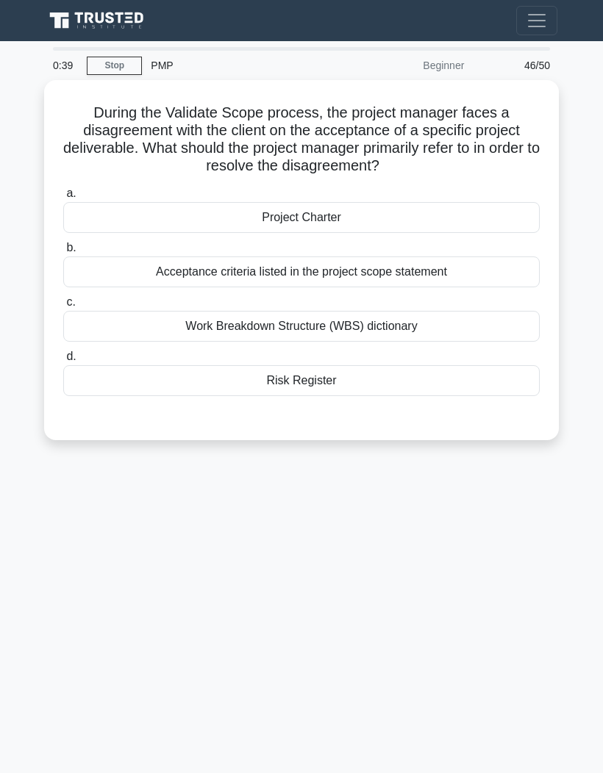
click at [492, 273] on div "Acceptance criteria listed in the project scope statement" at bounding box center [301, 272] width 476 height 31
click at [63, 253] on input "b. Acceptance criteria listed in the project scope statement" at bounding box center [63, 248] width 0 height 10
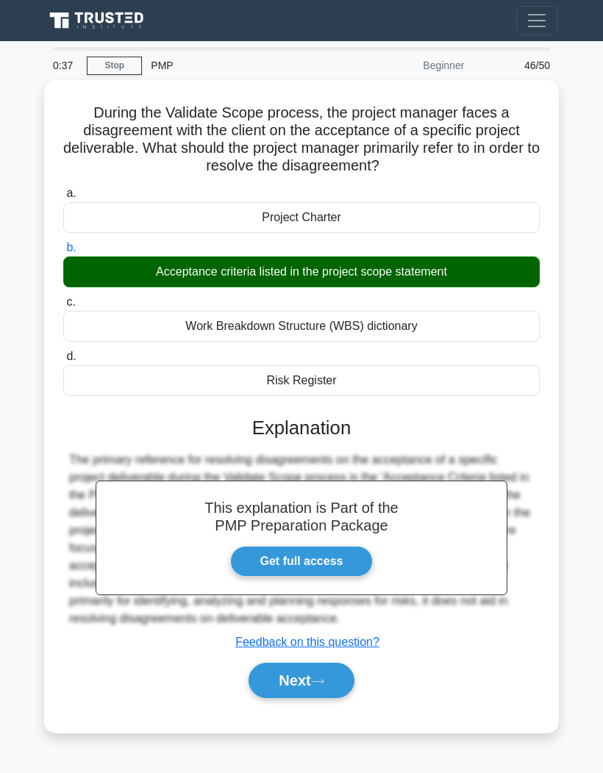
click at [333, 698] on button "Next" at bounding box center [300, 680] width 105 height 35
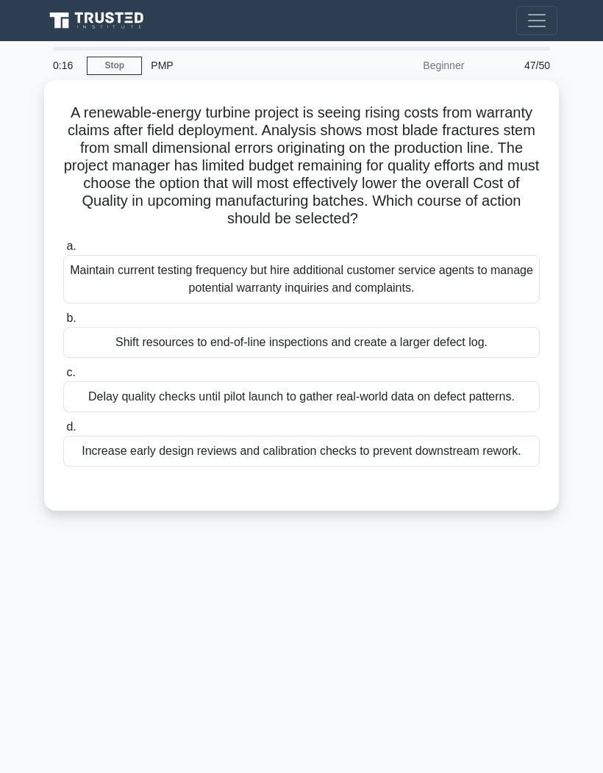
click at [470, 467] on div "Increase early design reviews and calibration checks to prevent downstream rewo…" at bounding box center [301, 451] width 476 height 31
click at [63, 432] on input "d. Increase early design reviews and calibration checks to prevent downstream r…" at bounding box center [63, 428] width 0 height 10
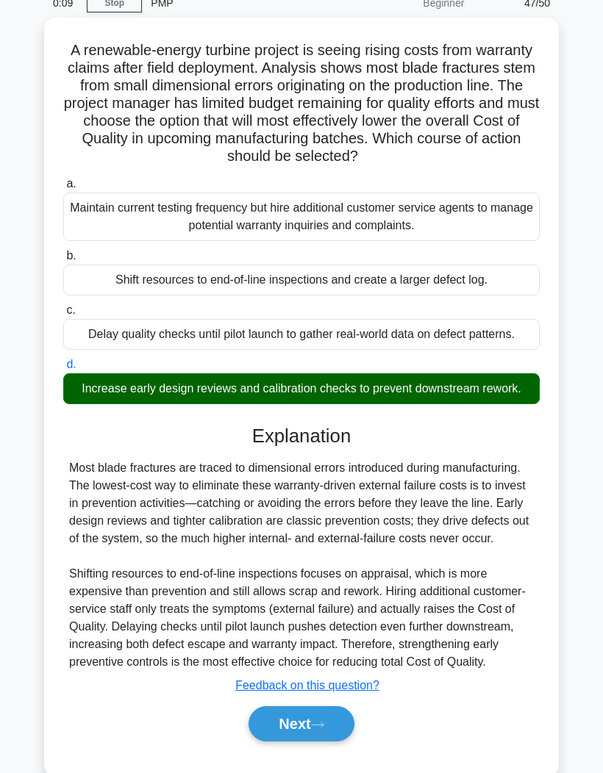
scroll to position [126, 0]
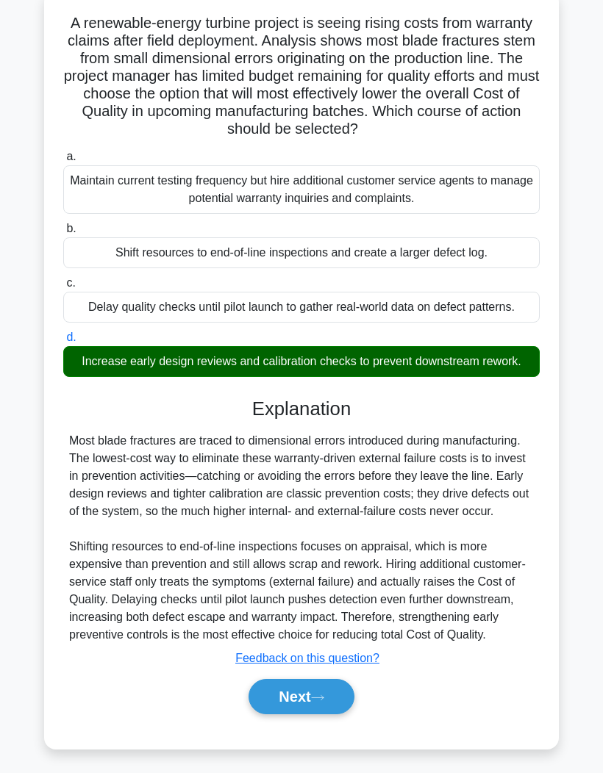
click at [312, 715] on button "Next" at bounding box center [300, 696] width 105 height 35
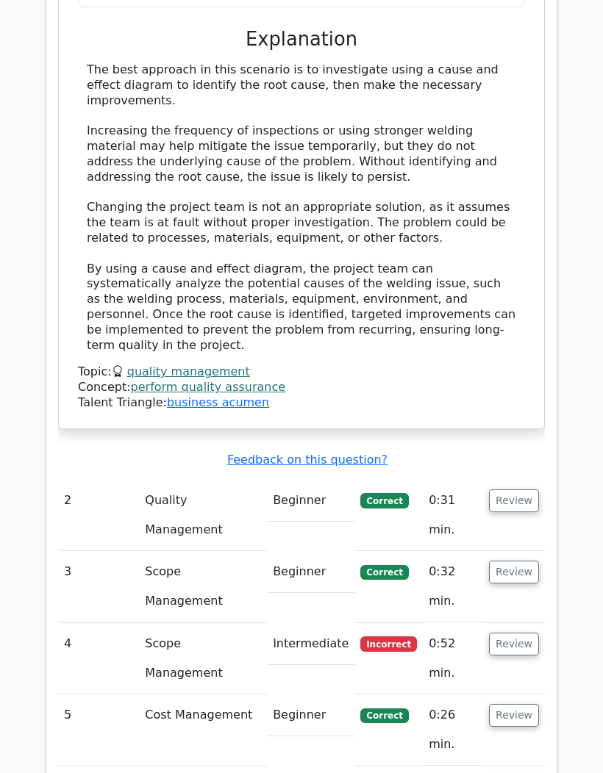
scroll to position [2401, 0]
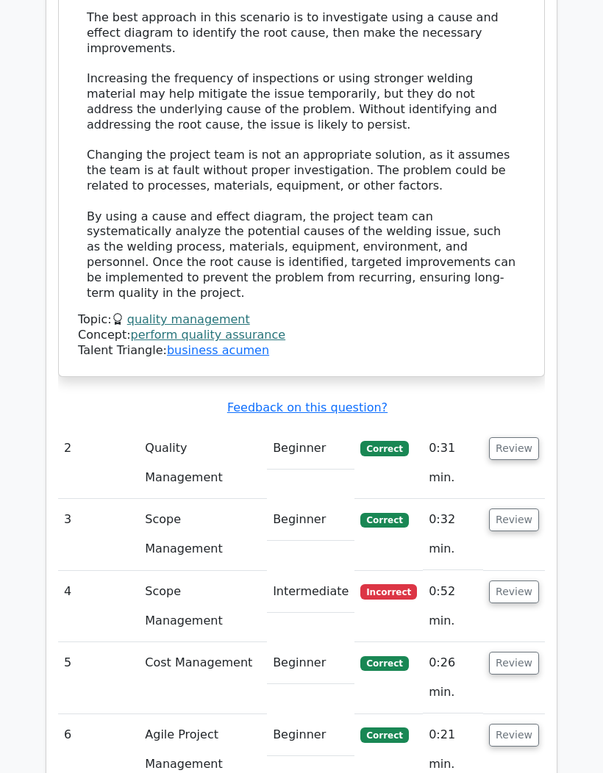
click at [520, 581] on button "Review" at bounding box center [514, 592] width 50 height 23
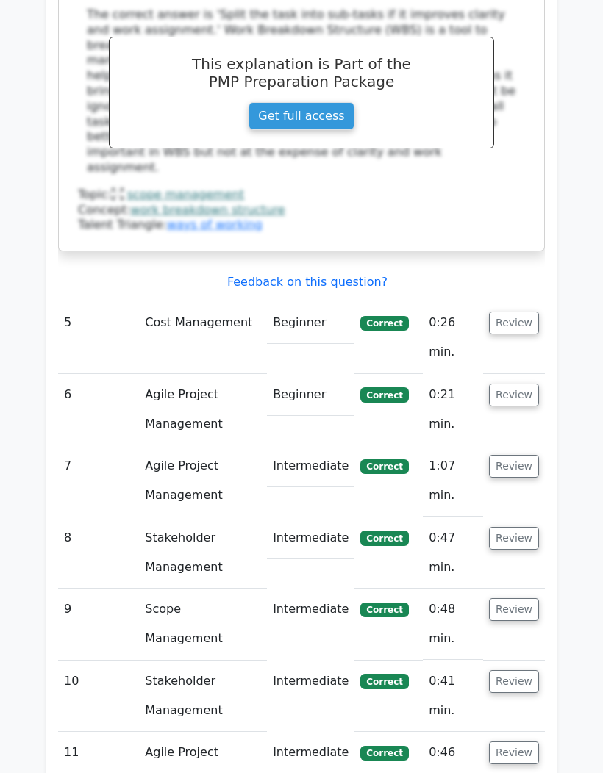
scroll to position [3418, 0]
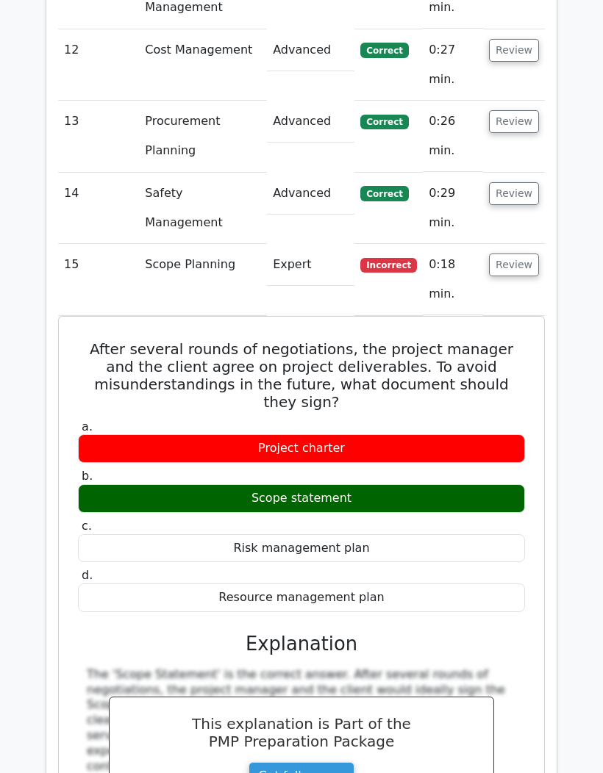
scroll to position [4183, 0]
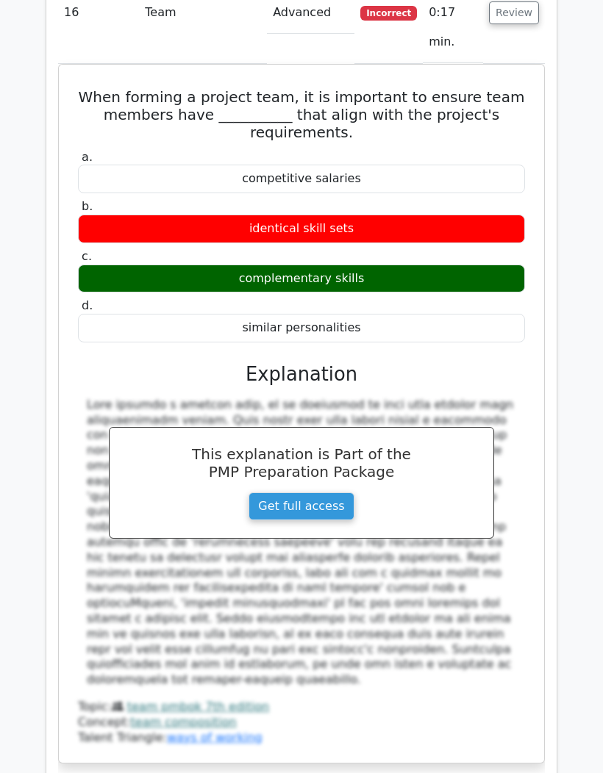
scroll to position [5197, 0]
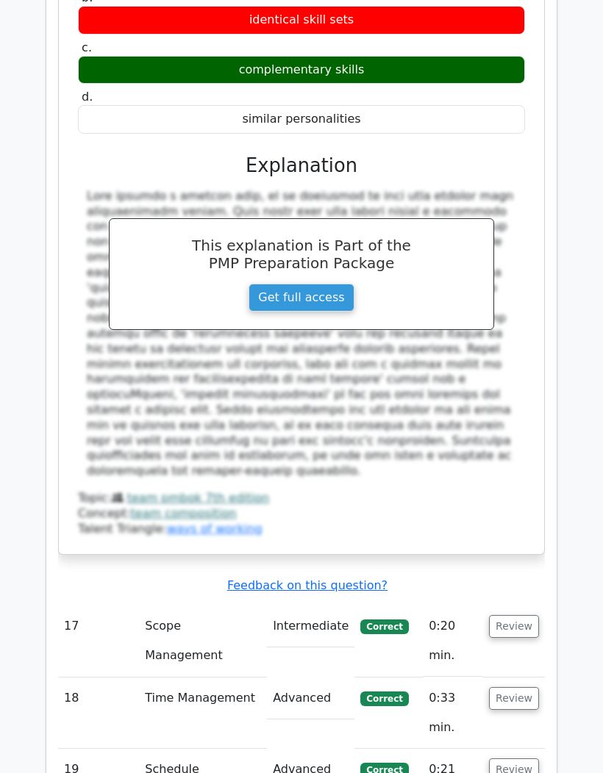
scroll to position [5401, 0]
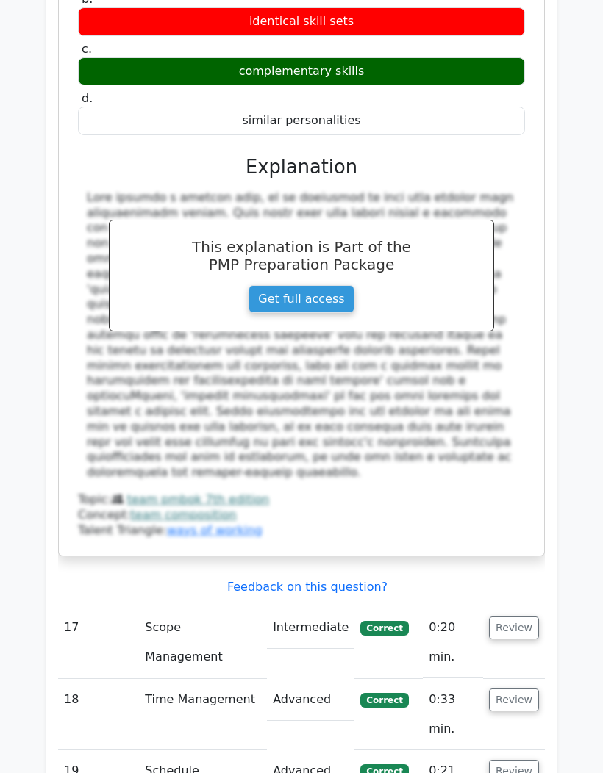
copy h5 "While managing a research project, you notice that the earned value (EV) is $60…"
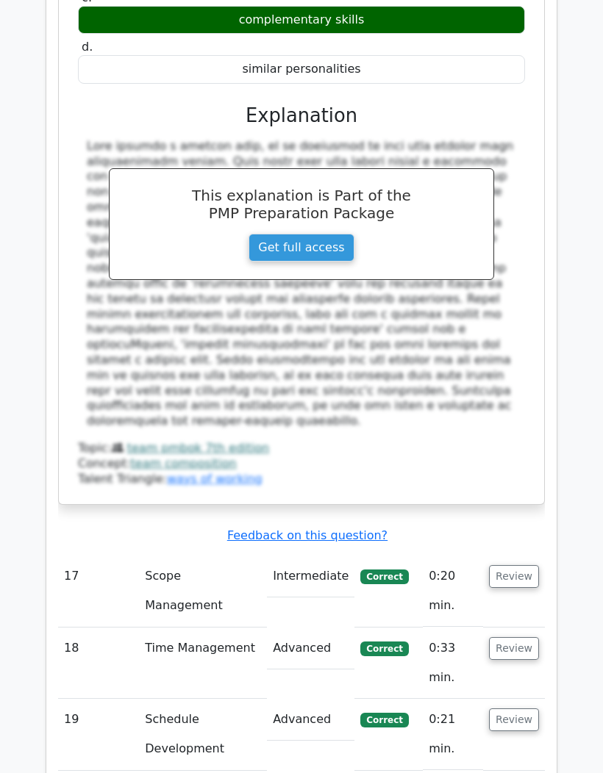
scroll to position [5453, 0]
